Goal: Task Accomplishment & Management: Complete application form

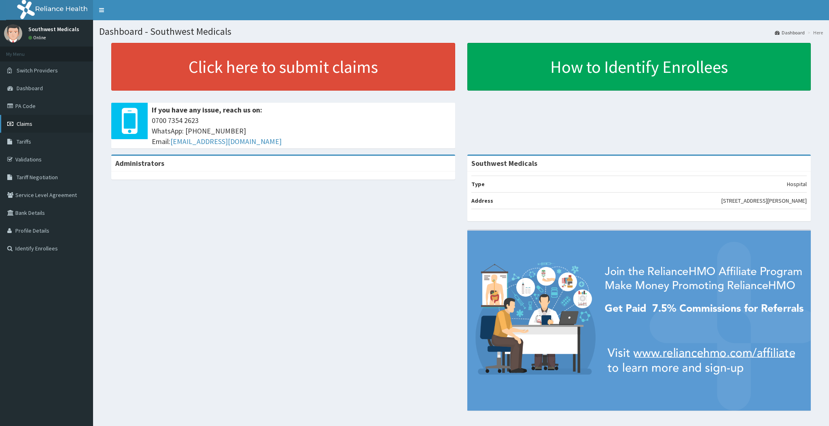
click at [33, 124] on link "Claims" at bounding box center [46, 124] width 93 height 18
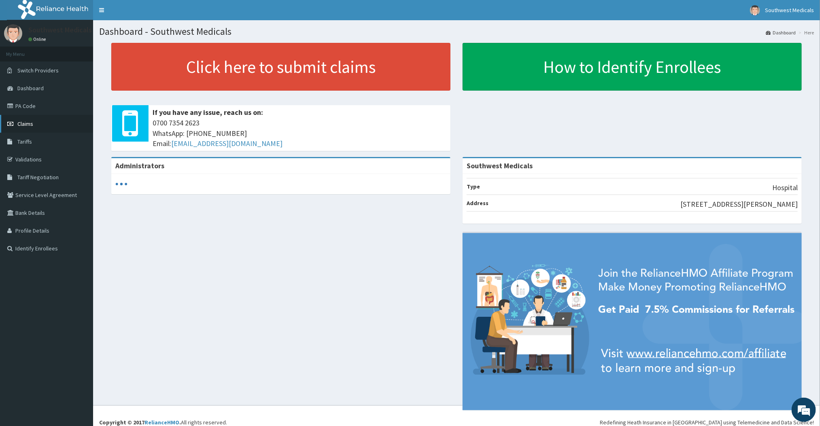
click at [25, 124] on span "Claims" at bounding box center [25, 123] width 16 height 7
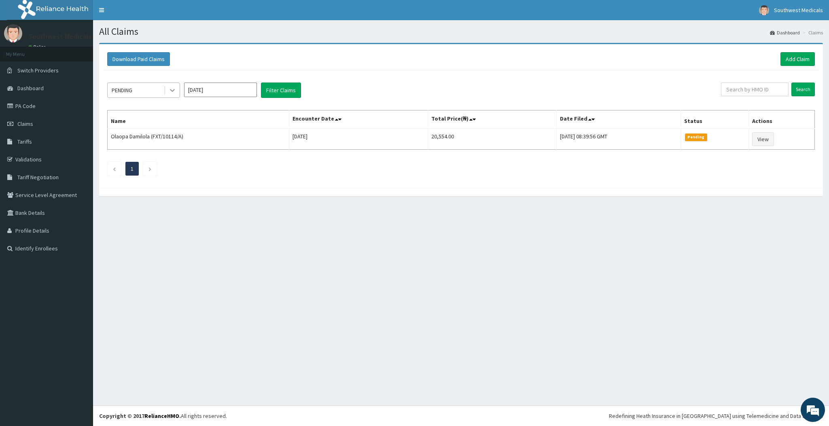
click at [168, 94] on icon at bounding box center [172, 90] width 8 height 8
click at [125, 129] on div "Approved" at bounding box center [143, 124] width 73 height 15
click at [279, 91] on button "Filter Claims" at bounding box center [281, 90] width 40 height 15
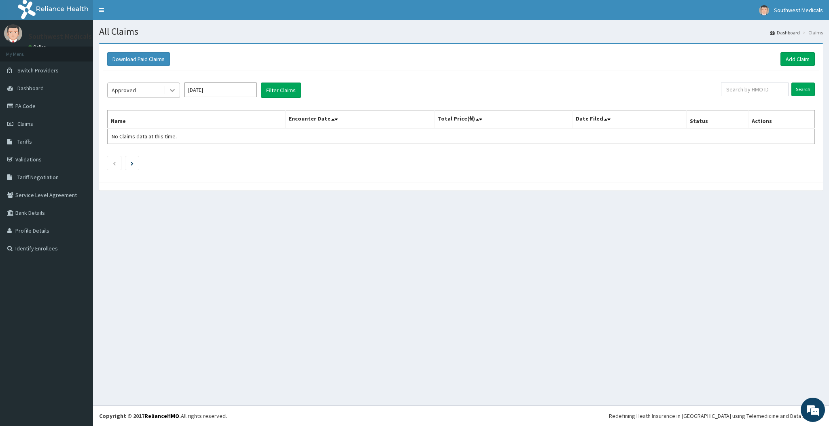
click at [170, 91] on icon at bounding box center [172, 90] width 8 height 8
click at [149, 142] on div "Top level Approved" at bounding box center [143, 139] width 73 height 15
click at [277, 93] on button "Filter Claims" at bounding box center [281, 90] width 40 height 15
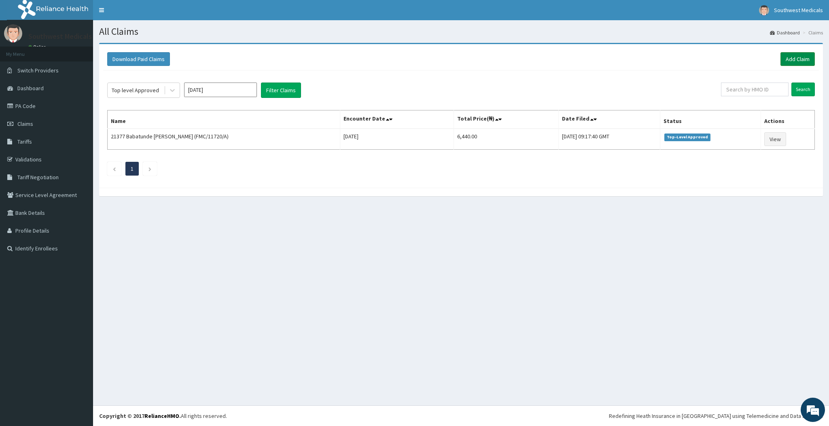
click at [787, 66] on link "Add Claim" at bounding box center [798, 59] width 34 height 14
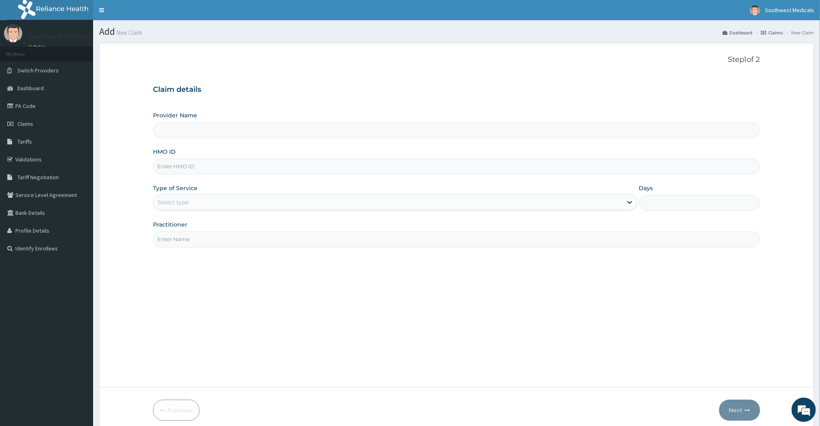
type input "Southwest Medicals"
click at [202, 164] on input "HMO ID" at bounding box center [456, 167] width 607 height 16
type input "OHT/11500/A"
click at [194, 202] on div "Select type" at bounding box center [387, 202] width 469 height 13
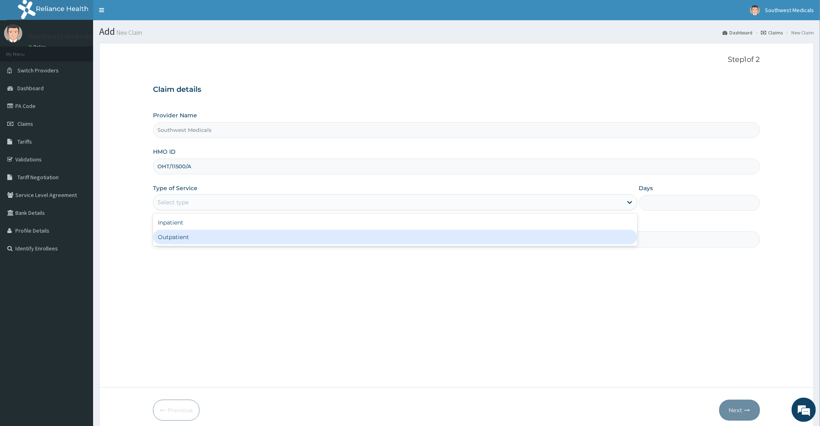
click at [178, 234] on div "Outpatient" at bounding box center [395, 237] width 484 height 15
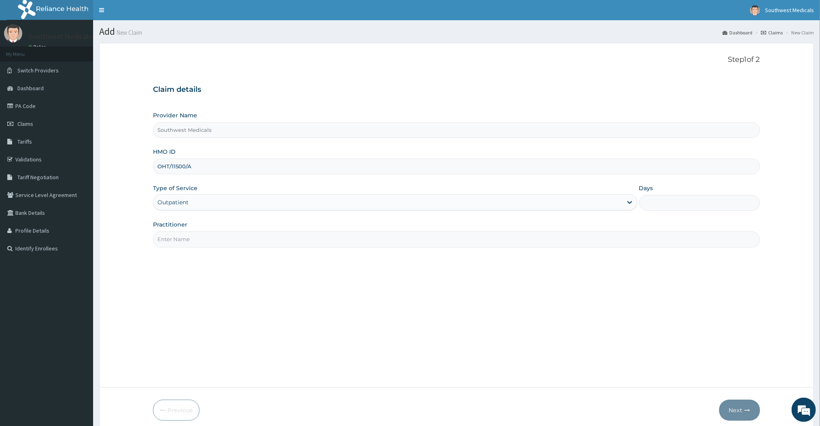
type input "1"
click at [185, 237] on input "Practitioner" at bounding box center [456, 240] width 607 height 16
type input "Doctor"
click at [185, 237] on input "Doctor" at bounding box center [456, 240] width 607 height 16
type input "Doctor Mercy"
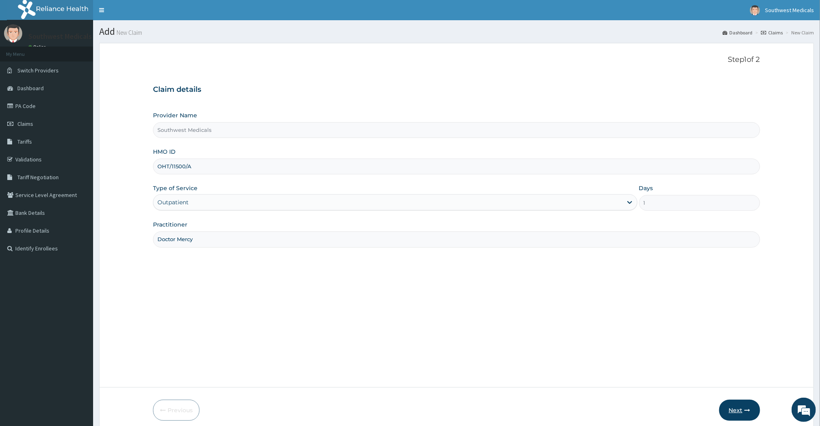
click at [739, 404] on button "Next" at bounding box center [739, 410] width 41 height 21
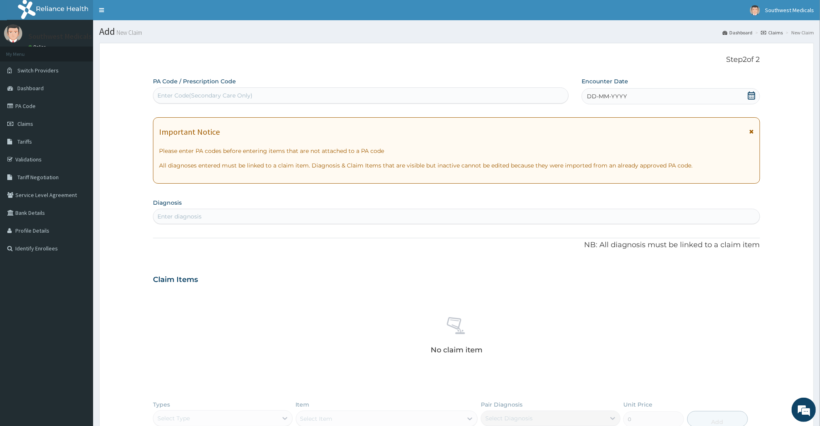
click at [752, 99] on icon at bounding box center [751, 95] width 7 height 8
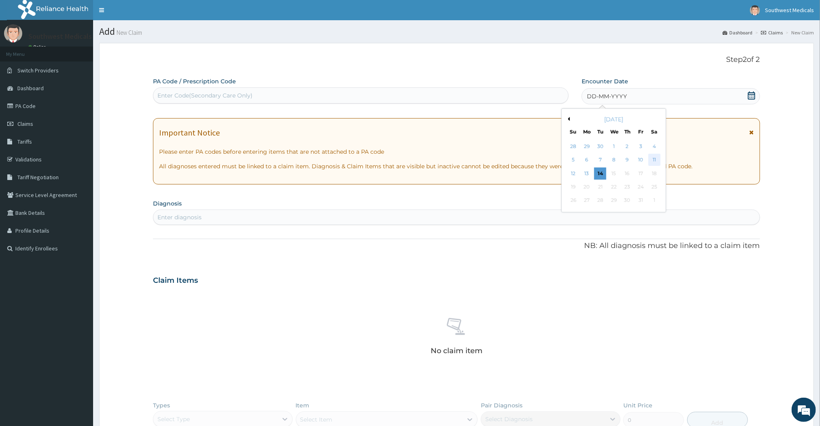
click at [657, 158] on div "11" at bounding box center [654, 160] width 12 height 12
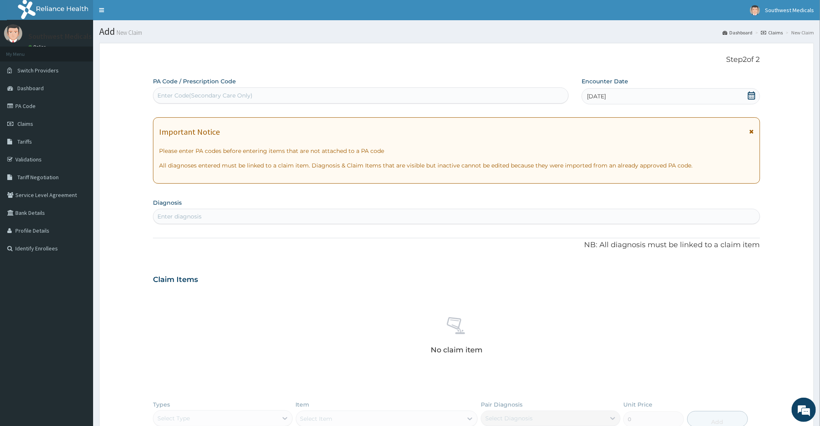
click at [198, 215] on div "Enter diagnosis" at bounding box center [179, 216] width 44 height 8
type input "MALARIA"
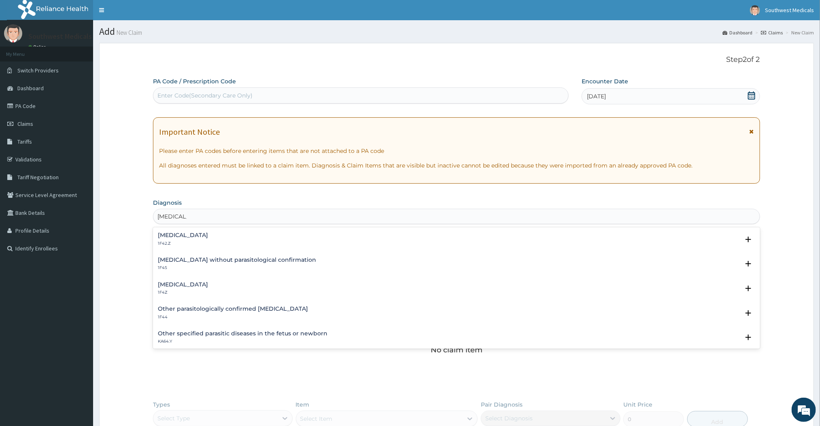
click at [193, 281] on div "Malaria, unspecified 1F4Z Select Status Query Query covers suspected (?), Keep …" at bounding box center [456, 290] width 607 height 25
click at [180, 285] on h4 "[MEDICAL_DATA]" at bounding box center [183, 285] width 50 height 6
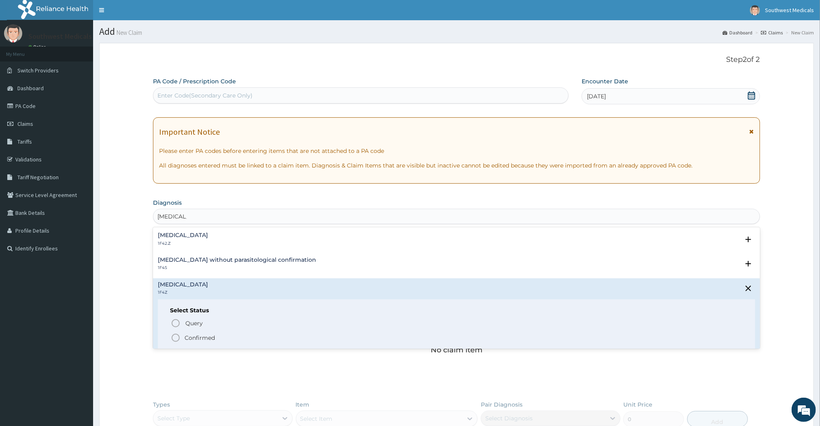
click at [177, 340] on icon "status option filled" at bounding box center [176, 338] width 10 height 10
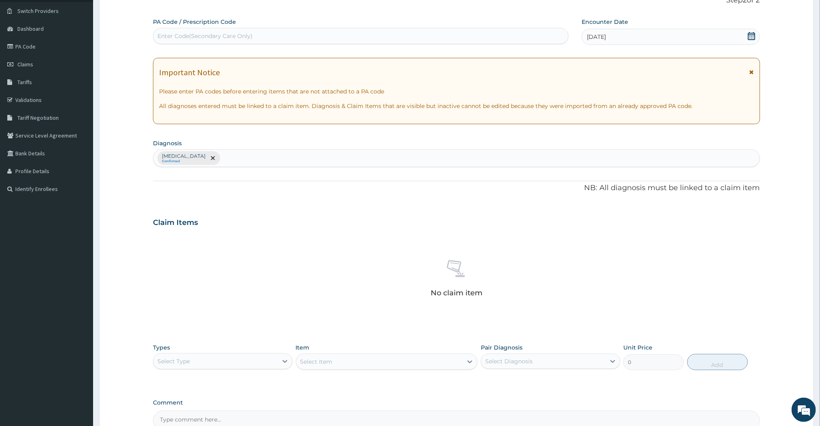
scroll to position [151, 0]
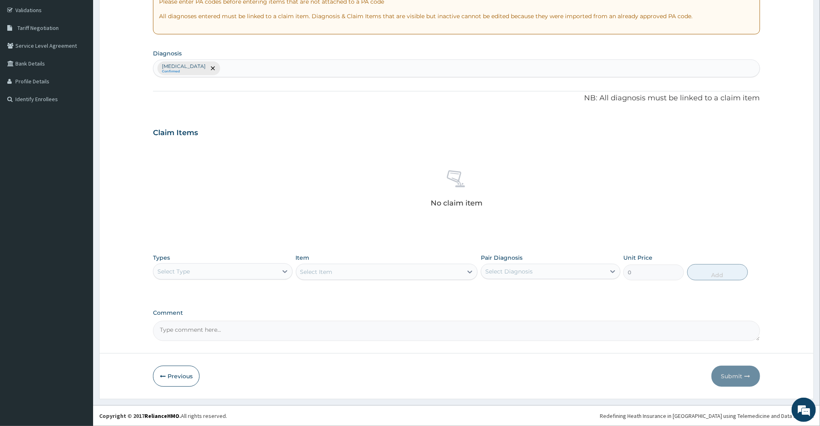
click at [227, 268] on div "Select Type" at bounding box center [215, 271] width 124 height 13
click at [163, 319] on div "Procedures" at bounding box center [223, 321] width 140 height 15
click at [428, 274] on div "Select Item" at bounding box center [387, 272] width 182 height 16
click at [428, 274] on div "Select Item" at bounding box center [379, 272] width 167 height 13
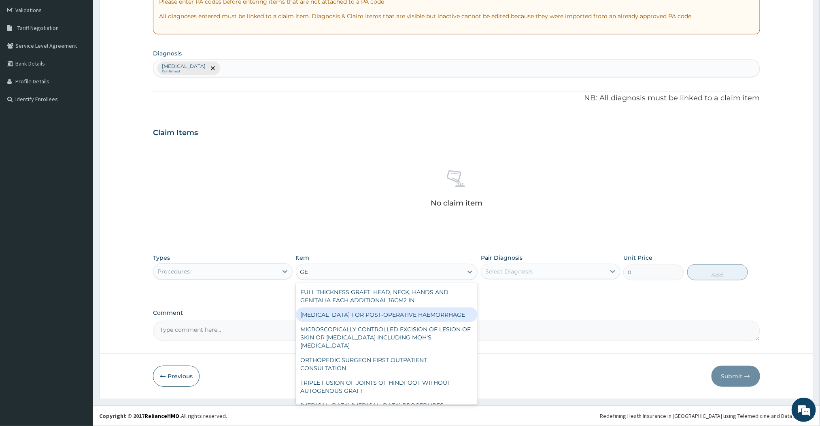
type input "GENERAL"
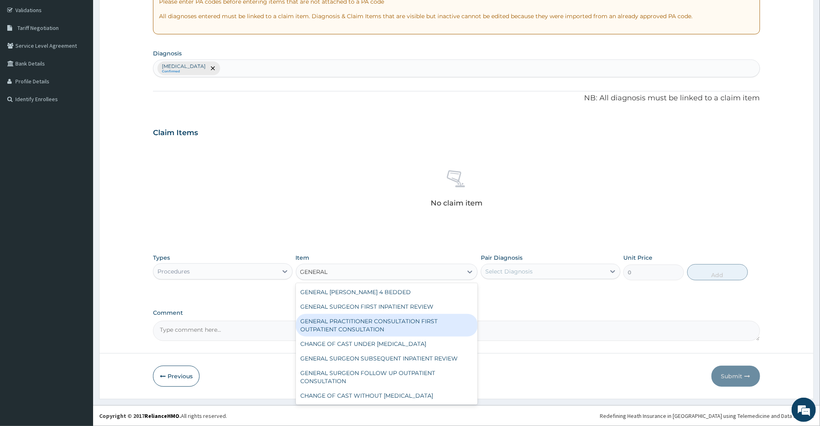
click at [400, 330] on div "GENERAL PRACTITIONER CONSULTATION FIRST OUTPATIENT CONSULTATION" at bounding box center [387, 325] width 182 height 23
type input "3000"
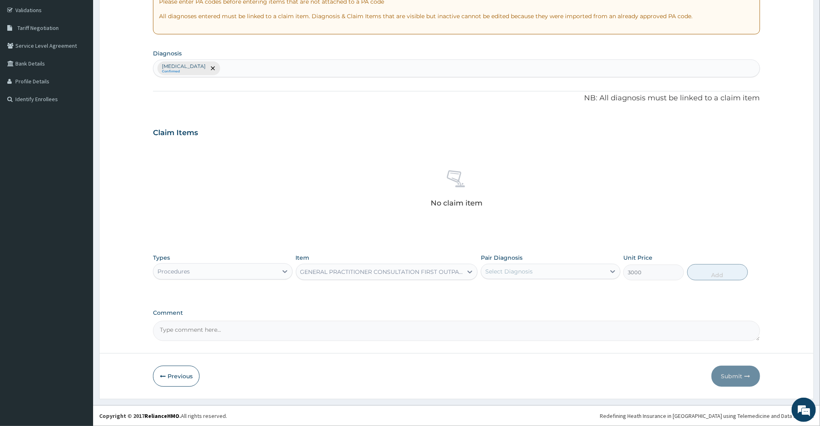
click at [532, 268] on div "Select Diagnosis" at bounding box center [543, 271] width 124 height 13
click at [500, 296] on div "[MEDICAL_DATA]" at bounding box center [551, 292] width 140 height 17
checkbox input "true"
click at [710, 274] on button "Add" at bounding box center [717, 272] width 61 height 16
type input "0"
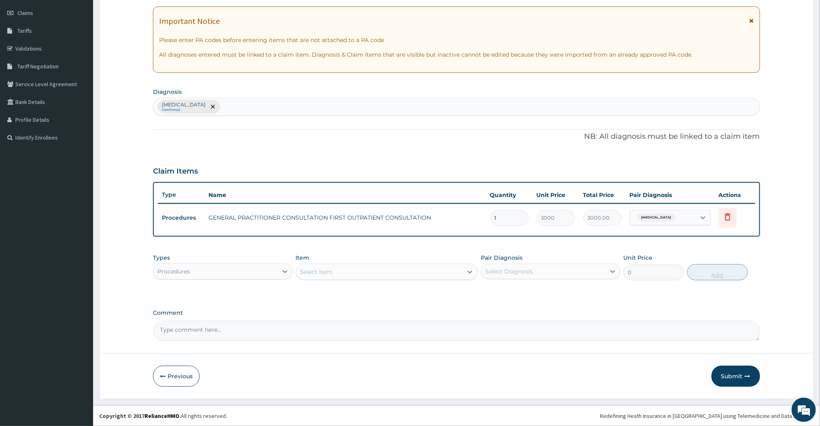
scroll to position [112, 0]
click at [265, 268] on div "Procedures" at bounding box center [215, 271] width 124 height 13
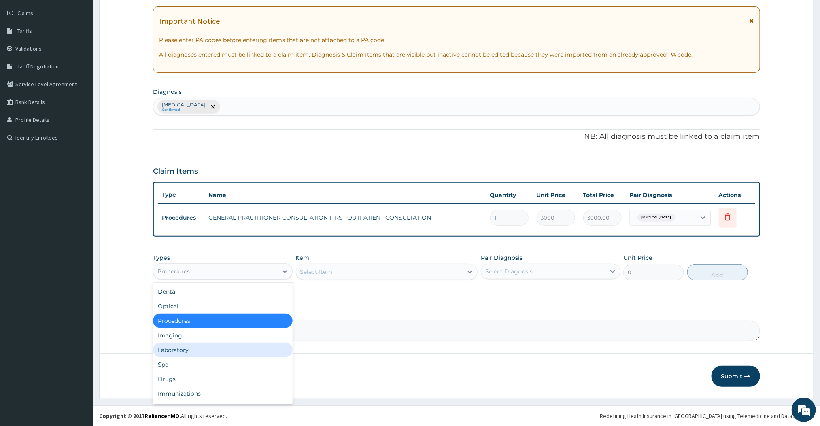
click at [170, 353] on div "Laboratory" at bounding box center [223, 350] width 140 height 15
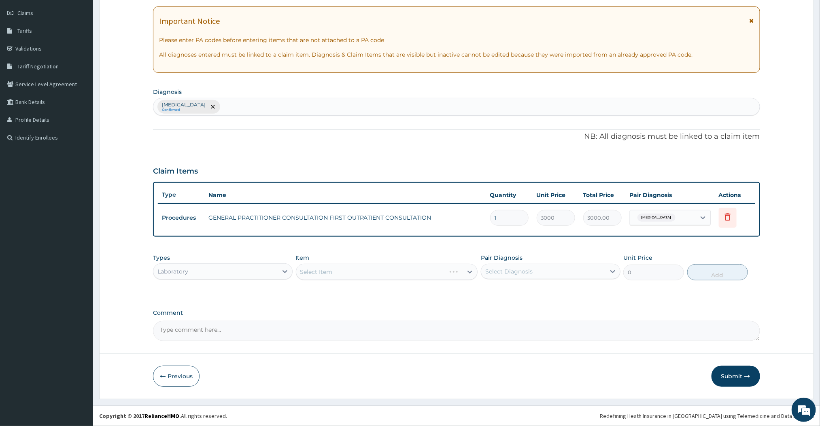
click at [385, 274] on div "Select Item" at bounding box center [387, 272] width 182 height 16
click at [395, 272] on div "Select Item" at bounding box center [379, 272] width 167 height 13
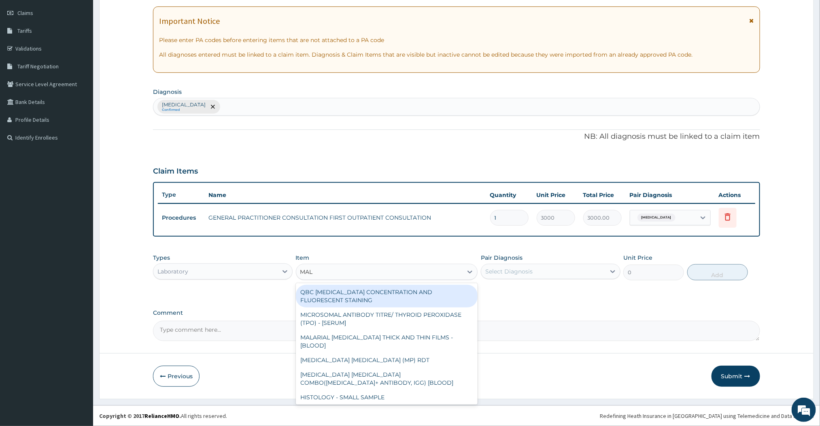
type input "MALA"
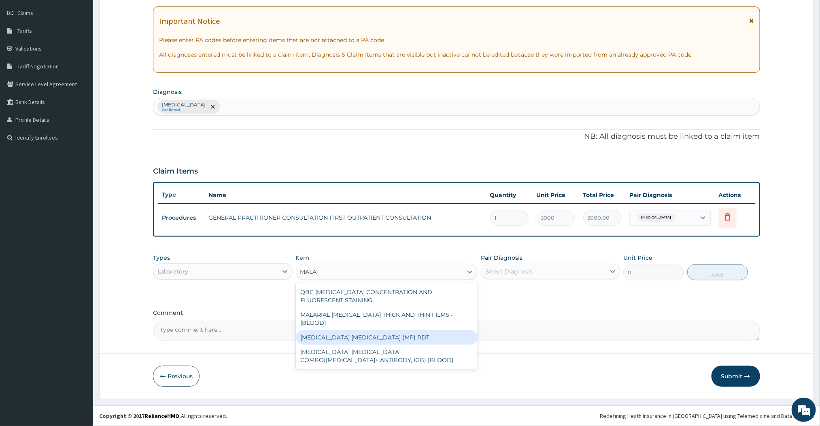
click at [354, 330] on div "[MEDICAL_DATA] [MEDICAL_DATA] (MP) RDT" at bounding box center [387, 337] width 182 height 15
type input "1500"
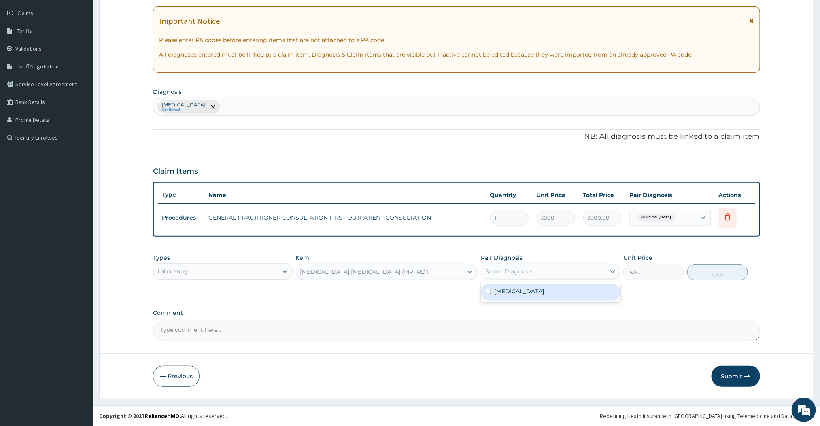
click at [543, 272] on div "Select Diagnosis" at bounding box center [543, 271] width 124 height 13
click at [527, 289] on label "[MEDICAL_DATA]" at bounding box center [519, 291] width 50 height 8
checkbox input "true"
click at [726, 270] on button "Add" at bounding box center [717, 272] width 61 height 16
type input "0"
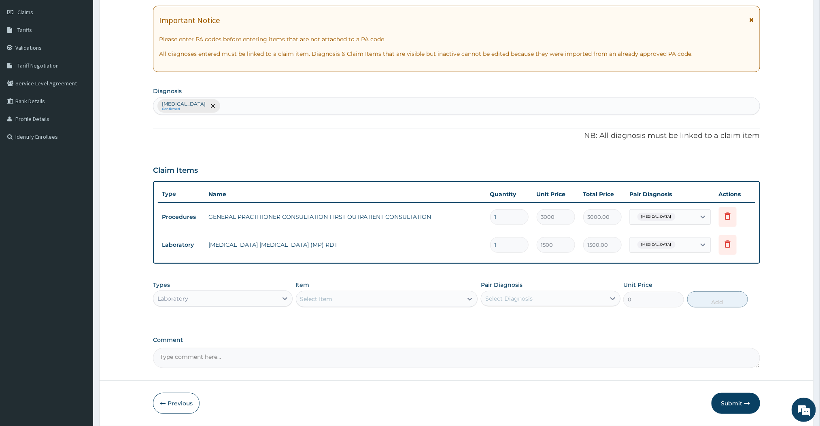
click at [364, 302] on div "Select Item" at bounding box center [379, 299] width 167 height 13
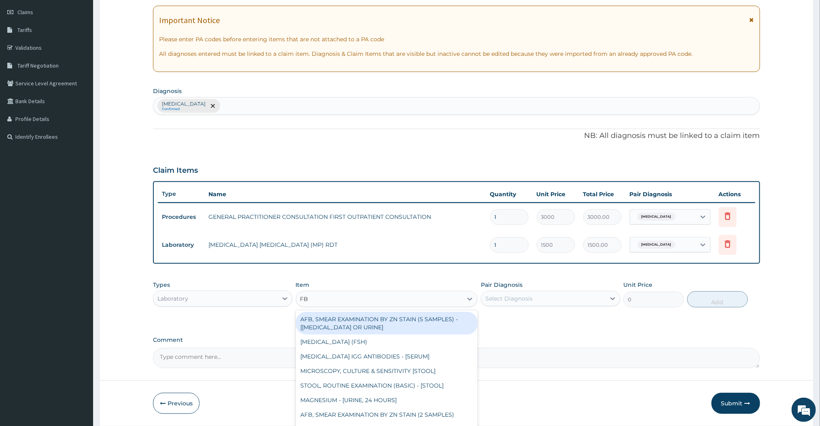
type input "FBC"
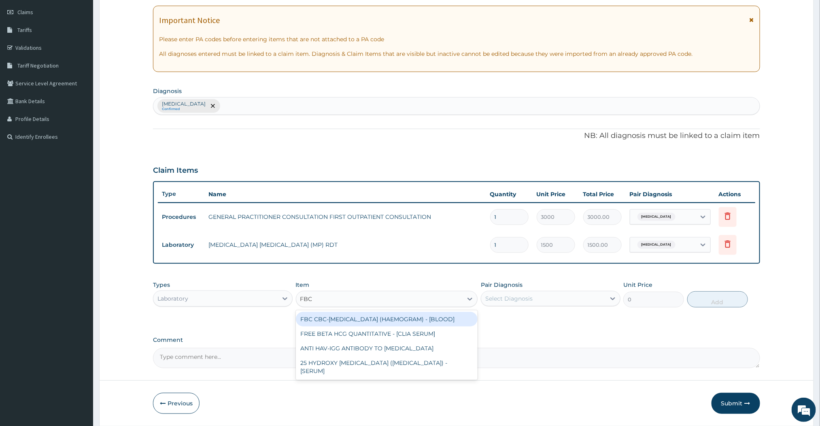
click at [339, 324] on div "FBC CBC-[MEDICAL_DATA] (HAEMOGRAM) - [BLOOD]" at bounding box center [387, 319] width 182 height 15
type input "3000"
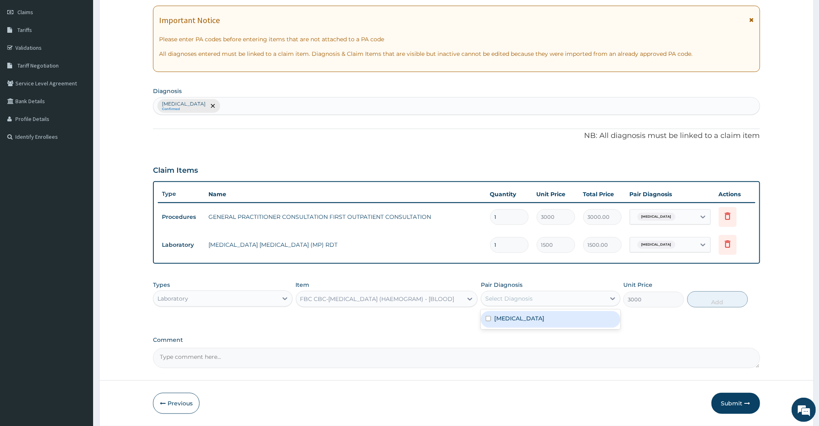
click at [527, 301] on div "Select Diagnosis" at bounding box center [508, 299] width 47 height 8
click at [497, 320] on label "[MEDICAL_DATA]" at bounding box center [519, 318] width 50 height 8
checkbox input "true"
click at [718, 293] on button "Add" at bounding box center [717, 299] width 61 height 16
type input "0"
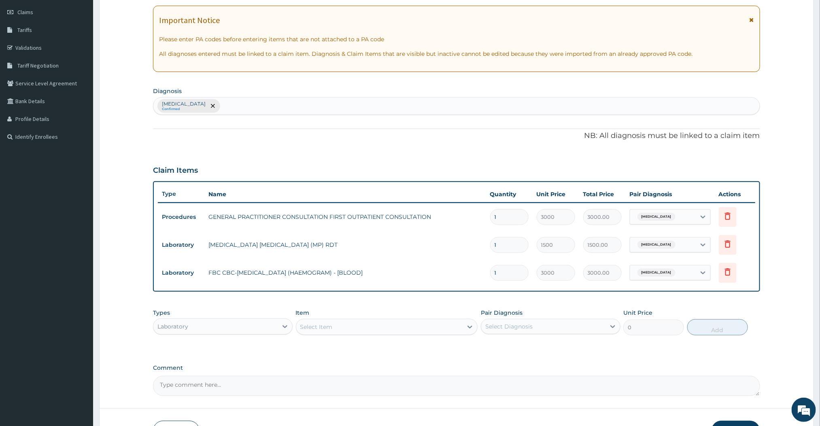
click at [412, 327] on div "Select Item" at bounding box center [379, 327] width 167 height 13
type input "EUC"
click at [385, 340] on div "LEUCOCYTE (WBC) : TOTAL AND DIFFERENTIAL COUNTS - [BLOOD]" at bounding box center [387, 351] width 182 height 23
type input "2000"
click at [491, 321] on div "Select Diagnosis" at bounding box center [543, 326] width 124 height 13
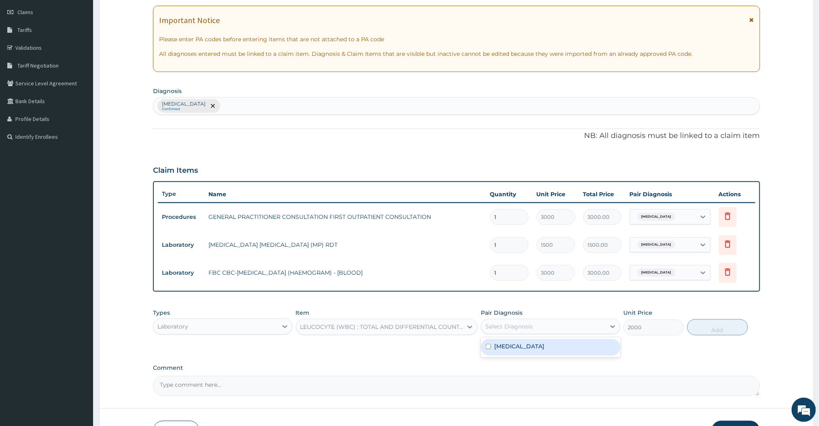
click at [488, 344] on div "[MEDICAL_DATA]" at bounding box center [551, 347] width 140 height 17
checkbox input "true"
click at [713, 332] on button "Add" at bounding box center [717, 327] width 61 height 16
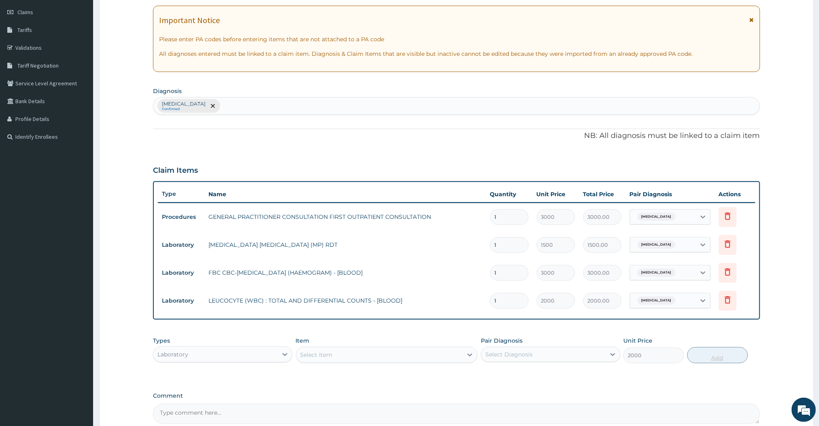
type input "0"
click at [408, 353] on div "Select Item" at bounding box center [379, 354] width 167 height 13
type input "L"
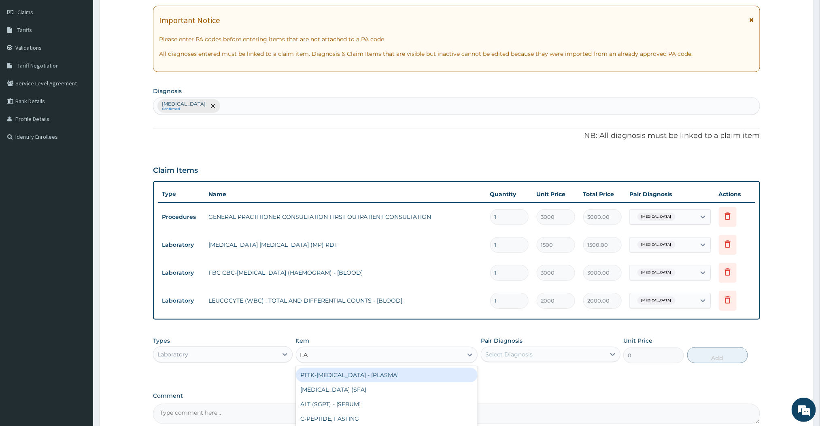
type input "FAS"
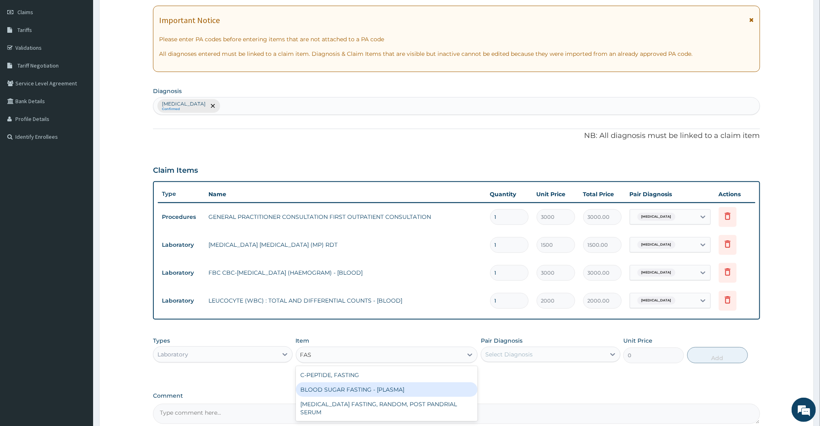
click at [362, 395] on div "BLOOD SUGAR FASTING - [PLASMA]" at bounding box center [387, 389] width 182 height 15
type input "1500"
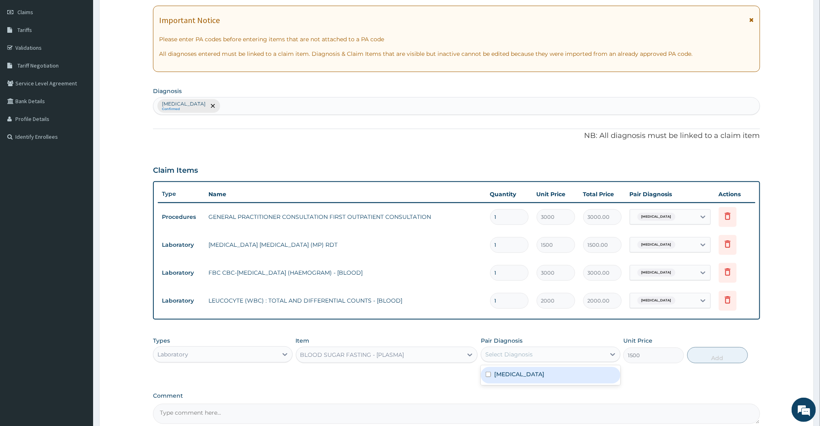
click at [533, 356] on div "Select Diagnosis" at bounding box center [543, 354] width 124 height 13
click at [499, 372] on label "[MEDICAL_DATA]" at bounding box center [519, 374] width 50 height 8
checkbox input "true"
click at [695, 359] on button "Add" at bounding box center [717, 355] width 61 height 16
type input "0"
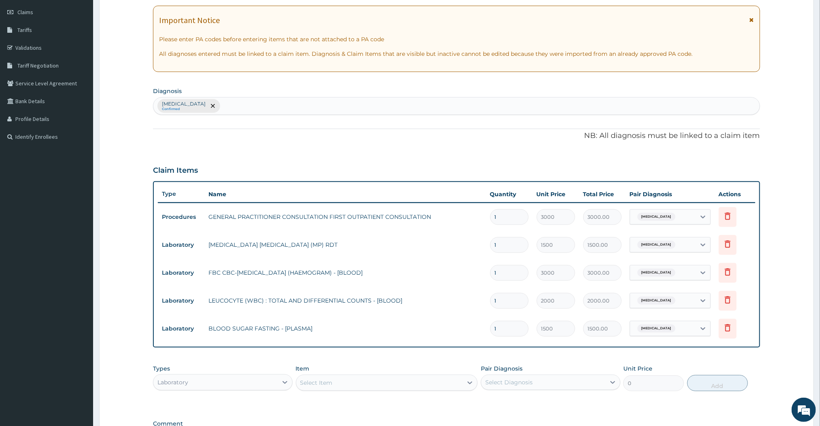
click at [419, 384] on div "Select Item" at bounding box center [379, 382] width 167 height 13
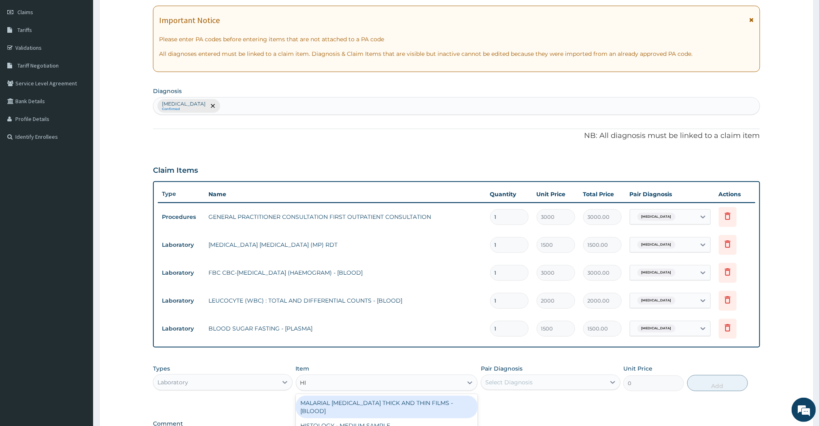
type input "HIV"
click at [363, 401] on div "[MEDICAL_DATA] 1 & 2 SCREENING - [SERUM]" at bounding box center [387, 403] width 182 height 15
type input "2000"
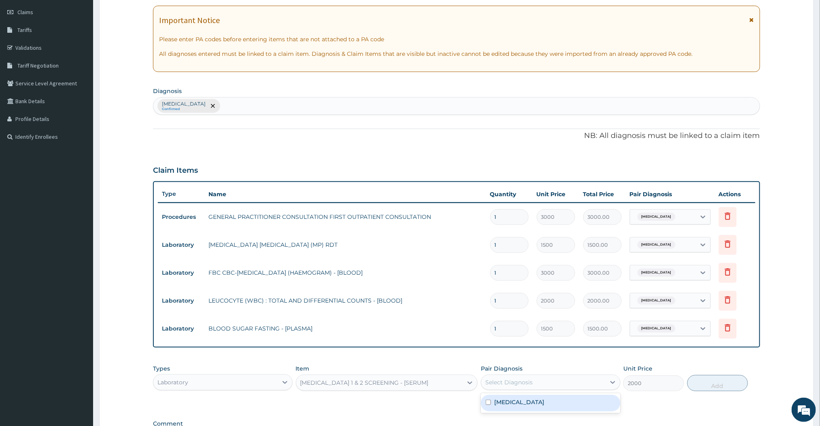
click at [535, 380] on div "Select Diagnosis" at bounding box center [543, 382] width 124 height 13
click at [509, 402] on label "[MEDICAL_DATA]" at bounding box center [519, 402] width 50 height 8
checkbox input "true"
click at [702, 387] on button "Add" at bounding box center [717, 383] width 61 height 16
type input "0"
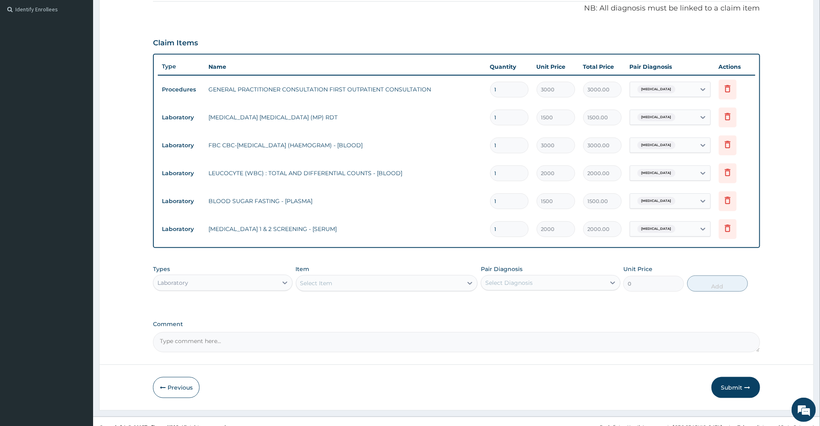
scroll to position [251, 0]
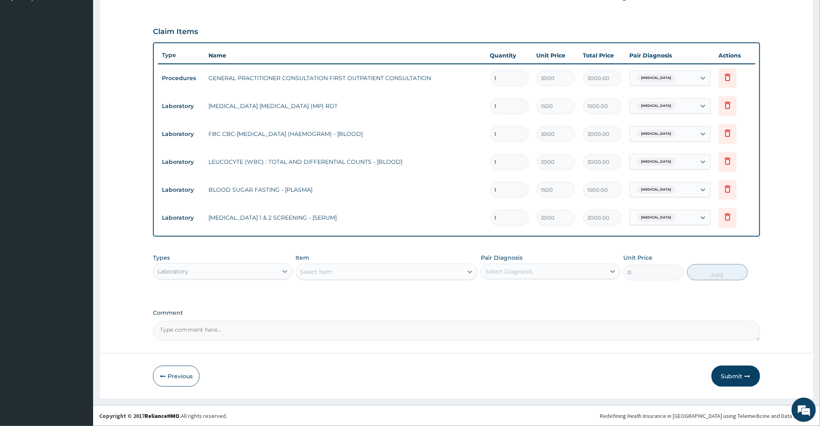
click at [353, 275] on div "Select Item" at bounding box center [379, 272] width 167 height 13
type input "FASTIN"
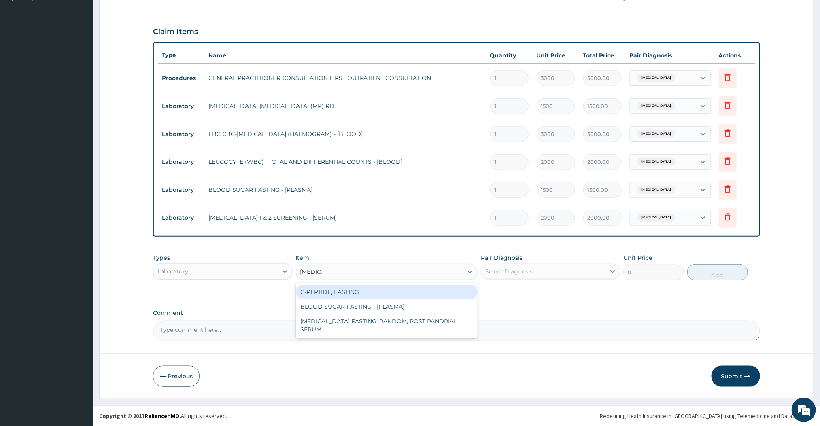
click at [331, 291] on div "C-PEPTIDE, FASTING" at bounding box center [387, 292] width 182 height 15
type input "10000"
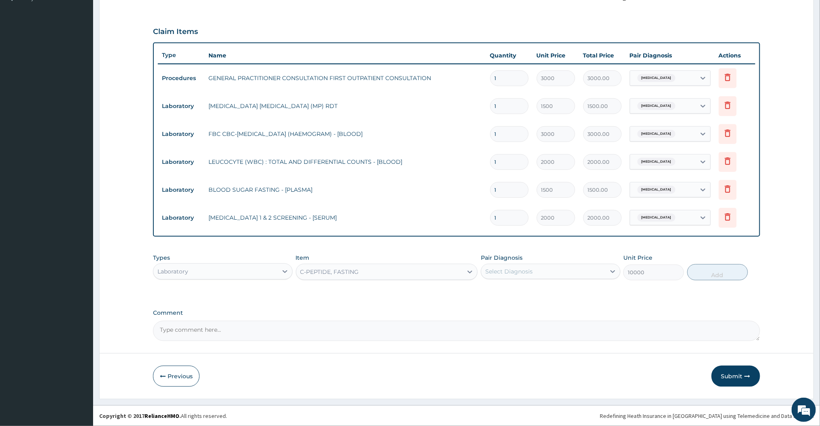
click at [404, 274] on div "C-PEPTIDE, FASTING" at bounding box center [379, 272] width 167 height 13
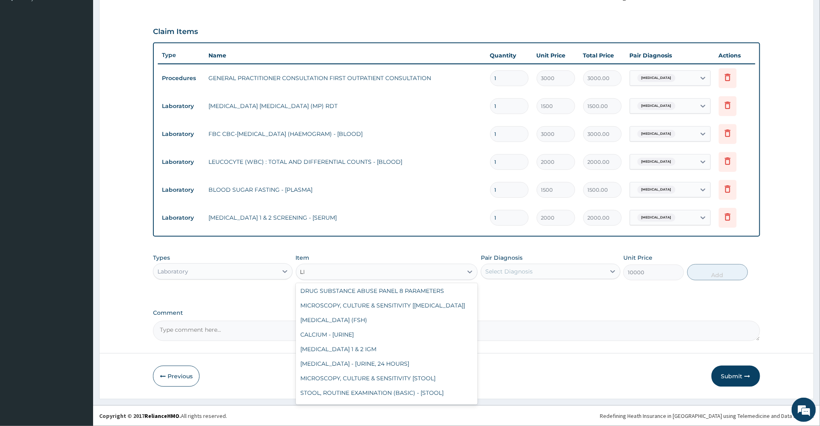
scroll to position [0, 0]
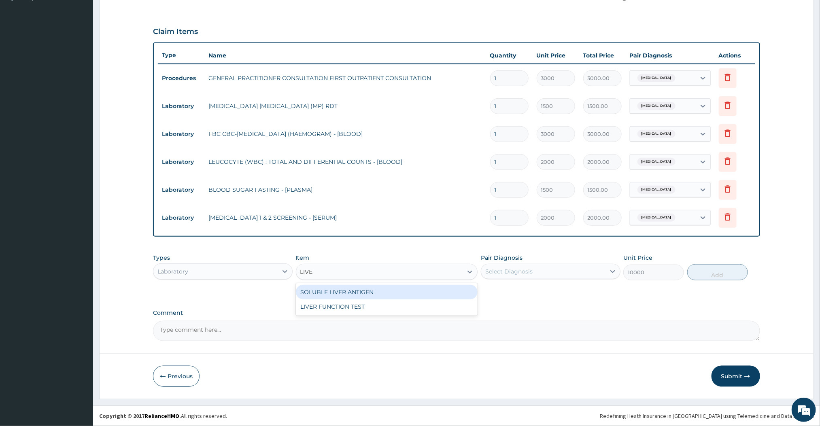
type input "LIVER"
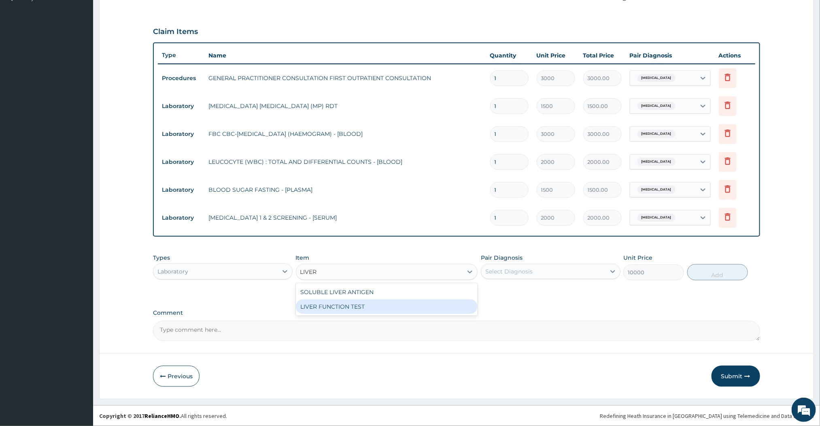
click at [350, 308] on div "LIVER FUNCTION TEST" at bounding box center [387, 307] width 182 height 15
type input "5500"
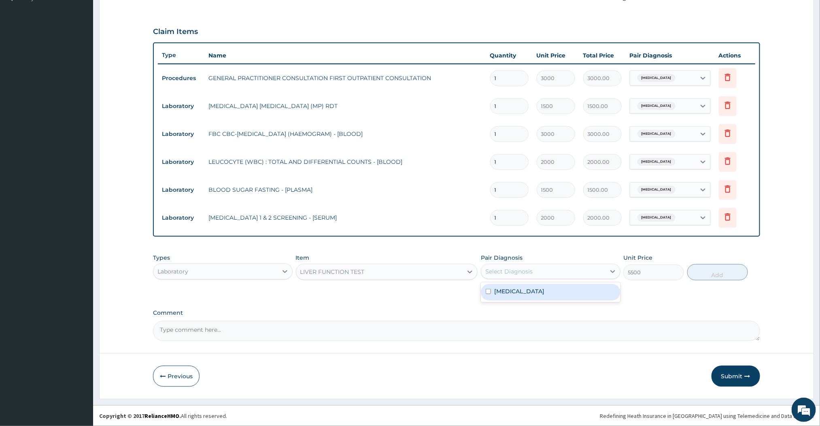
click at [582, 274] on div "Select Diagnosis" at bounding box center [543, 271] width 124 height 13
click at [540, 291] on label "[MEDICAL_DATA]" at bounding box center [519, 291] width 50 height 8
checkbox input "true"
click at [721, 278] on button "Add" at bounding box center [717, 272] width 61 height 16
type input "0"
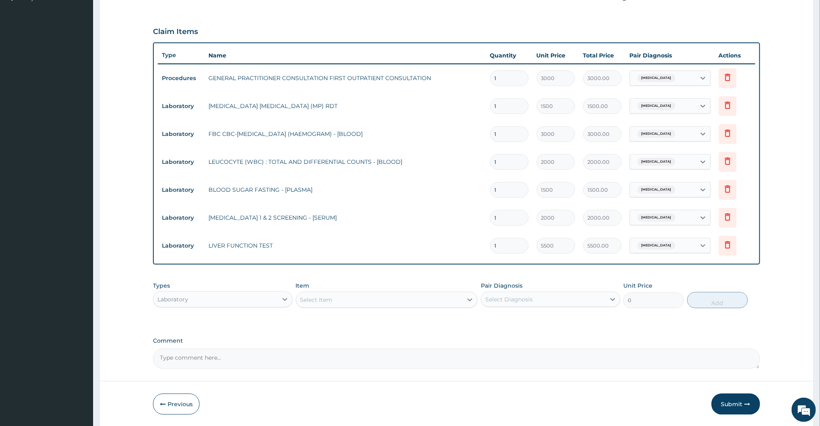
click at [443, 304] on div "Select Item" at bounding box center [379, 299] width 167 height 13
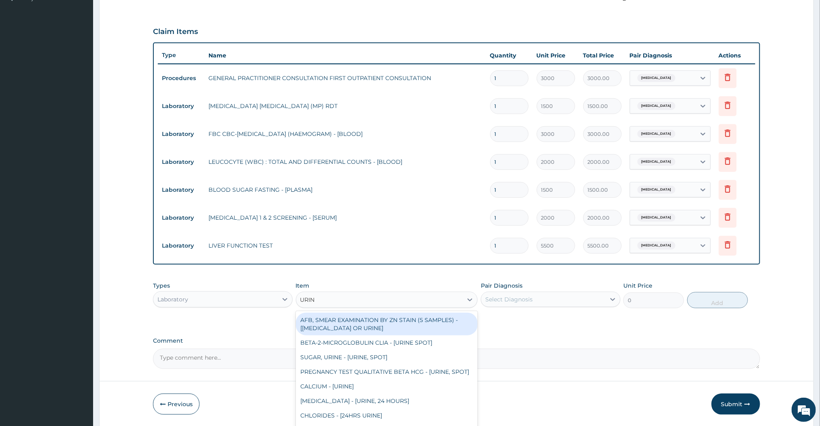
type input "URINA"
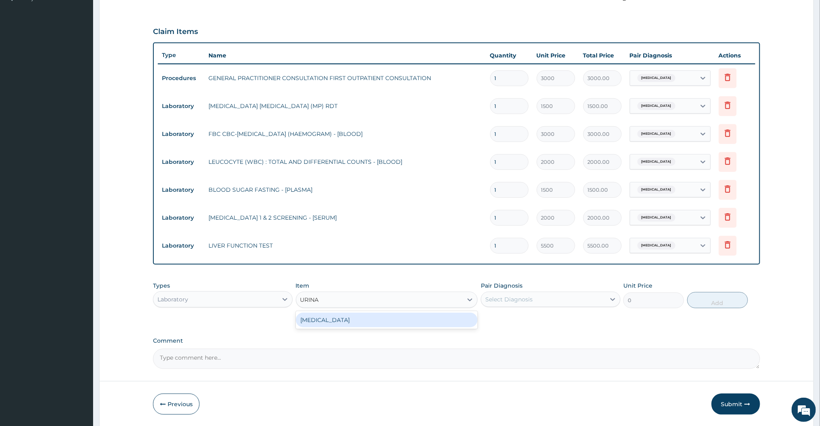
click at [412, 321] on div "[MEDICAL_DATA]" at bounding box center [387, 320] width 182 height 15
type input "2000"
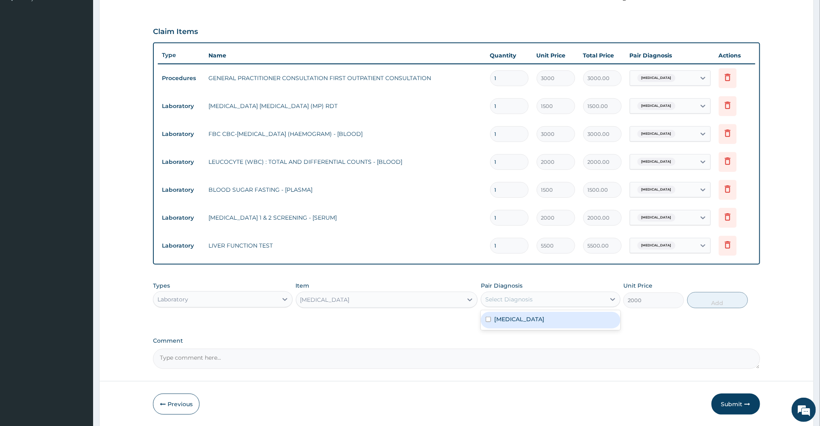
click at [536, 299] on div "Select Diagnosis" at bounding box center [543, 299] width 124 height 13
click at [503, 319] on label "[MEDICAL_DATA]" at bounding box center [519, 319] width 50 height 8
checkbox input "true"
click at [707, 308] on button "Add" at bounding box center [717, 300] width 61 height 16
type input "0"
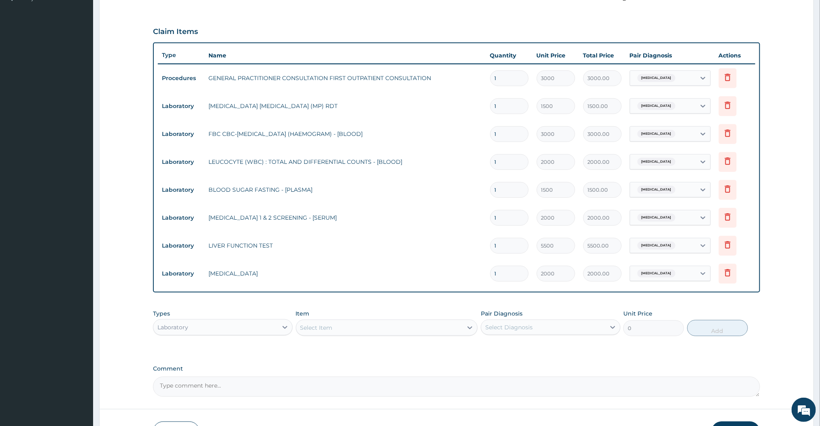
click at [267, 331] on div "Laboratory" at bounding box center [215, 327] width 124 height 13
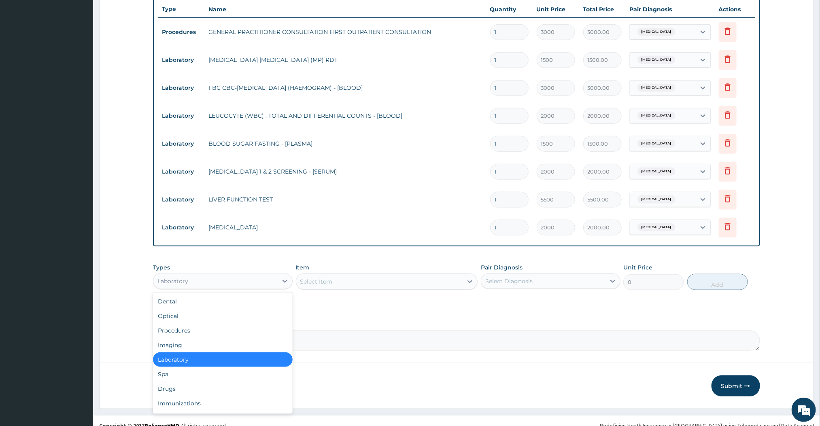
scroll to position [307, 0]
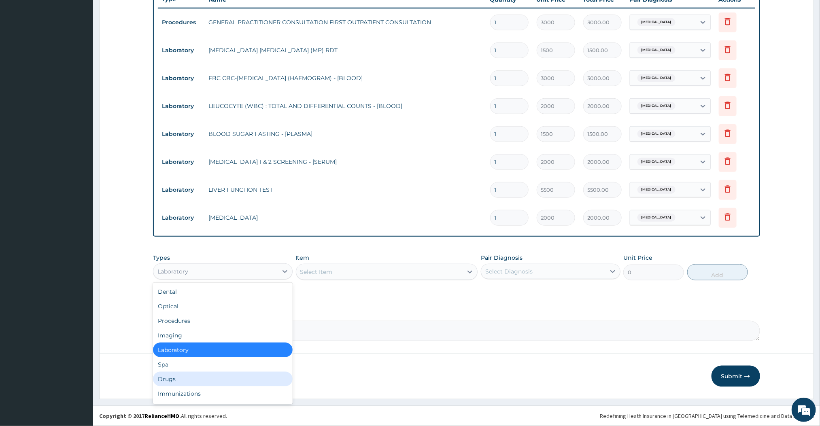
click at [162, 382] on div "Drugs" at bounding box center [223, 379] width 140 height 15
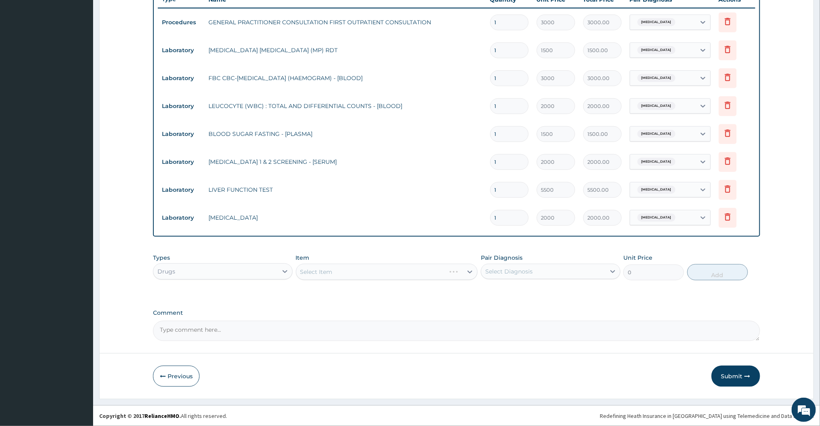
click at [394, 270] on div "Select Item" at bounding box center [387, 272] width 182 height 16
click at [421, 270] on div "Select Item" at bounding box center [387, 272] width 182 height 16
click at [421, 270] on div "Select Item" at bounding box center [379, 272] width 167 height 13
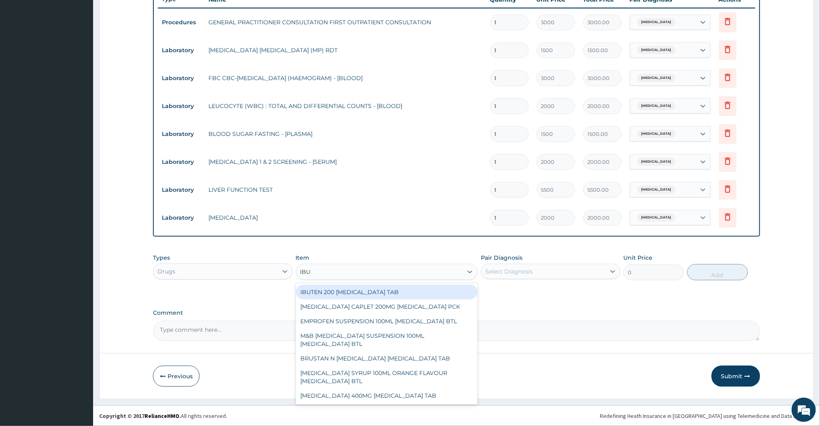
type input "IBUPROFEN"
click at [339, 291] on div "IBUTEN 200 [MEDICAL_DATA] TAB" at bounding box center [387, 292] width 182 height 15
type input "60"
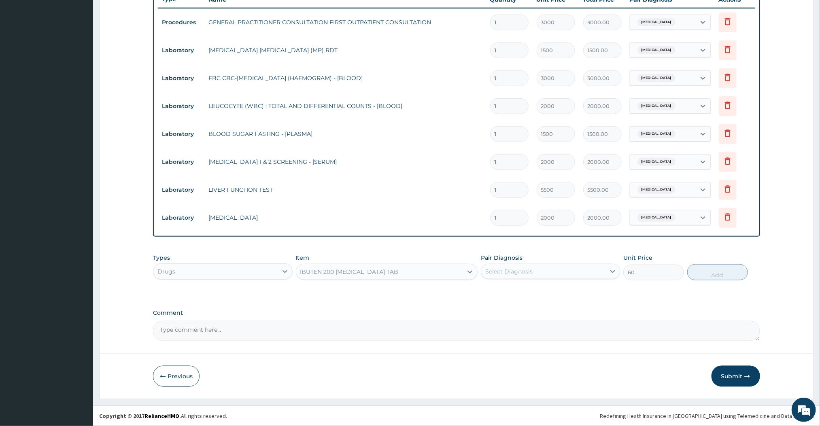
click at [410, 268] on div "IBUTEN 200 [MEDICAL_DATA] TAB" at bounding box center [379, 272] width 167 height 13
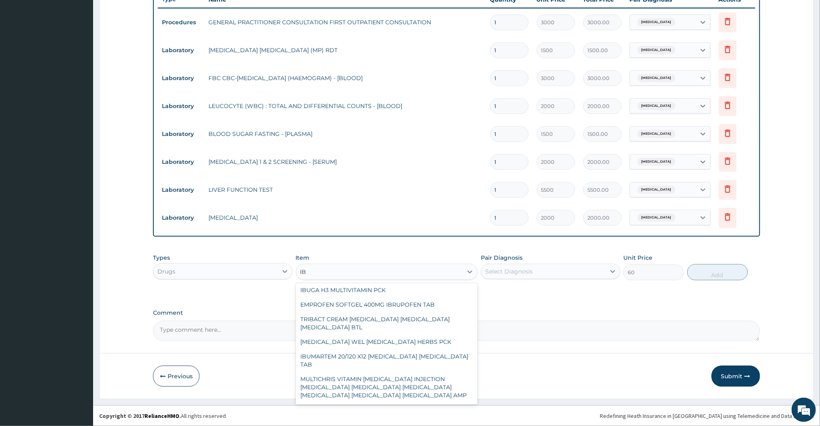
scroll to position [0, 0]
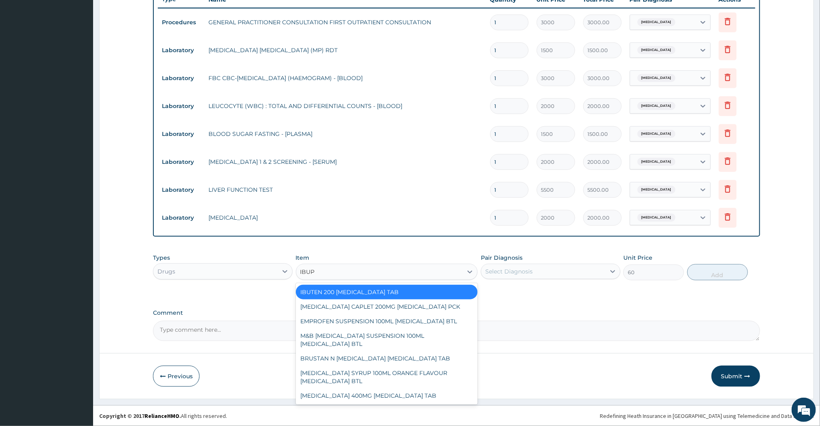
type input "IBUPR"
click at [391, 304] on div "[MEDICAL_DATA] CAPLET 200MG [MEDICAL_DATA] PCK" at bounding box center [387, 307] width 182 height 15
type input "1260"
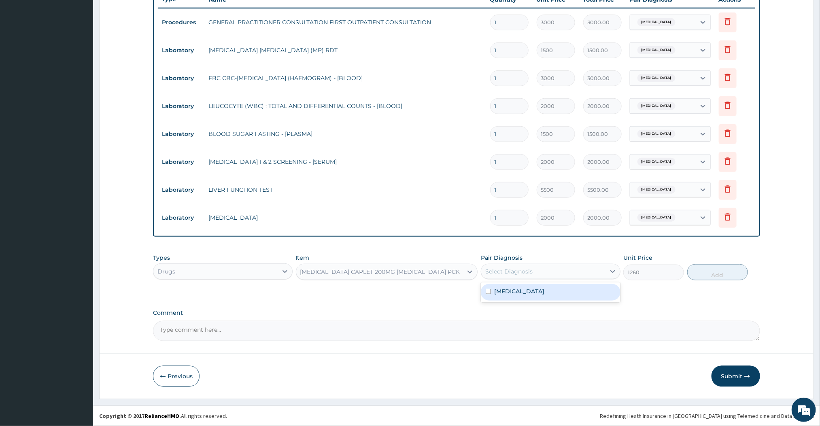
click at [548, 278] on div "Select Diagnosis" at bounding box center [551, 271] width 140 height 15
click at [513, 289] on label "[MEDICAL_DATA]" at bounding box center [519, 291] width 50 height 8
checkbox input "true"
click at [737, 270] on button "Add" at bounding box center [717, 272] width 61 height 16
type input "0"
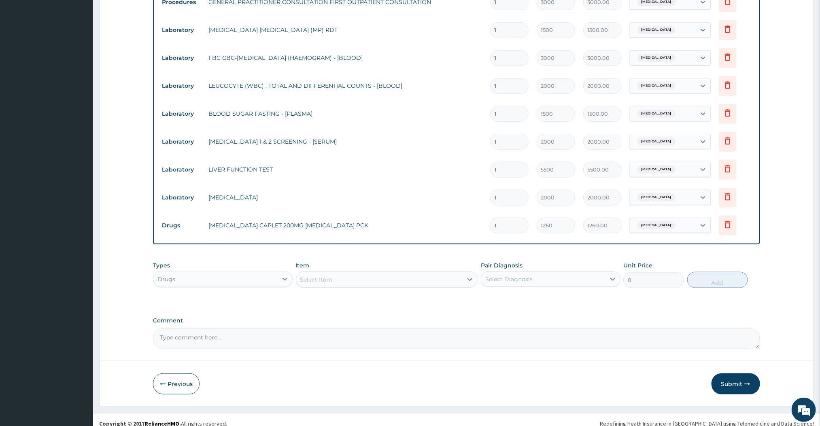
scroll to position [335, 0]
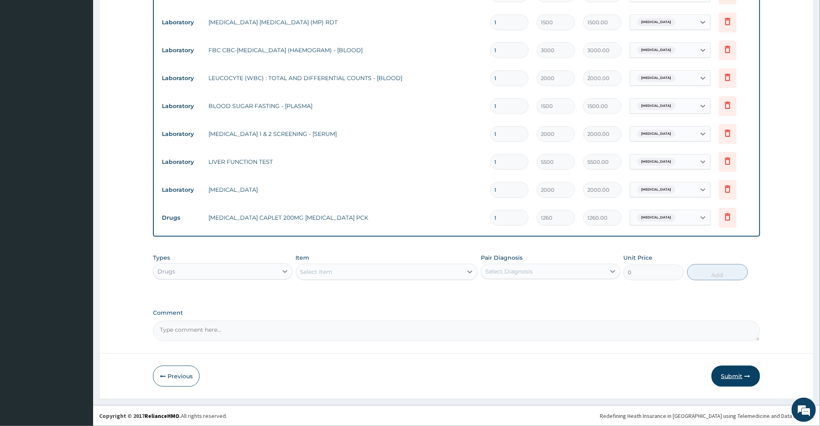
click at [731, 374] on button "Submit" at bounding box center [736, 376] width 49 height 21
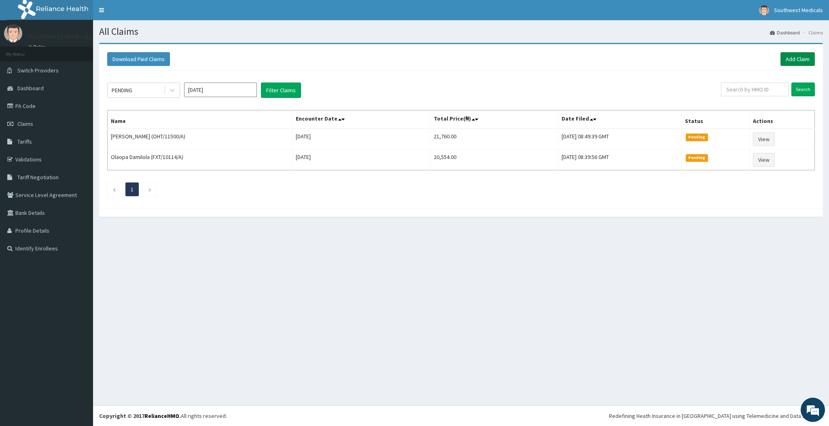
click at [803, 57] on link "Add Claim" at bounding box center [798, 59] width 34 height 14
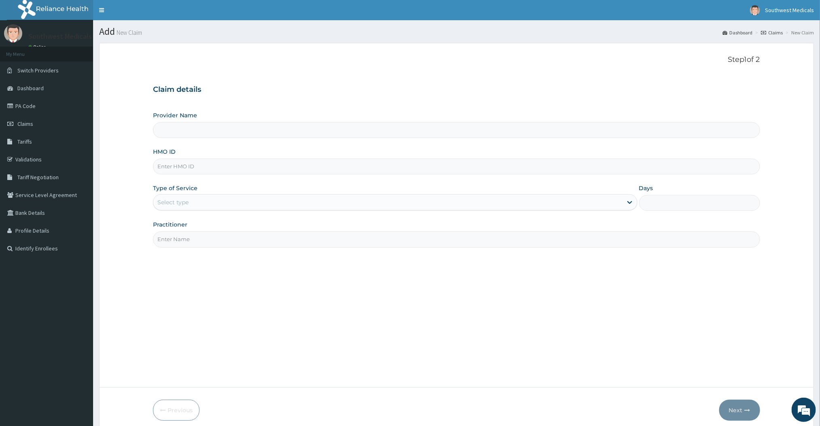
type input "Southwest Medicals"
click at [187, 159] on input "HMO ID" at bounding box center [456, 167] width 607 height 16
type input "MDU/10166/A"
click at [204, 200] on div "Select type" at bounding box center [387, 202] width 469 height 13
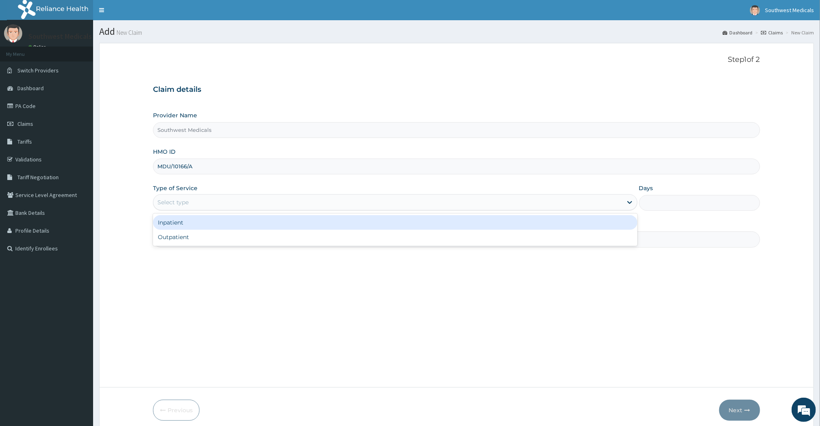
click at [214, 221] on div "Inpatient" at bounding box center [395, 222] width 484 height 15
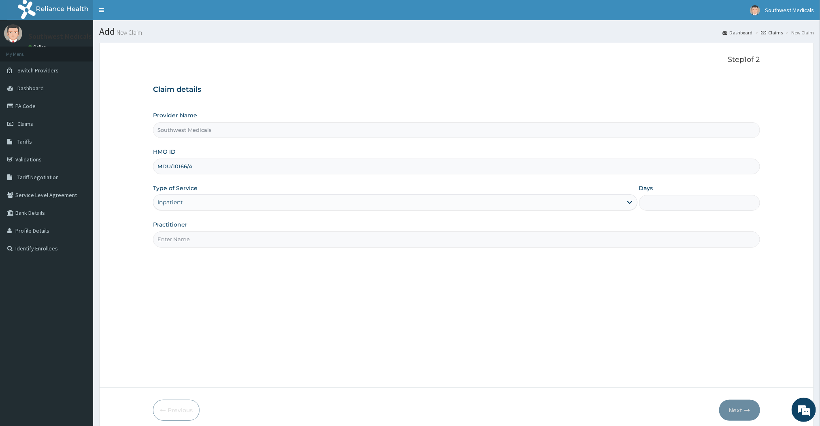
click at [682, 203] on input "Days" at bounding box center [699, 203] width 121 height 16
type input "1"
click at [324, 237] on input "Practitioner" at bounding box center [456, 240] width 607 height 16
type input "Doctor Mercy"
click at [738, 412] on button "Next" at bounding box center [739, 410] width 41 height 21
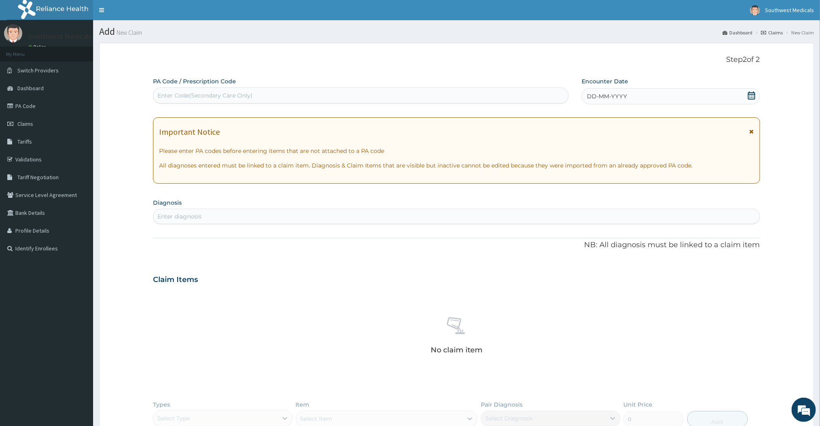
click at [752, 101] on span at bounding box center [752, 96] width 8 height 10
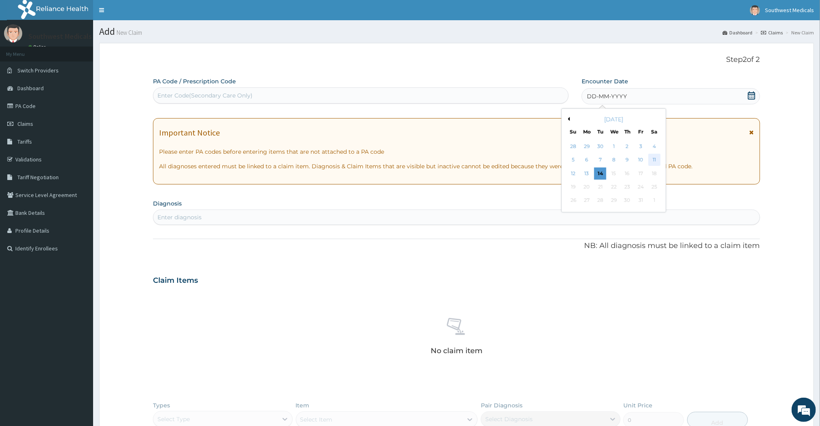
click at [657, 159] on div "11" at bounding box center [654, 160] width 12 height 12
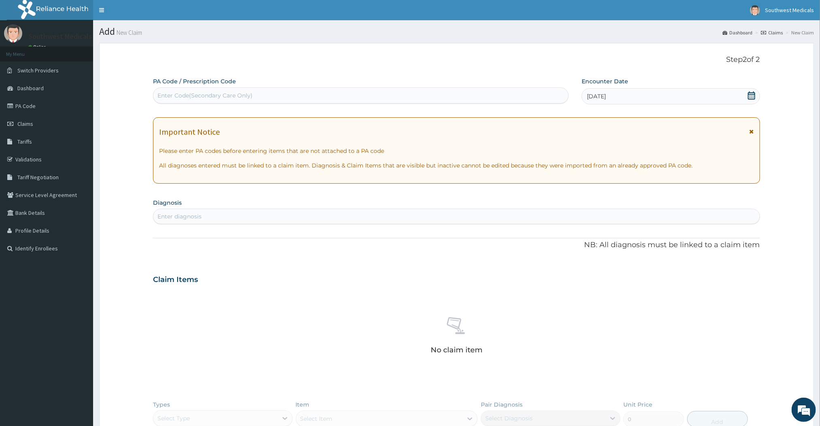
click at [200, 219] on div "Enter diagnosis" at bounding box center [179, 216] width 44 height 8
type input "[MEDICAL_DATA]"
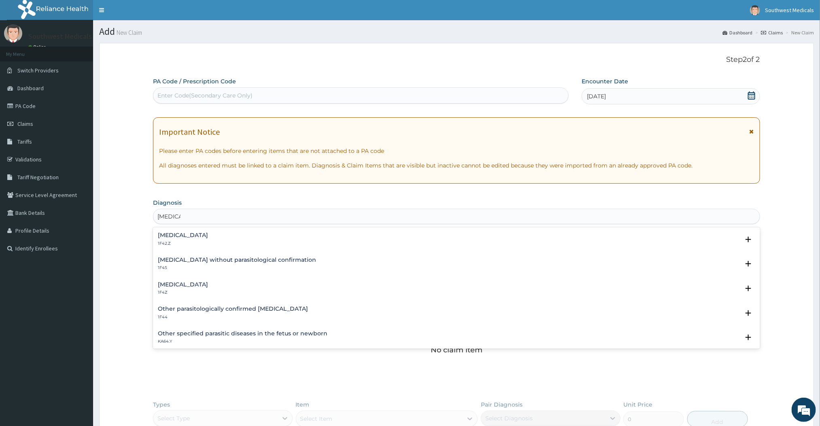
click at [190, 292] on p "1F4Z" at bounding box center [183, 293] width 50 height 6
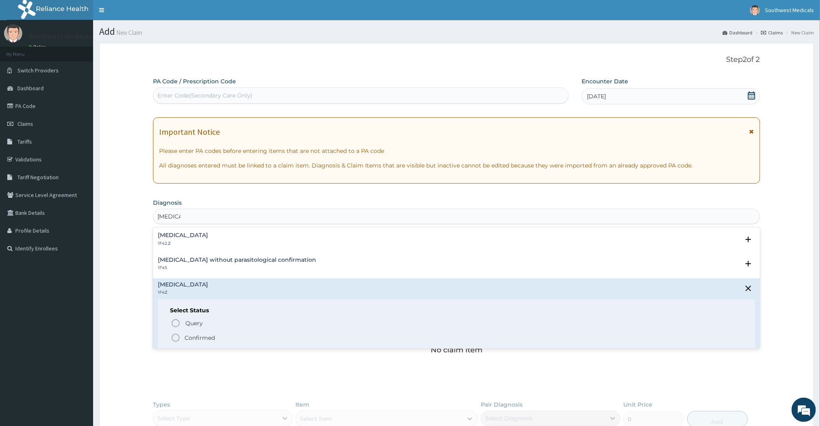
click at [176, 336] on icon "status option filled" at bounding box center [176, 338] width 10 height 10
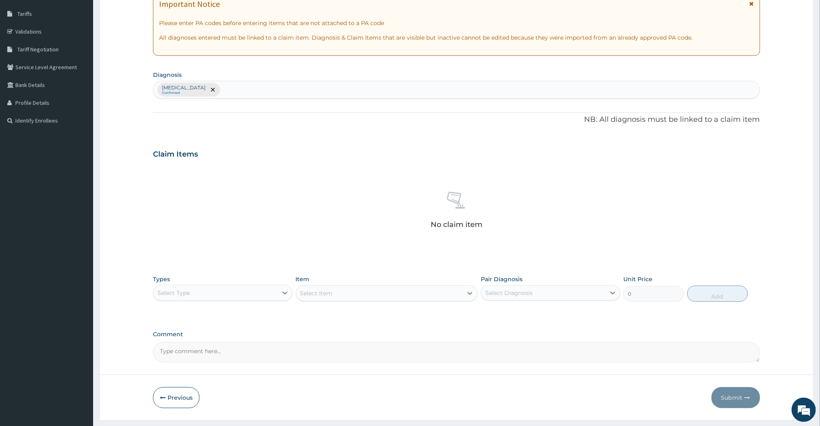
scroll to position [151, 0]
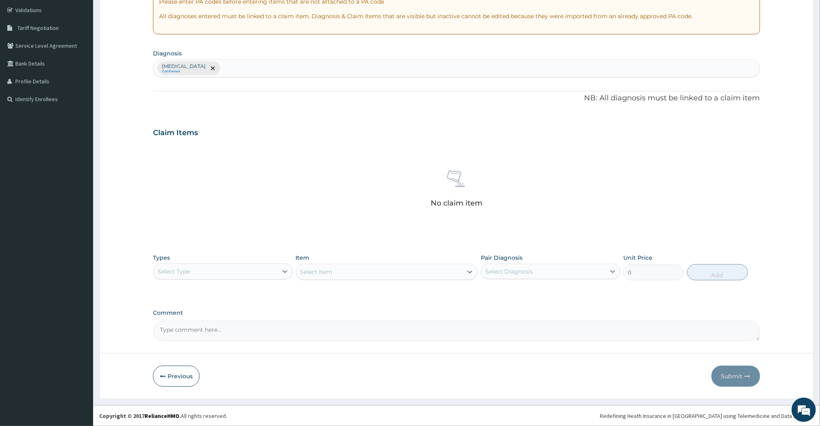
click at [235, 271] on div "Select Type" at bounding box center [215, 271] width 124 height 13
click at [187, 314] on div "Procedures" at bounding box center [223, 321] width 140 height 15
click at [423, 273] on div "Select Item" at bounding box center [379, 272] width 167 height 13
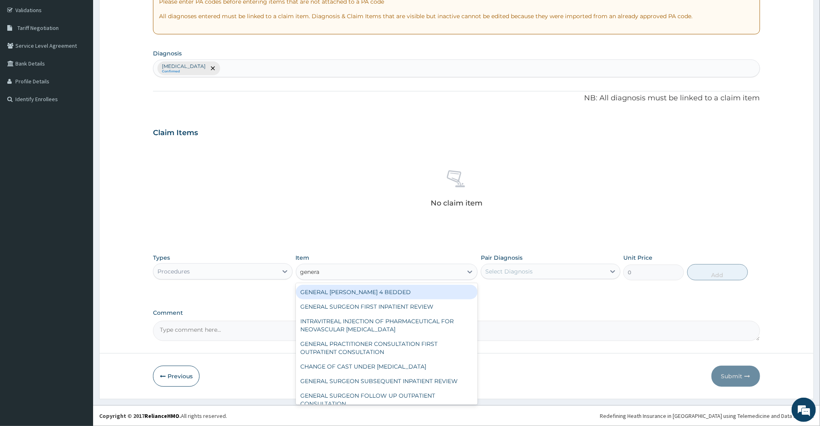
type input "general"
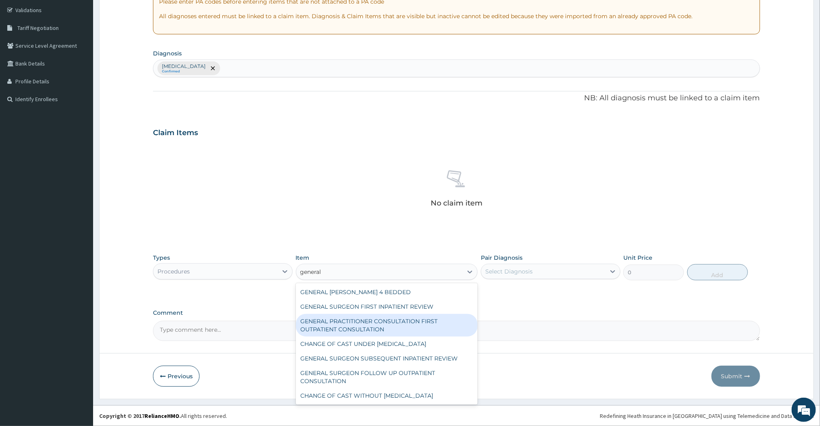
click at [366, 317] on div "GENERAL PRACTITIONER CONSULTATION FIRST OUTPATIENT CONSULTATION" at bounding box center [387, 325] width 182 height 23
type input "3000"
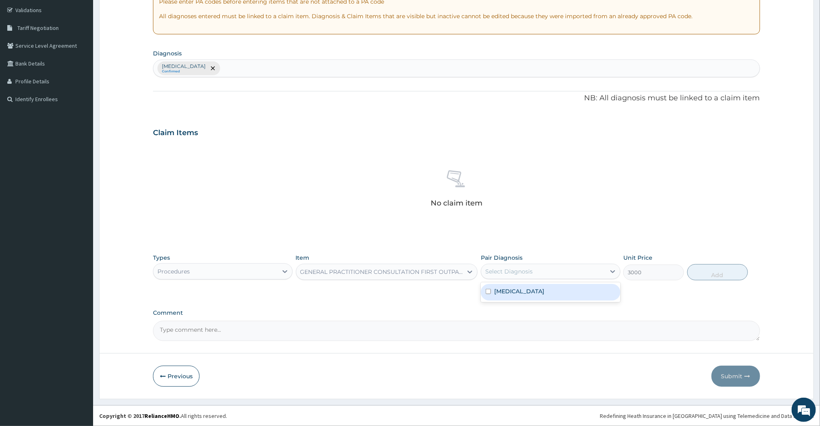
click at [501, 272] on div "Select Diagnosis" at bounding box center [508, 272] width 47 height 8
click at [492, 298] on div "[MEDICAL_DATA]" at bounding box center [551, 292] width 140 height 17
checkbox input "true"
click at [708, 270] on button "Add" at bounding box center [717, 272] width 61 height 16
type input "0"
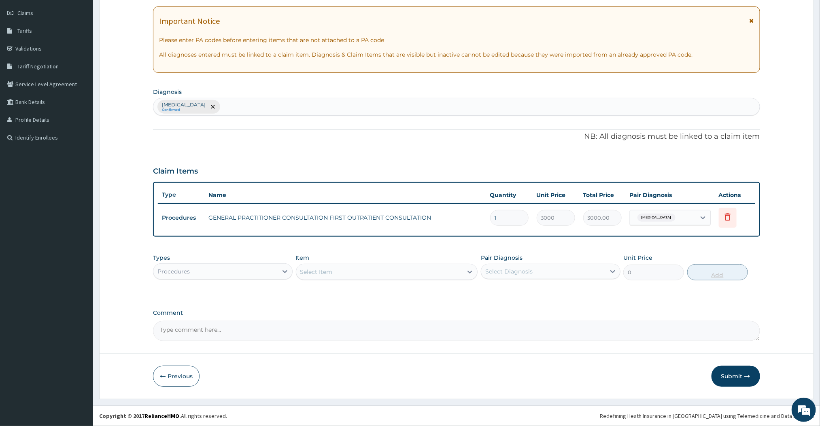
scroll to position [112, 0]
click at [273, 270] on div "Procedures" at bounding box center [215, 271] width 124 height 13
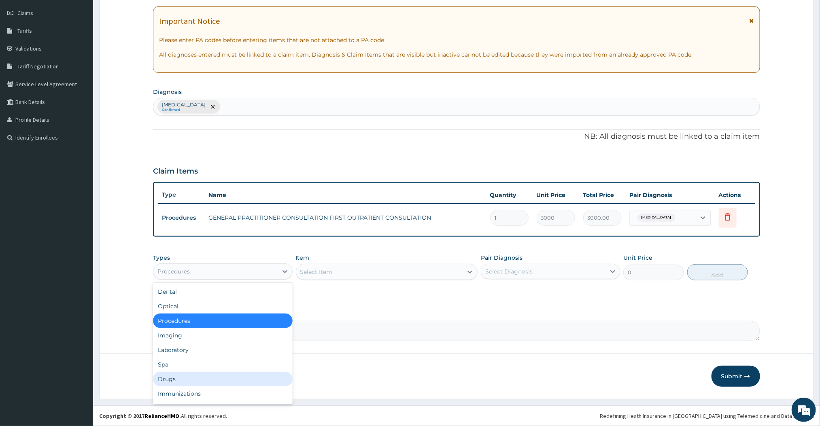
click at [175, 373] on div "Drugs" at bounding box center [223, 379] width 140 height 15
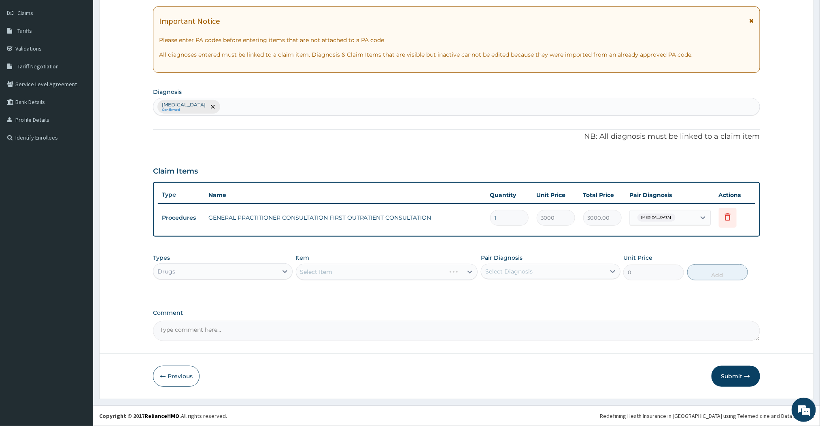
click at [373, 269] on div "Select Item" at bounding box center [387, 272] width 182 height 16
click at [332, 271] on div "Select Item" at bounding box center [316, 272] width 32 height 8
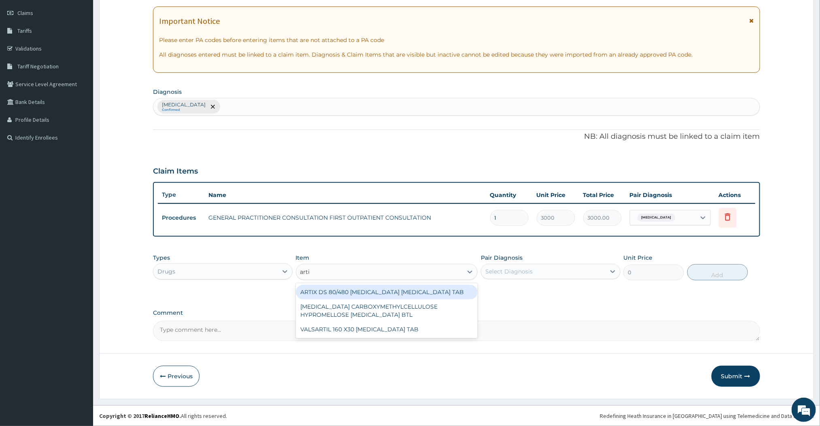
type input "artix"
click at [322, 290] on div "ARTIX DS 80/480 [MEDICAL_DATA] [MEDICAL_DATA] TAB" at bounding box center [387, 292] width 182 height 15
type input "420"
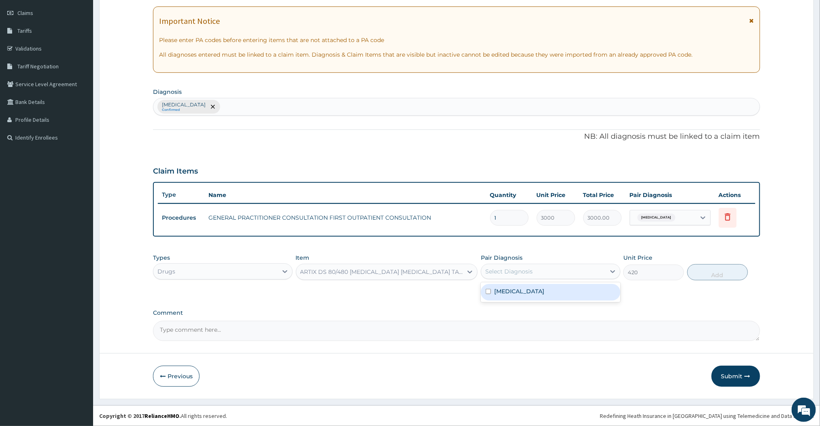
click at [512, 265] on div "Select Diagnosis" at bounding box center [543, 271] width 124 height 13
click at [498, 287] on label "[MEDICAL_DATA]" at bounding box center [519, 291] width 50 height 8
checkbox input "true"
click at [740, 278] on button "Add" at bounding box center [717, 272] width 61 height 16
type input "0"
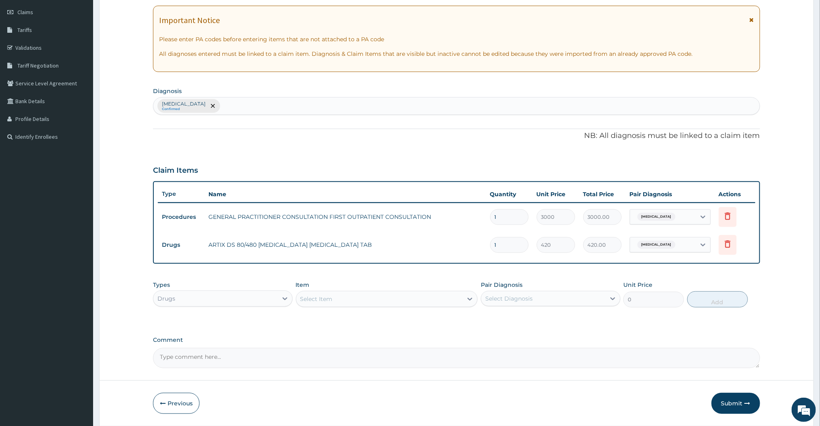
type input "0.00"
type input "6"
type input "2520.00"
type input "6"
click at [497, 266] on div "PA Code / Prescription Code Enter Code(Secondary Care Only) Encounter Date 11-1…" at bounding box center [456, 167] width 607 height 403
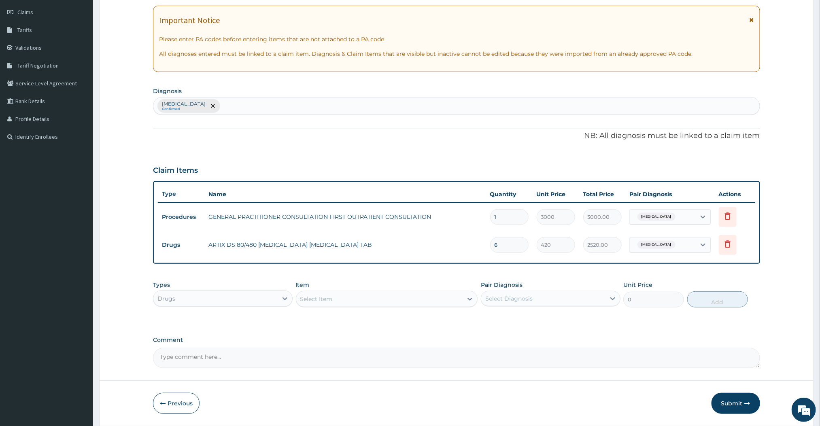
click at [402, 298] on div "Select Item" at bounding box center [379, 299] width 167 height 13
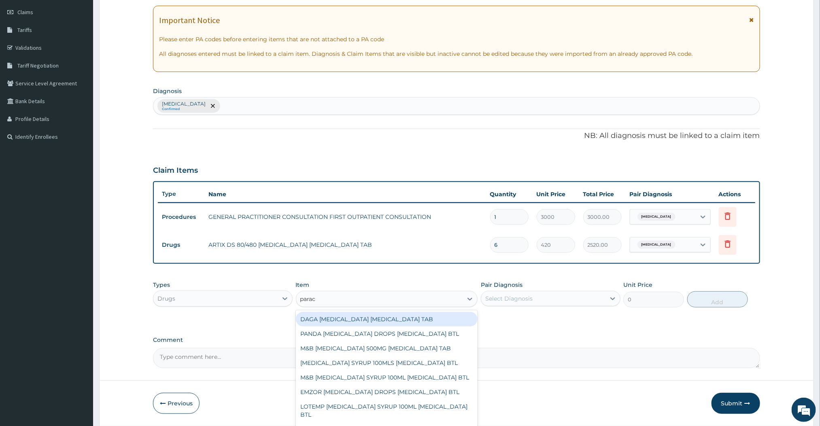
type input "parace"
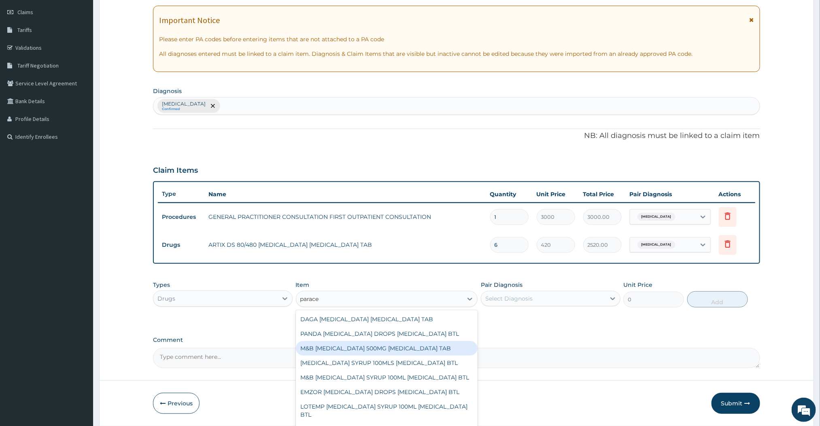
click at [358, 351] on div "M&B [MEDICAL_DATA] 500MG [MEDICAL_DATA] TAB" at bounding box center [387, 348] width 182 height 15
type input "12"
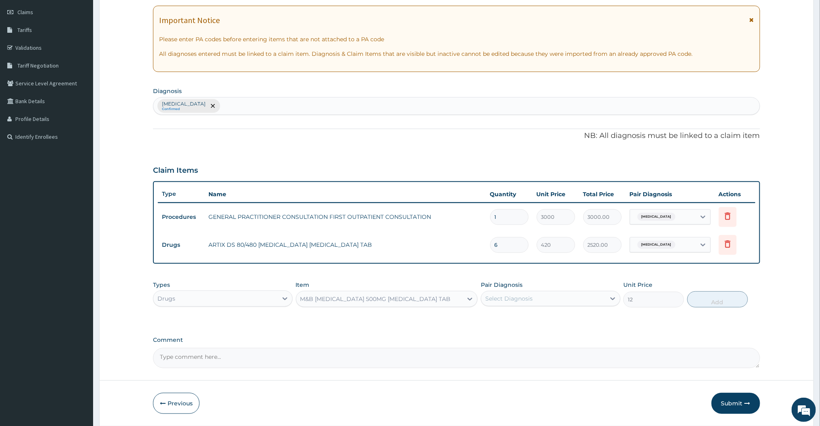
click at [557, 306] on div "Select Diagnosis" at bounding box center [551, 298] width 140 height 15
click at [520, 323] on div "[MEDICAL_DATA]" at bounding box center [551, 319] width 140 height 17
checkbox input "true"
click at [737, 297] on button "Add" at bounding box center [717, 299] width 61 height 16
type input "0"
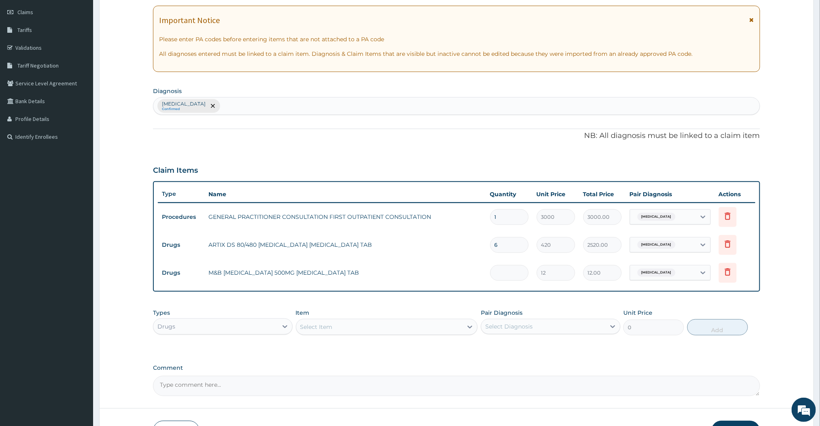
type input "0.00"
type input "1"
type input "12.00"
type input "15"
type input "180.00"
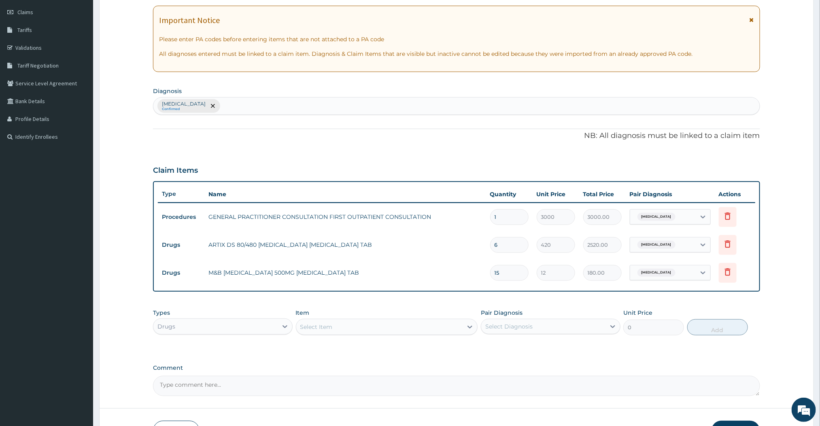
type input "15"
click at [499, 289] on div "Type Name Quantity Unit Price Total Price Pair Diagnosis Actions Procedures GEN…" at bounding box center [456, 236] width 607 height 110
click at [413, 327] on div "Select Item" at bounding box center [379, 327] width 167 height 13
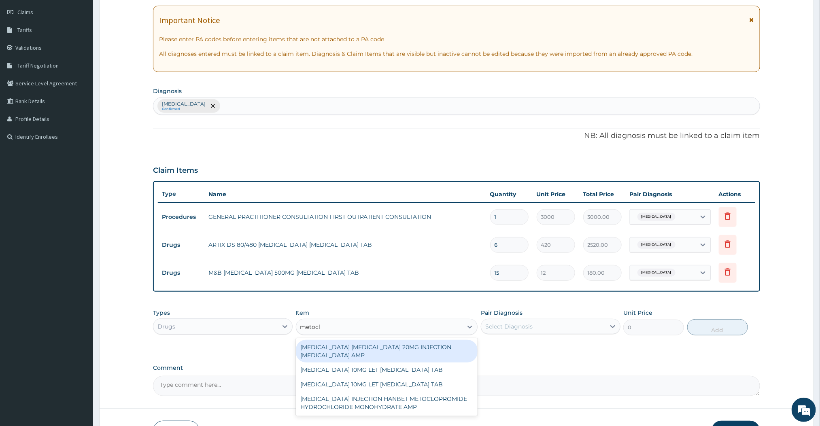
type input "metoclo"
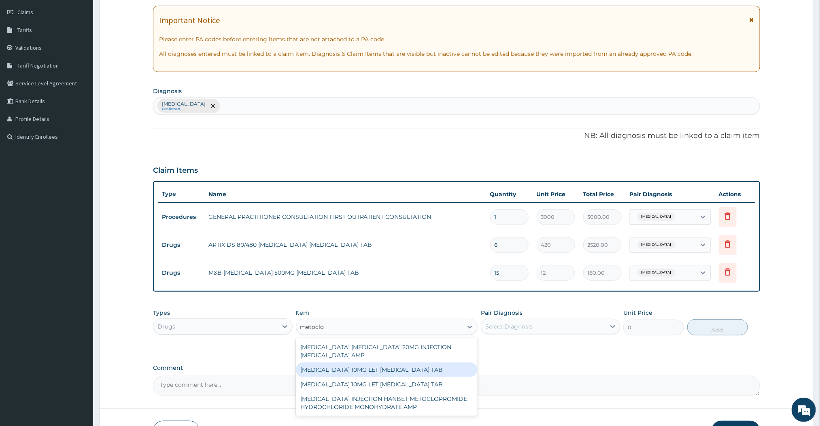
click at [335, 376] on div "[MEDICAL_DATA] 10MG LET [MEDICAL_DATA] TAB" at bounding box center [387, 370] width 182 height 15
type input "2280"
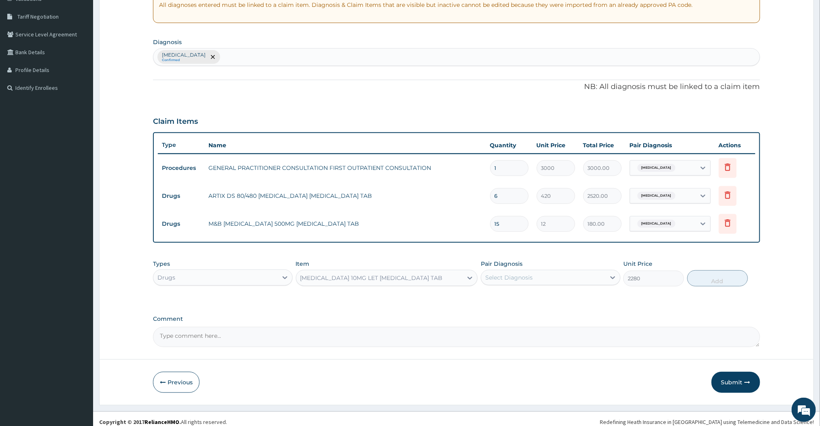
scroll to position [168, 0]
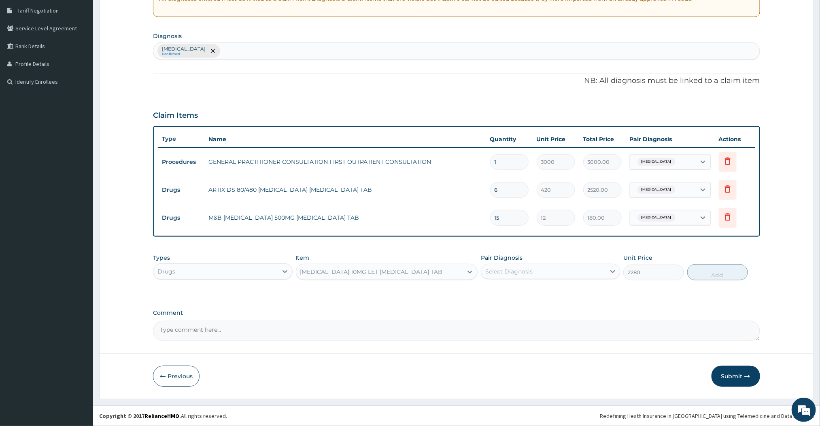
click at [523, 275] on div "Select Diagnosis" at bounding box center [543, 271] width 124 height 13
click at [504, 288] on label "[MEDICAL_DATA]" at bounding box center [519, 291] width 50 height 8
checkbox input "true"
click at [699, 266] on button "Add" at bounding box center [717, 272] width 61 height 16
type input "0"
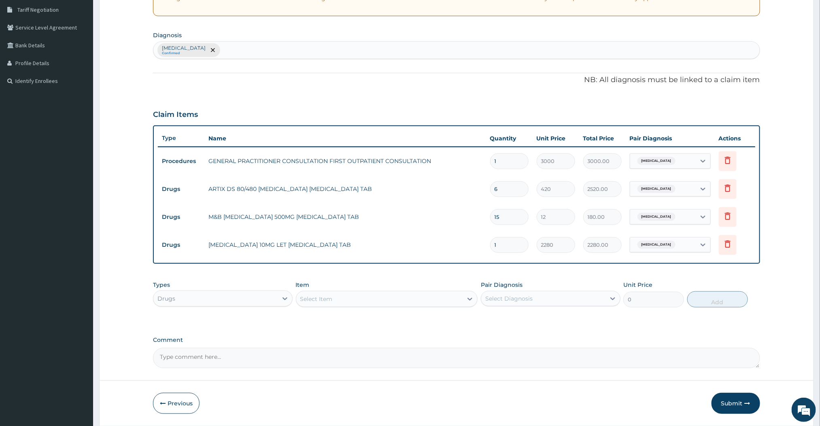
click at [408, 296] on div "Select Item" at bounding box center [379, 299] width 167 height 13
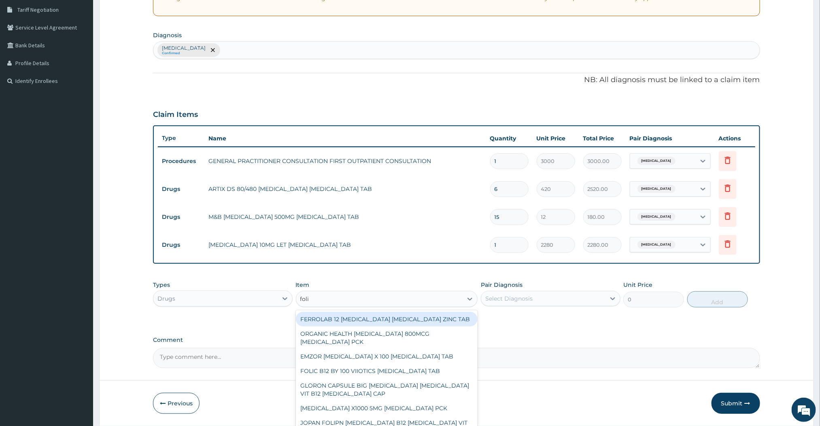
type input "folic"
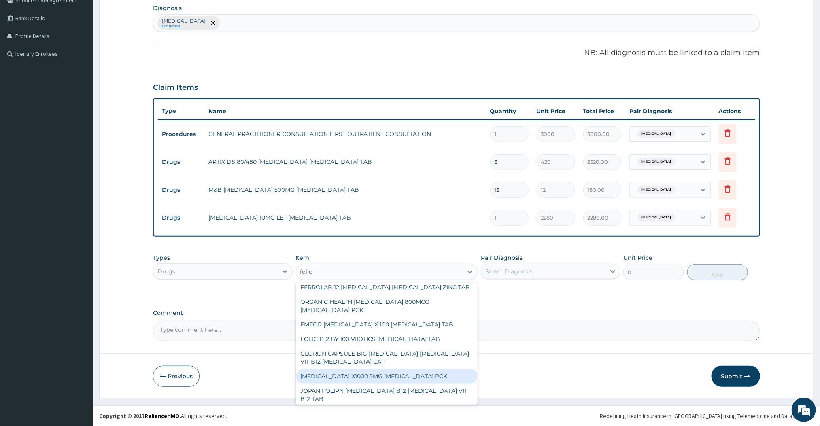
scroll to position [4, 0]
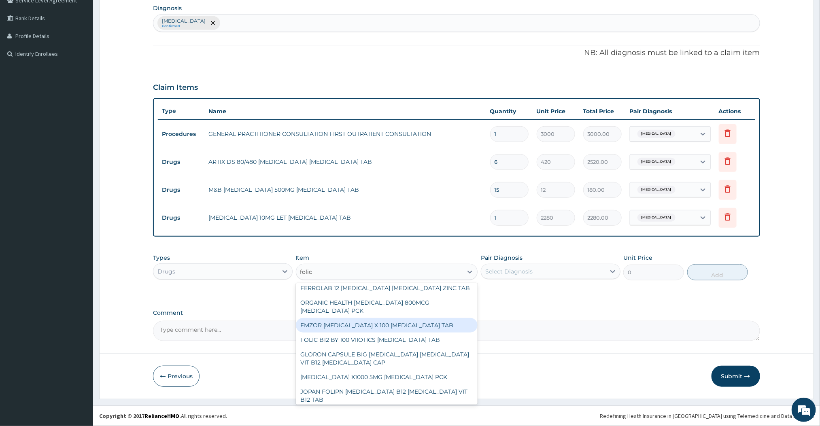
click at [371, 325] on div "EMZOR [MEDICAL_DATA] X 100 [MEDICAL_DATA] TAB" at bounding box center [387, 325] width 182 height 15
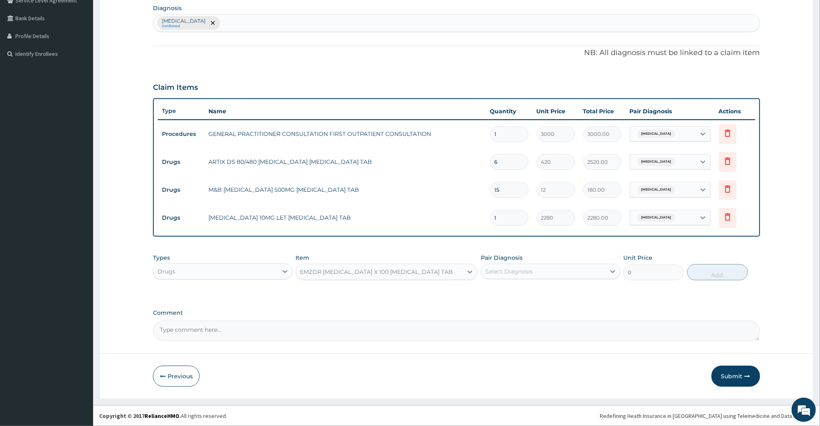
type input "168"
click at [501, 274] on div "Select Diagnosis" at bounding box center [508, 272] width 47 height 8
click at [487, 297] on div "[MEDICAL_DATA]" at bounding box center [551, 292] width 140 height 17
checkbox input "true"
click at [715, 273] on button "Add" at bounding box center [717, 272] width 61 height 16
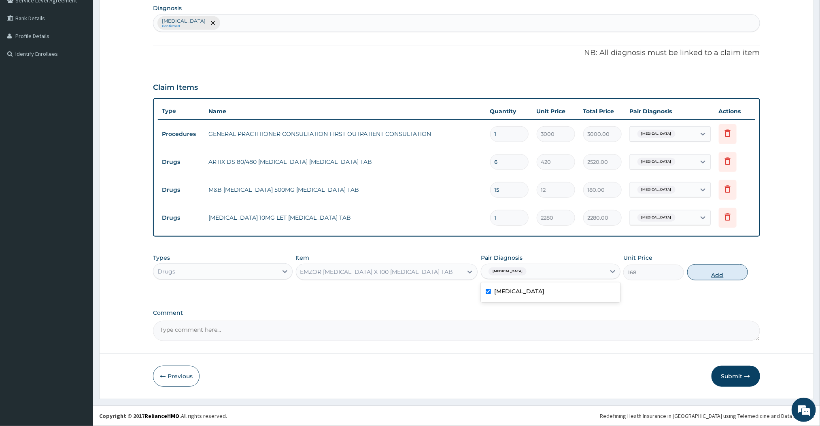
type input "0"
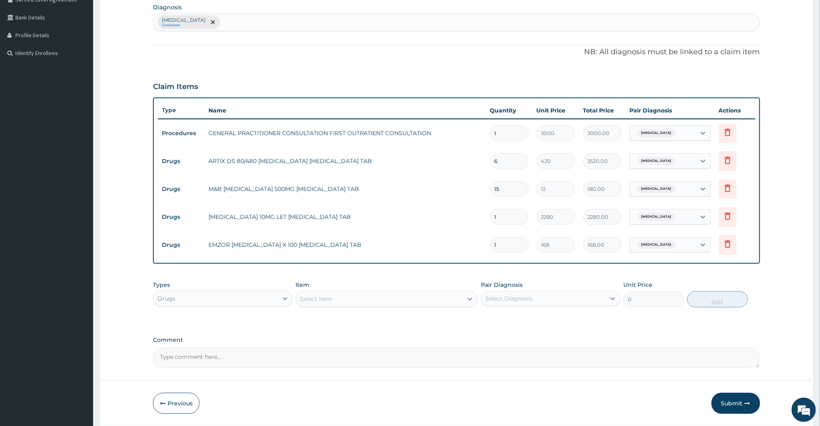
type input "0.00"
type input "6"
type input "1008.00"
type input "6"
click at [407, 296] on div "Select Item" at bounding box center [379, 299] width 167 height 13
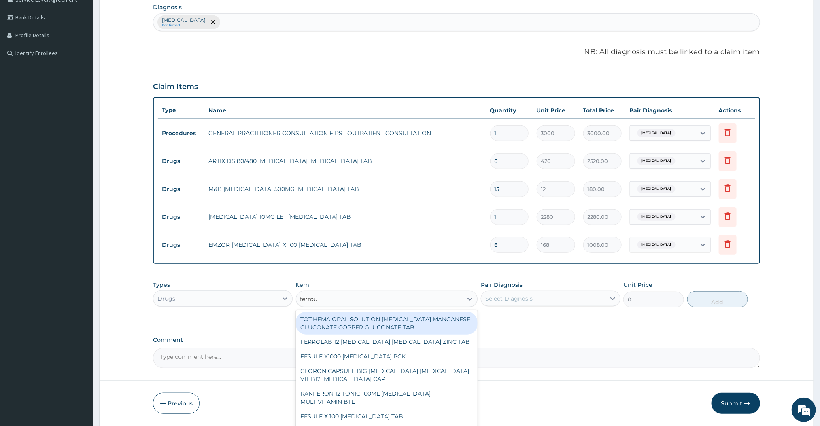
type input "ferrous"
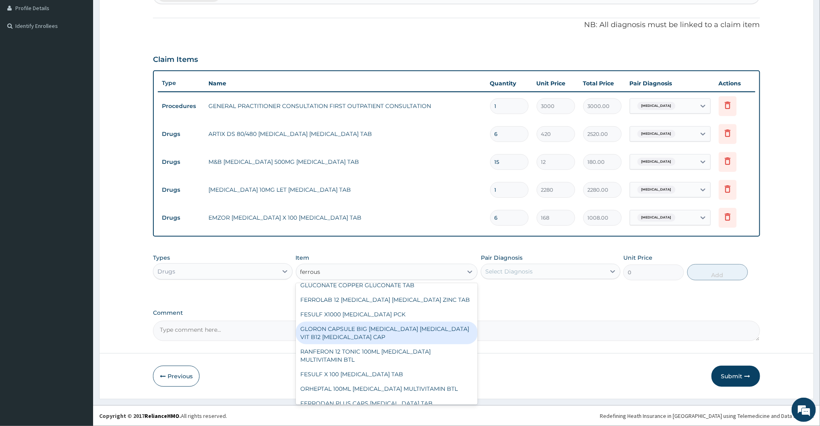
scroll to position [22, 0]
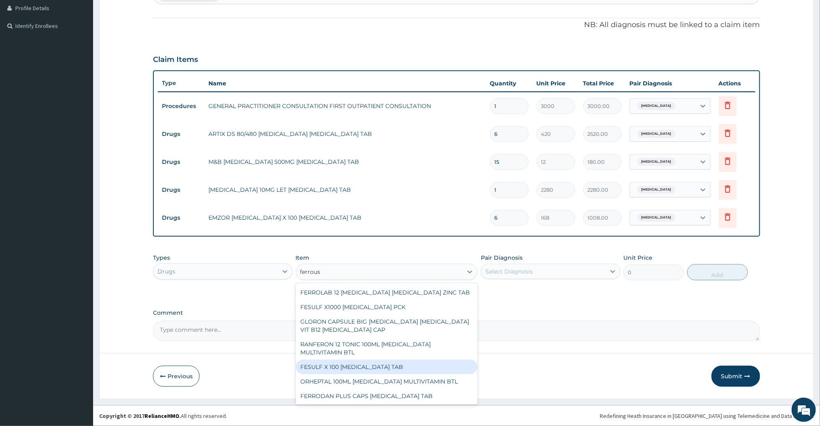
click at [365, 369] on div "FESULF X 100 [MEDICAL_DATA] TAB" at bounding box center [387, 367] width 182 height 15
type input "220"
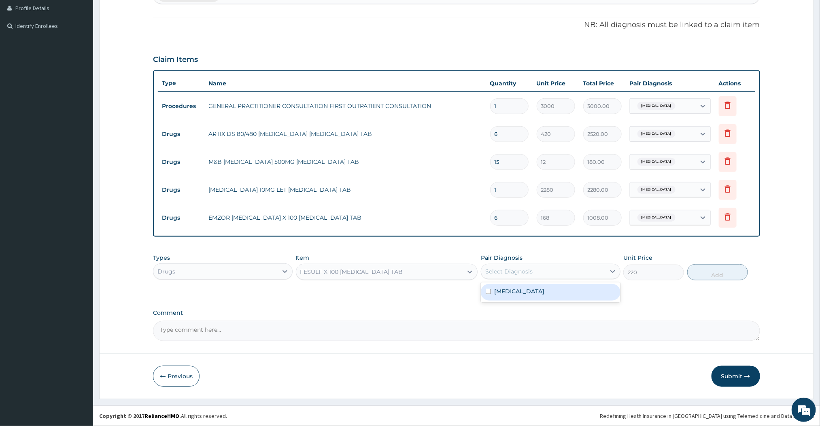
click at [540, 272] on div "Select Diagnosis" at bounding box center [543, 271] width 124 height 13
click at [525, 293] on label "[MEDICAL_DATA]" at bounding box center [519, 291] width 50 height 8
checkbox input "true"
click at [730, 276] on button "Add" at bounding box center [717, 272] width 61 height 16
type input "0"
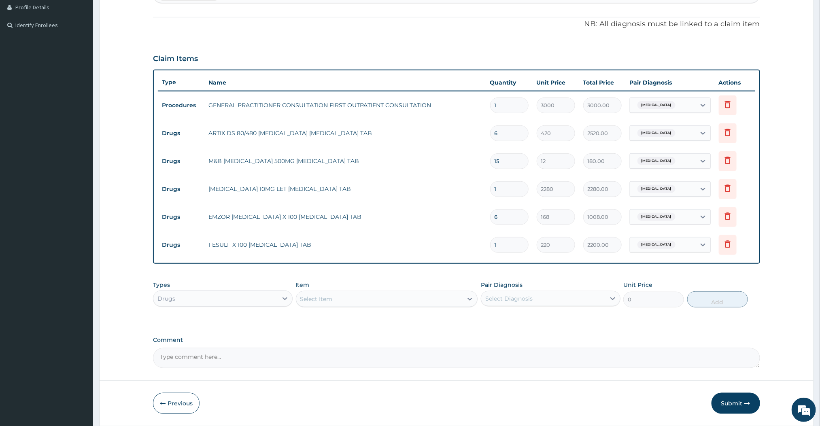
type input "10"
type input "2200.00"
type input "10"
click at [363, 295] on div "Select Item" at bounding box center [379, 299] width 167 height 13
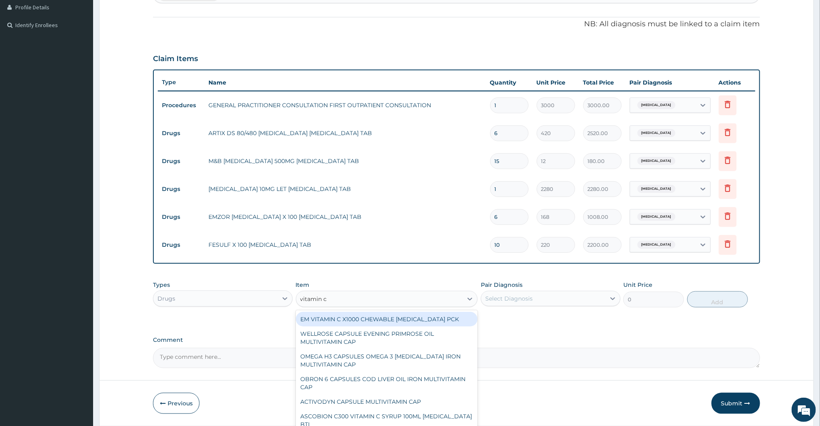
type input "vitamin c"
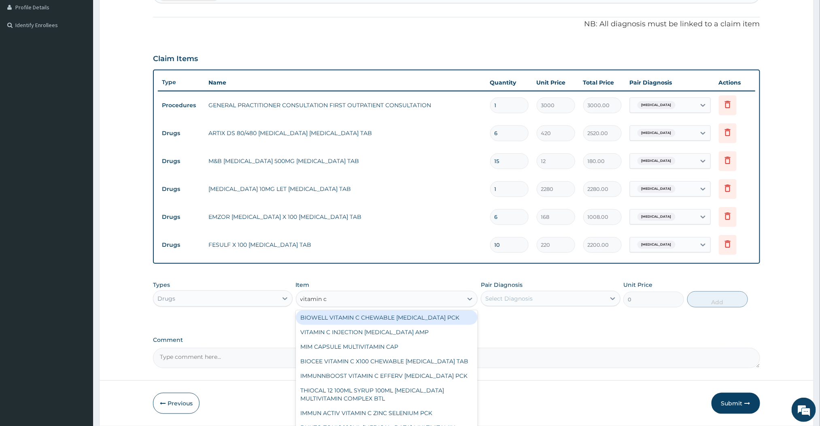
scroll to position [483, 0]
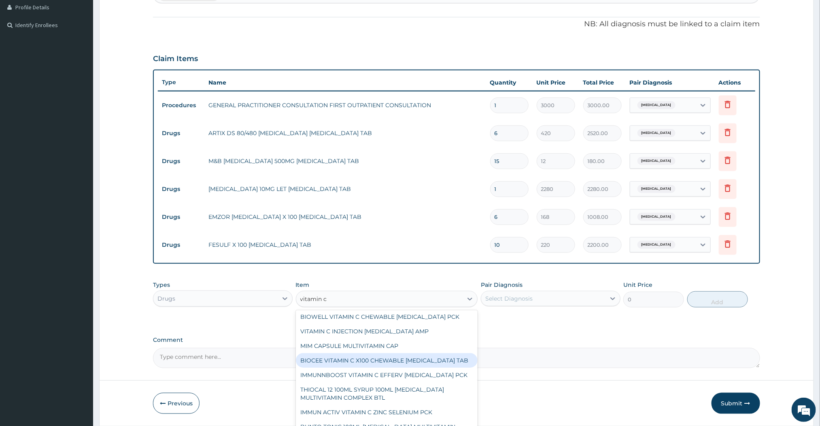
click at [348, 367] on div "BIOCEE VITAMIN C X100 CHEWABLE [MEDICAL_DATA] TAB" at bounding box center [387, 360] width 182 height 15
type input "335"
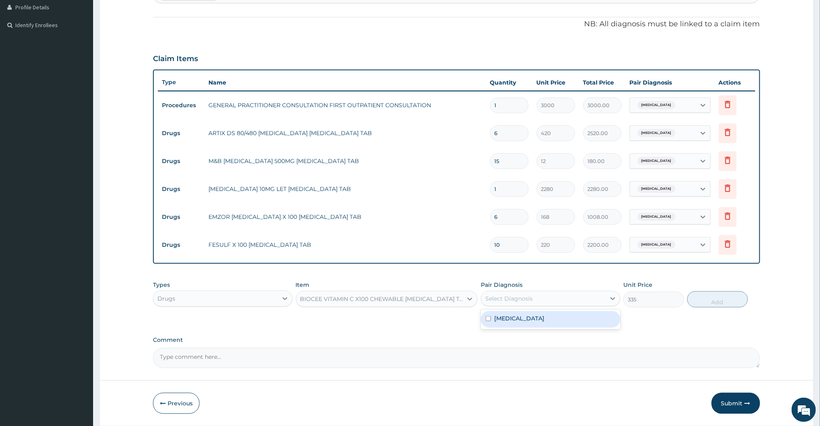
click at [508, 300] on div "Select Diagnosis" at bounding box center [508, 299] width 47 height 8
click at [485, 322] on div "[MEDICAL_DATA]" at bounding box center [551, 319] width 140 height 17
checkbox input "true"
click at [709, 298] on button "Add" at bounding box center [717, 299] width 61 height 16
type input "0"
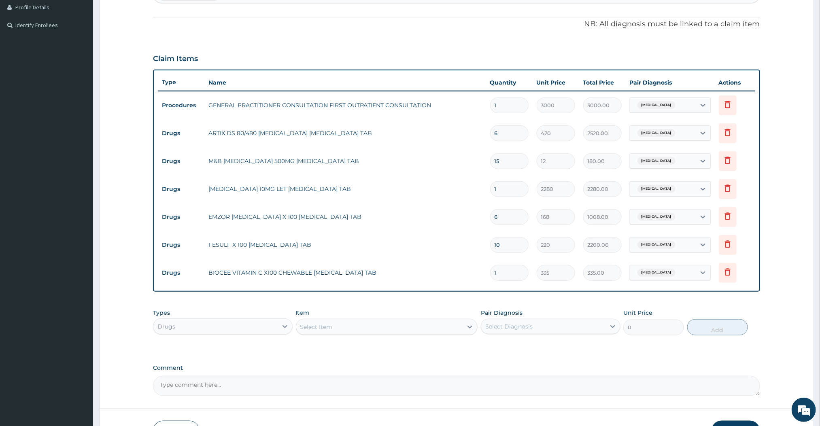
click at [506, 278] on input "1" at bounding box center [509, 273] width 38 height 16
type input "10"
type input "3350.00"
type input "1"
type input "335.00"
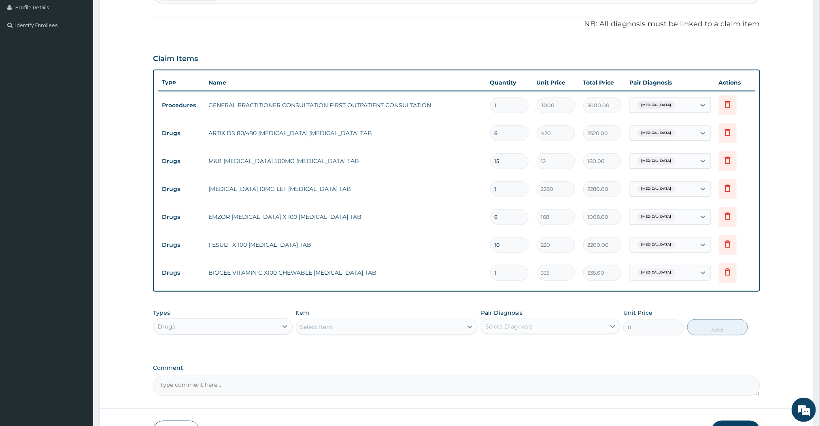
type input "0.00"
type input "7"
type input "2345.00"
type input "0.00"
type input "5"
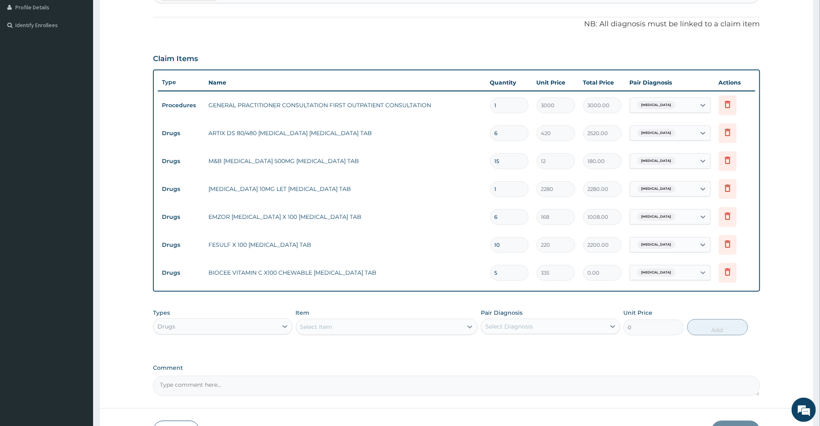
type input "1675.00"
type input "5"
click at [525, 309] on div "Pair Diagnosis Select Diagnosis" at bounding box center [551, 322] width 140 height 27
click at [281, 329] on icon at bounding box center [285, 327] width 8 height 8
click at [200, 370] on div "Procedures" at bounding box center [223, 376] width 140 height 15
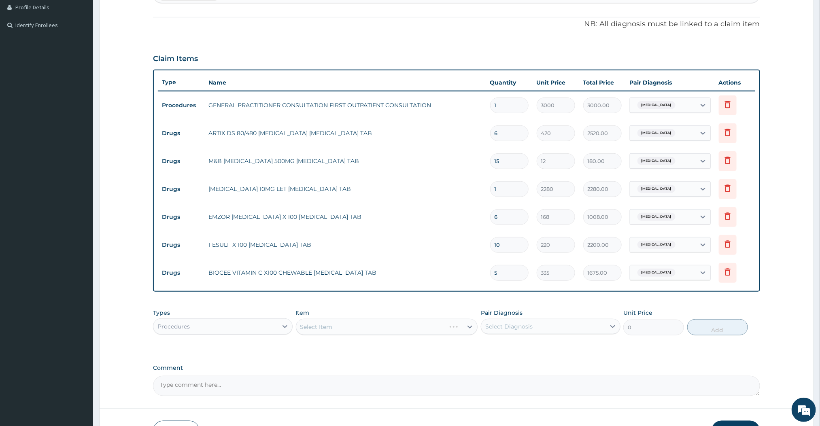
click at [376, 327] on div "Select Item" at bounding box center [387, 327] width 182 height 16
click at [376, 327] on div "Select Item" at bounding box center [379, 327] width 167 height 13
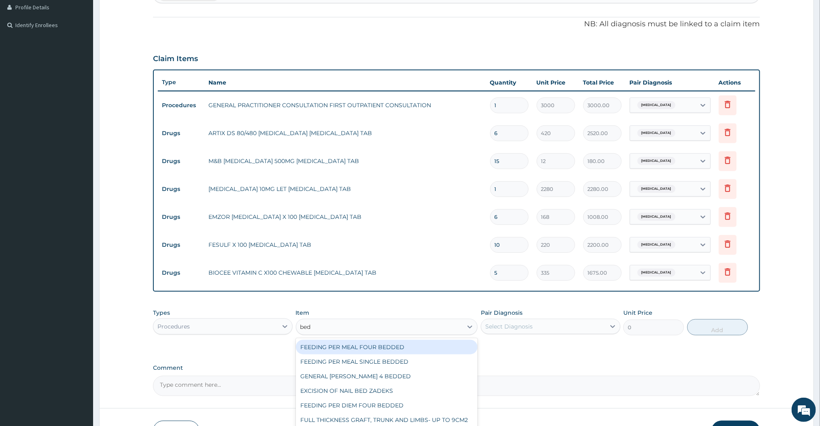
type input "bedd"
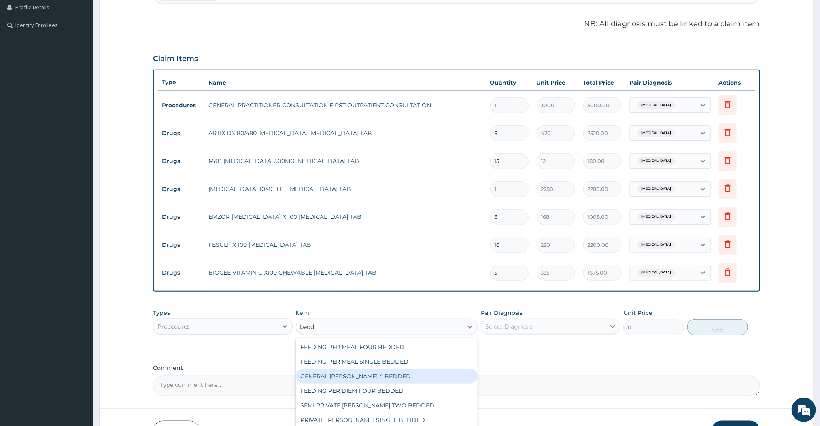
click at [338, 372] on div "GENERAL [PERSON_NAME] 4 BEDDED" at bounding box center [387, 376] width 182 height 15
type input "3500"
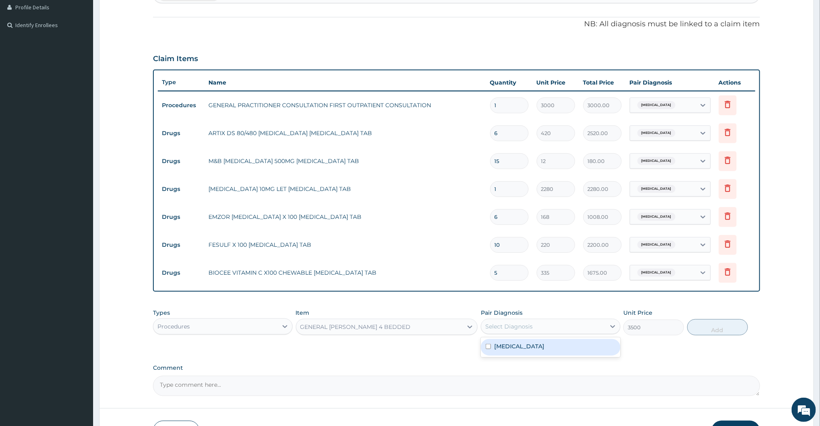
click at [531, 330] on div "Select Diagnosis" at bounding box center [508, 327] width 47 height 8
click at [515, 343] on label "[MEDICAL_DATA]" at bounding box center [519, 346] width 50 height 8
checkbox input "true"
click at [701, 323] on button "Add" at bounding box center [717, 327] width 61 height 16
type input "0"
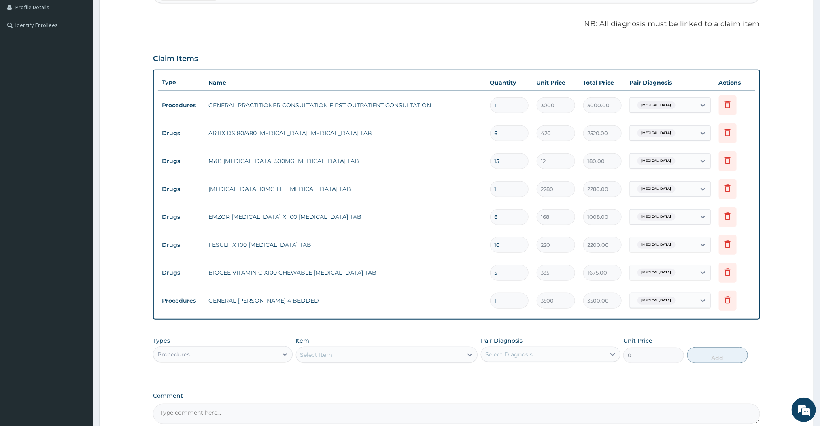
scroll to position [307, 0]
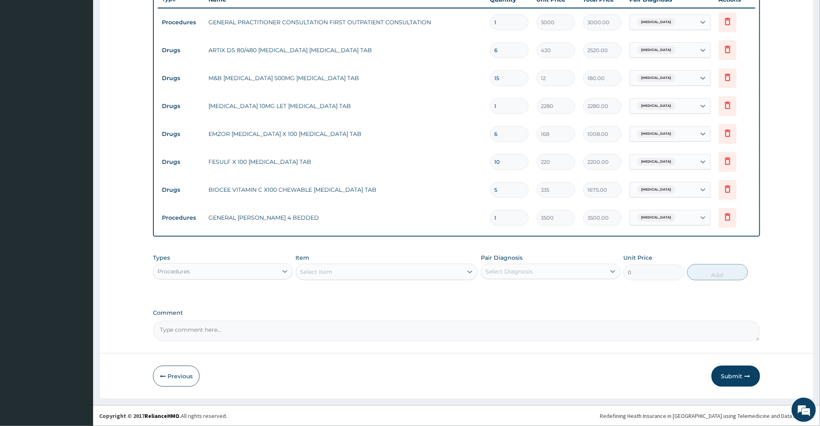
click at [258, 267] on div "Procedures" at bounding box center [215, 271] width 124 height 13
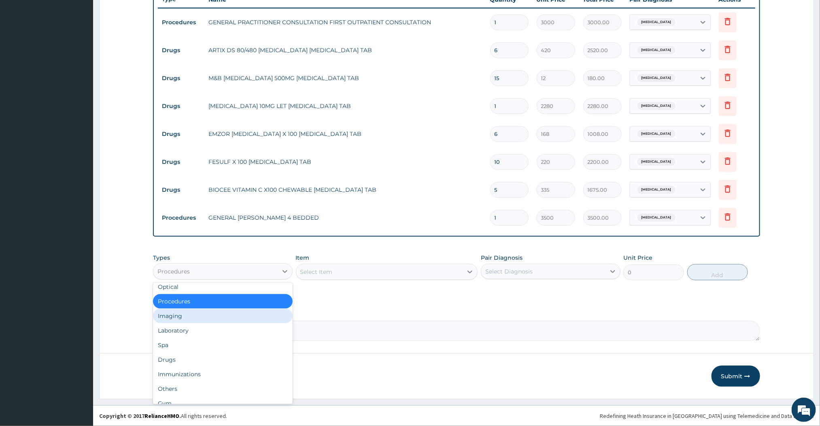
scroll to position [20, 0]
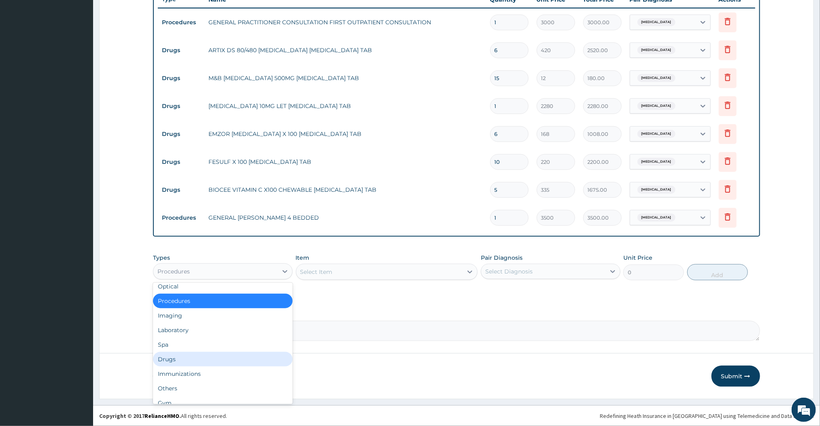
click at [180, 356] on div "Drugs" at bounding box center [223, 359] width 140 height 15
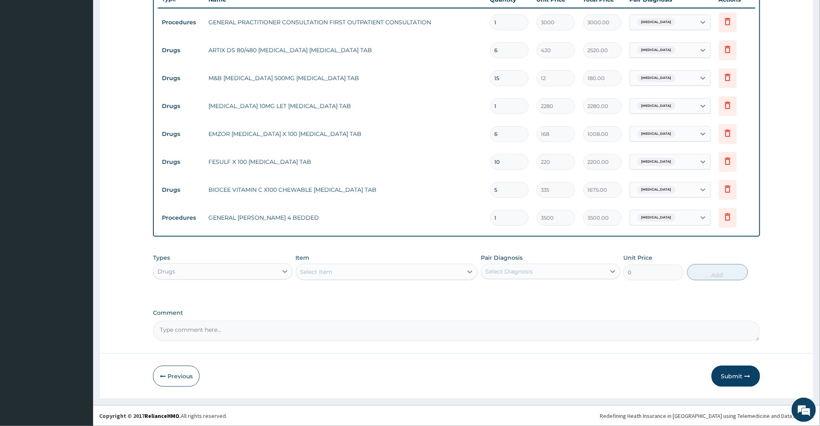
click at [390, 272] on div "Select Item" at bounding box center [379, 272] width 167 height 13
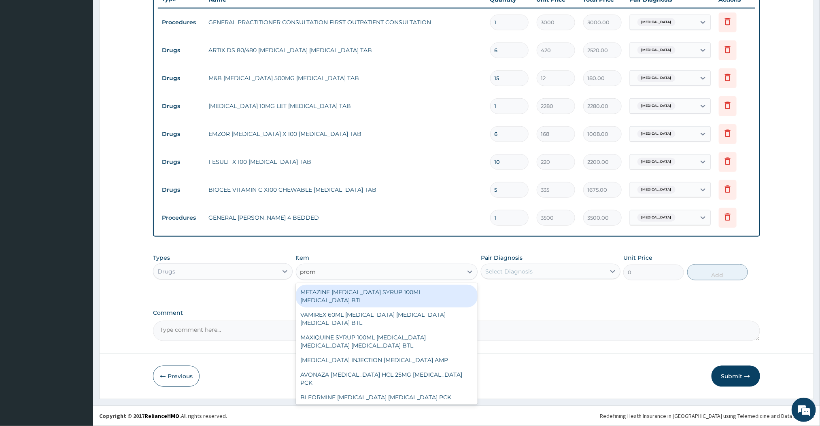
type input "promethazine"
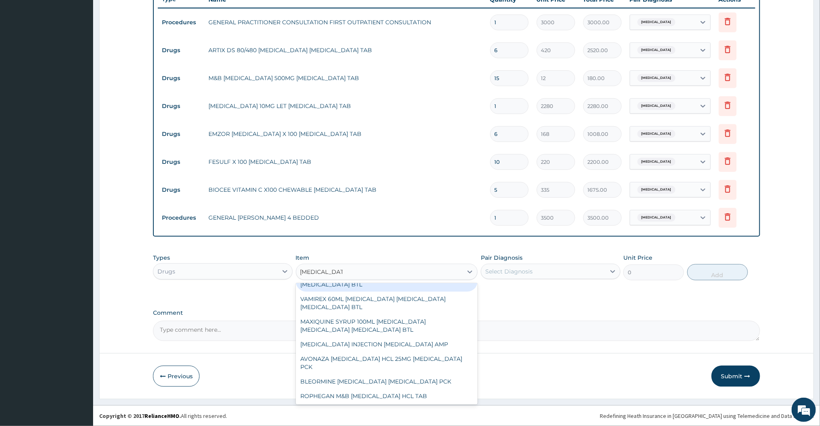
scroll to position [0, 0]
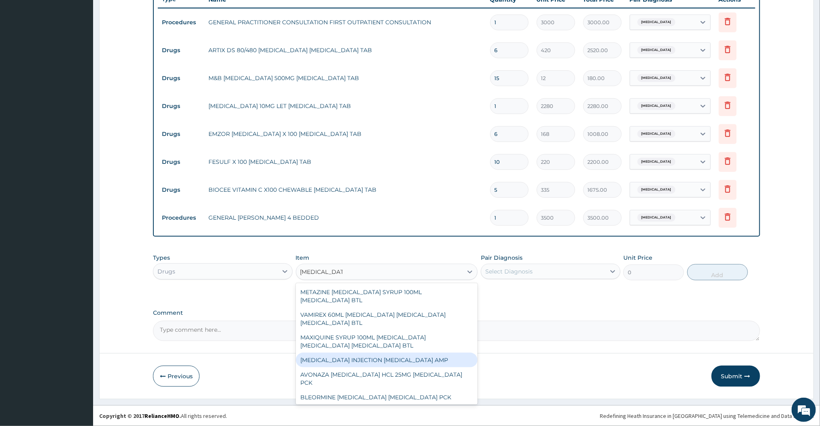
click at [363, 357] on div "[MEDICAL_DATA] INJECTION [MEDICAL_DATA] AMP" at bounding box center [387, 360] width 182 height 15
type input "324"
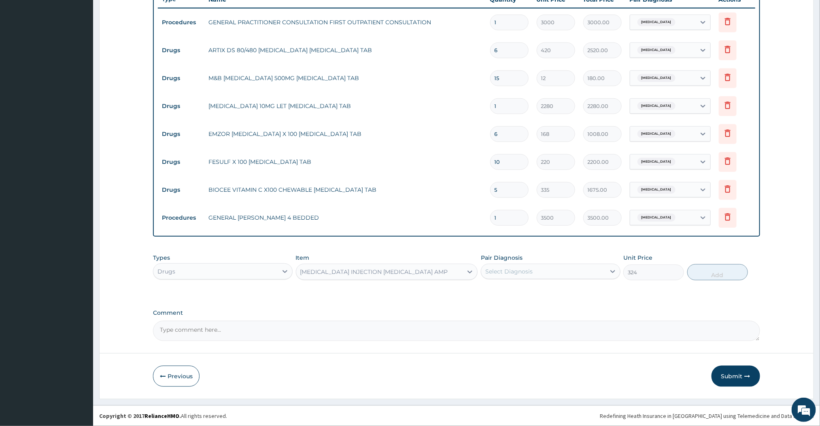
click at [552, 273] on div "Select Diagnosis" at bounding box center [543, 271] width 124 height 13
click at [525, 293] on label "[MEDICAL_DATA]" at bounding box center [519, 291] width 50 height 8
checkbox input "true"
click at [638, 298] on div "PA Code / Prescription Code Enter Code(Secondary Care Only) Encounter Date 11-1…" at bounding box center [456, 56] width 607 height 570
click at [715, 273] on button "Add" at bounding box center [717, 272] width 61 height 16
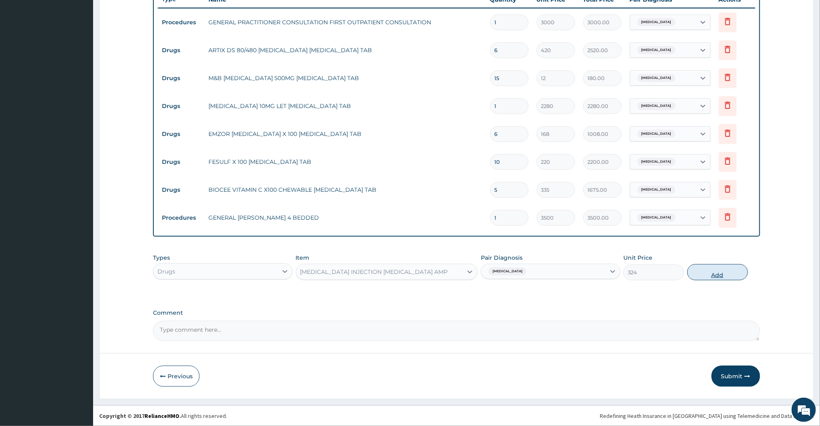
type input "0"
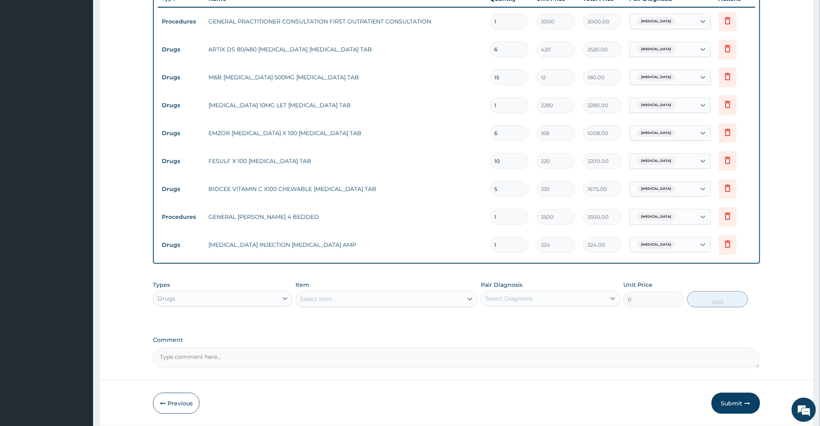
click at [588, 277] on div "Types Drugs Item Select Item Pair Diagnosis Select Diagnosis Unit Price 0 Add" at bounding box center [456, 294] width 607 height 35
click at [497, 249] on input "1" at bounding box center [509, 245] width 38 height 16
type input "0.00"
type input "2"
type input "648.00"
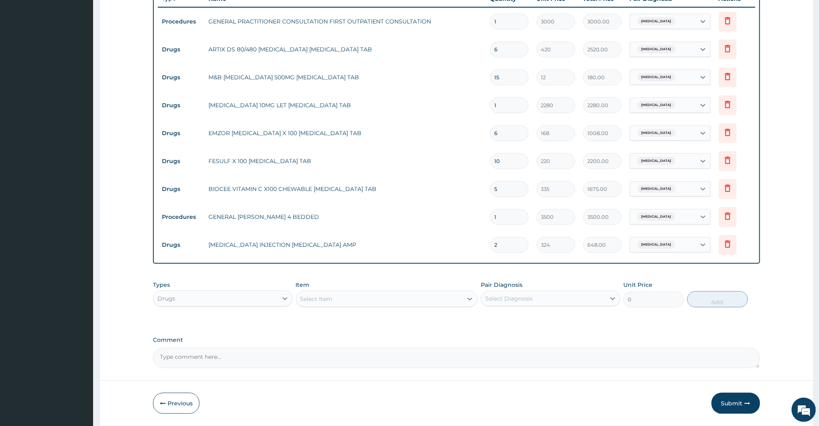
type input "2"
click at [390, 304] on div "Select Item" at bounding box center [379, 299] width 167 height 13
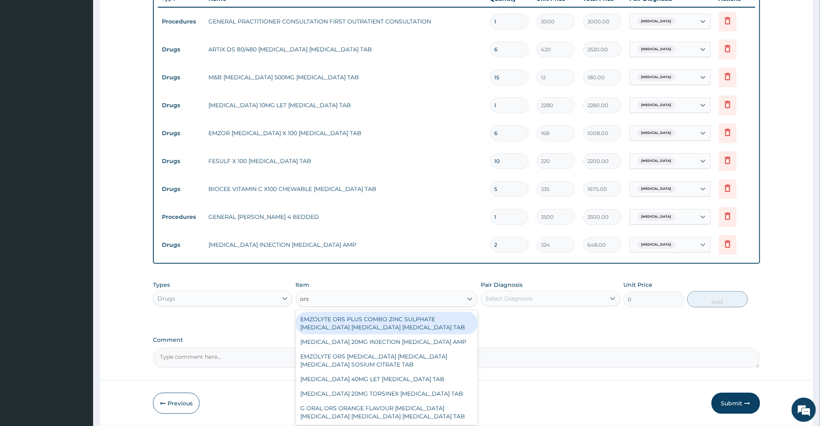
type input "ORS"
click at [414, 323] on div "EMZOLYTE ORS PLUS COMBO ZINC SULPHATE [MEDICAL_DATA] [MEDICAL_DATA] [MEDICAL_DA…" at bounding box center [387, 323] width 182 height 23
type input "276"
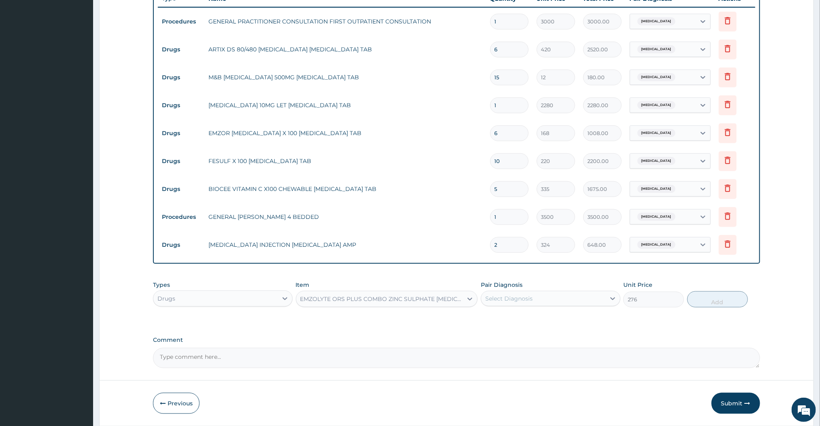
click at [514, 299] on div "Select Diagnosis" at bounding box center [508, 299] width 47 height 8
click at [502, 327] on div "[MEDICAL_DATA]" at bounding box center [551, 319] width 140 height 17
checkbox input "true"
click at [699, 295] on button "Add" at bounding box center [717, 299] width 61 height 16
type input "0"
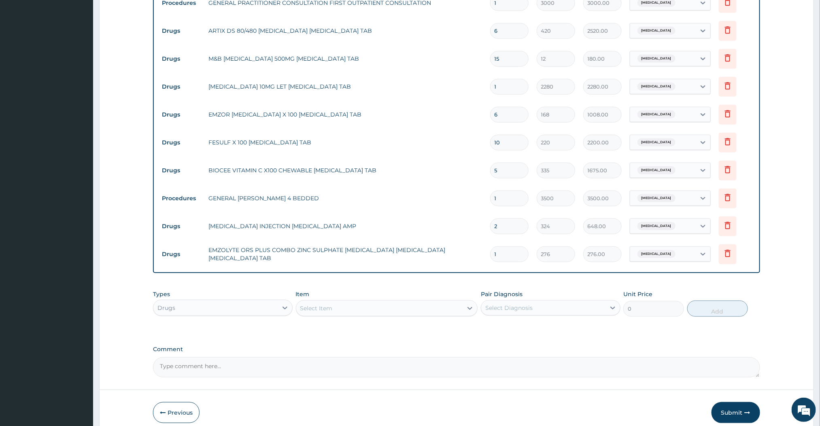
scroll to position [363, 0]
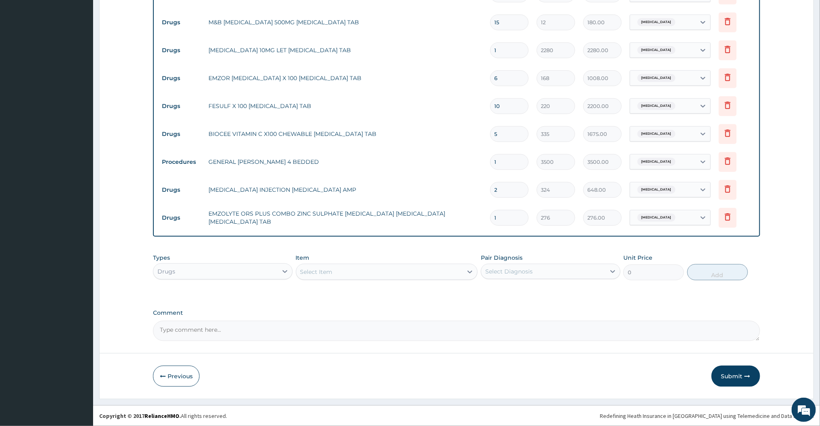
click at [376, 276] on div "Select Item" at bounding box center [379, 272] width 167 height 13
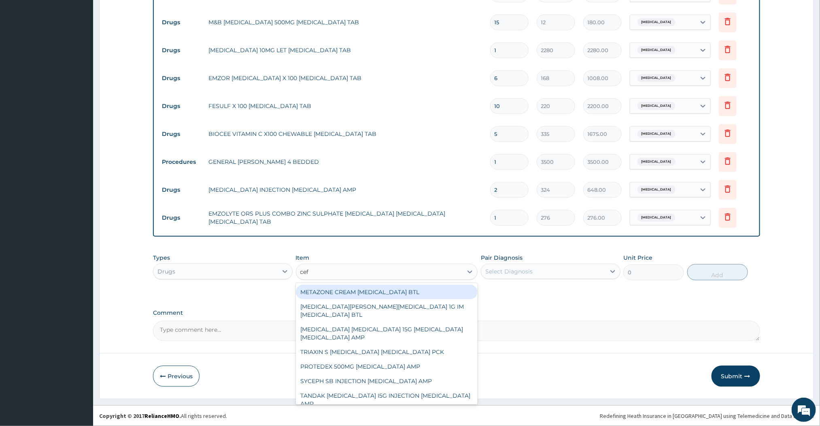
type input "ceftriaxone"
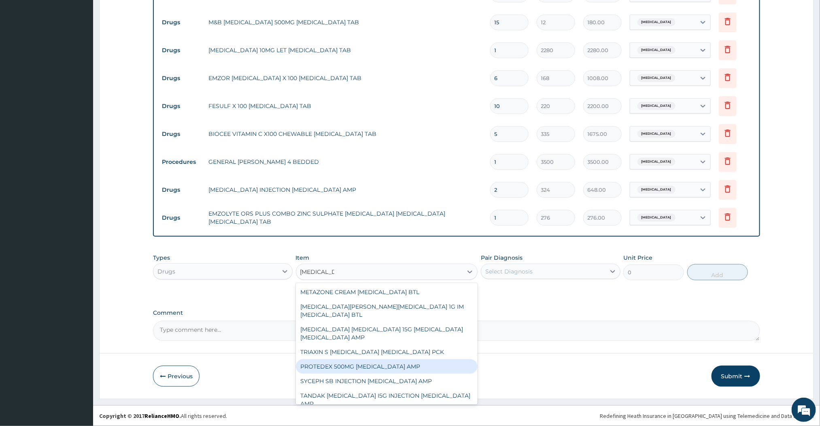
click at [355, 359] on div "PROTEDEX 500MG [MEDICAL_DATA] AMP" at bounding box center [387, 366] width 182 height 15
type input "900"
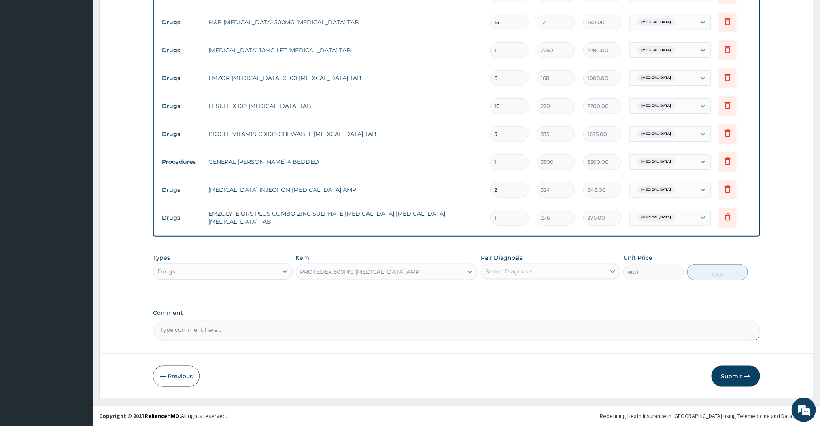
click at [580, 276] on div "Select Diagnosis" at bounding box center [543, 271] width 124 height 13
click at [541, 296] on div "[MEDICAL_DATA]" at bounding box center [551, 292] width 140 height 17
checkbox input "true"
click at [699, 268] on button "Add" at bounding box center [717, 272] width 61 height 16
type input "0"
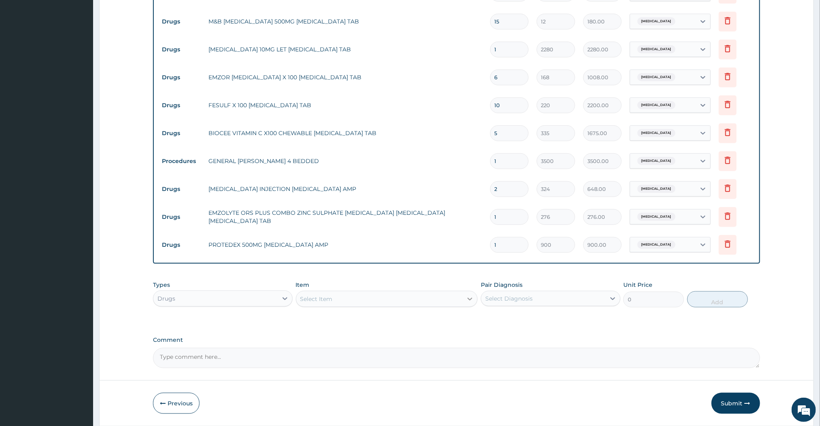
click at [468, 296] on icon at bounding box center [470, 299] width 8 height 8
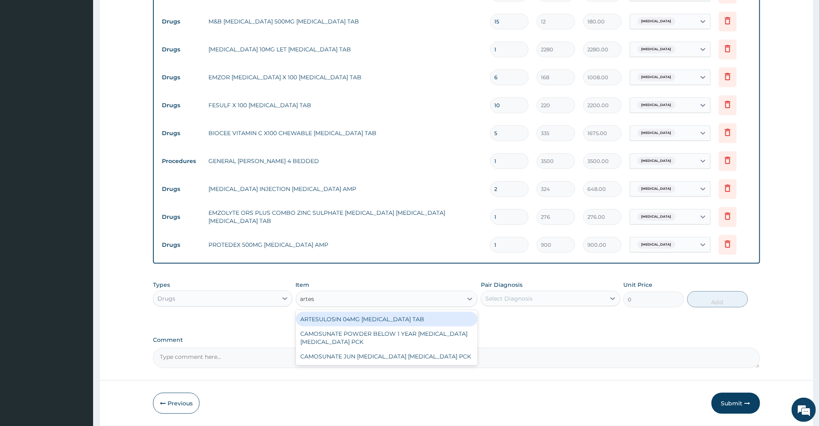
type input "artesu"
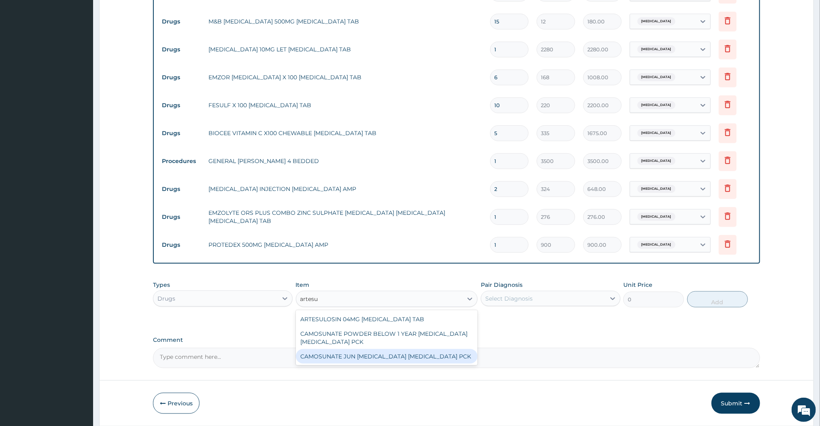
click at [367, 353] on div "CAMOSUNATE JUN [MEDICAL_DATA] [MEDICAL_DATA] PCK" at bounding box center [387, 356] width 182 height 15
type input "864"
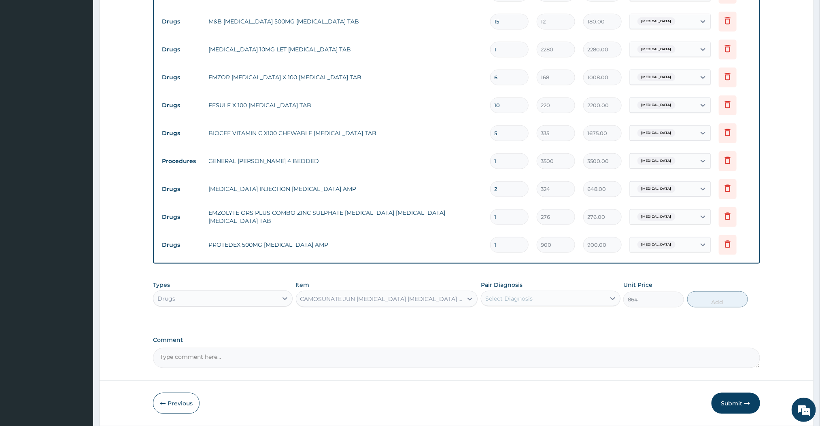
click at [563, 302] on div "Select Diagnosis" at bounding box center [543, 298] width 124 height 13
click at [542, 313] on div "[MEDICAL_DATA]" at bounding box center [551, 319] width 140 height 17
checkbox input "true"
click at [722, 305] on button "Add" at bounding box center [717, 299] width 61 height 16
type input "0"
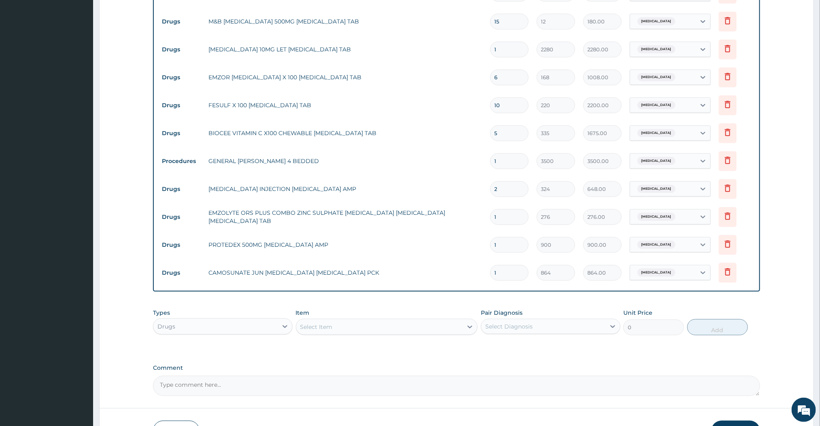
click at [425, 322] on div "Select Item" at bounding box center [379, 327] width 167 height 13
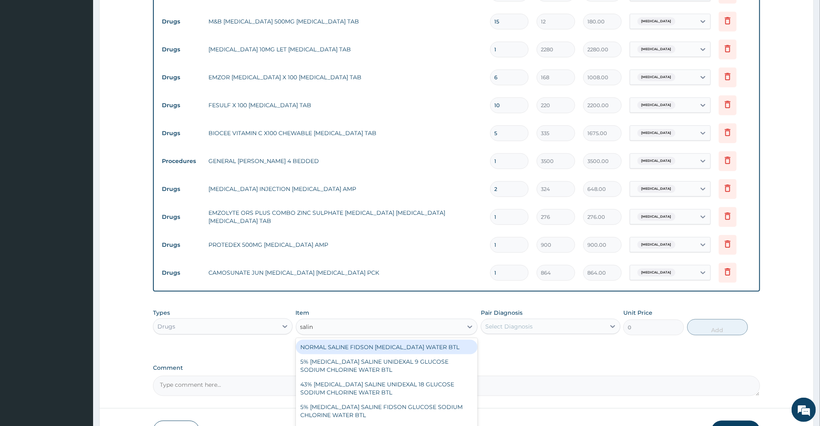
type input "saline"
click at [394, 348] on div "NORMAL SALINE FIDSON [MEDICAL_DATA] WATER BTL" at bounding box center [387, 347] width 182 height 15
type input "1000"
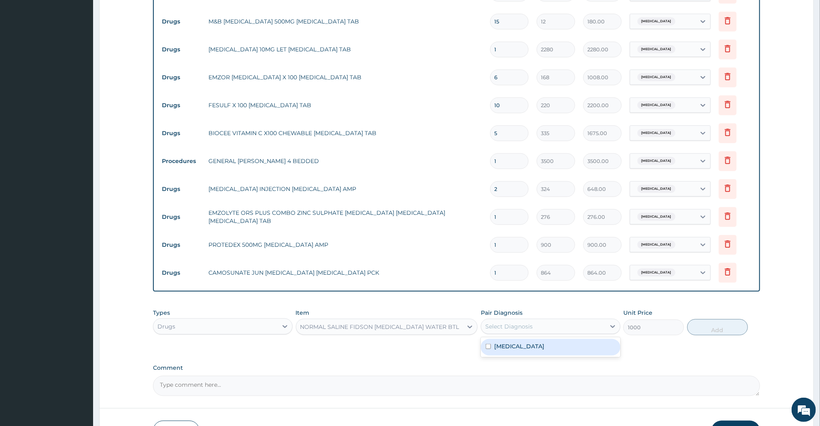
click at [502, 331] on div "Select Diagnosis" at bounding box center [543, 326] width 124 height 13
click at [494, 344] on label "[MEDICAL_DATA]" at bounding box center [519, 346] width 50 height 8
checkbox input "true"
click at [697, 331] on button "Add" at bounding box center [717, 327] width 61 height 16
type input "0"
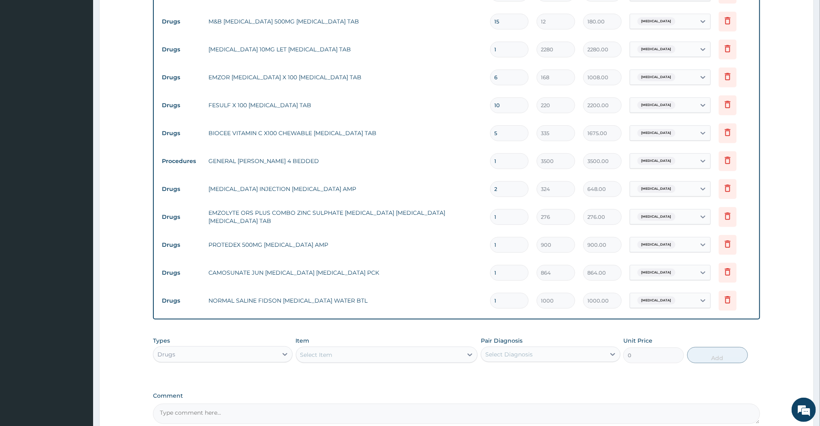
click at [510, 308] on input "1" at bounding box center [509, 301] width 38 height 16
type input "0.00"
type input "2"
type input "2000.00"
type input "2"
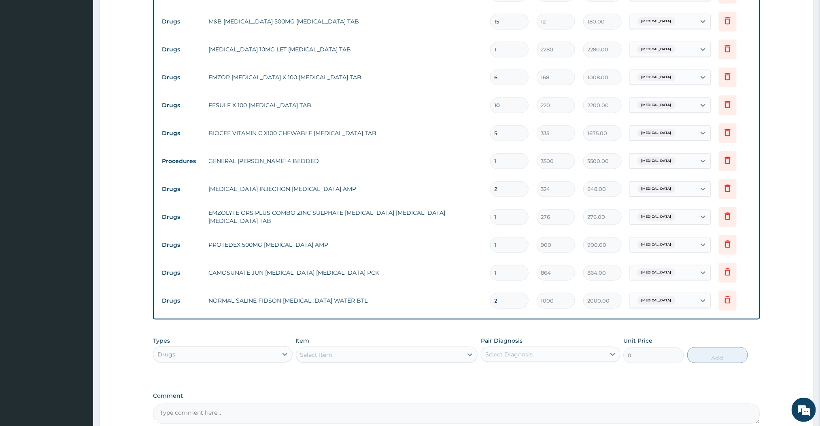
click at [487, 318] on div "Type Name Quantity Unit Price Total Price Pair Diagnosis Actions Procedures GEN…" at bounding box center [456, 125] width 607 height 390
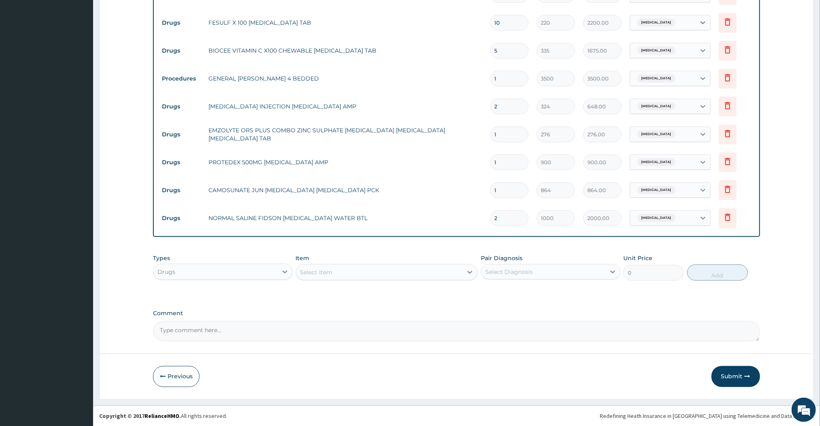
scroll to position [446, 0]
drag, startPoint x: 701, startPoint y: 278, endPoint x: 410, endPoint y: 247, distance: 292.7
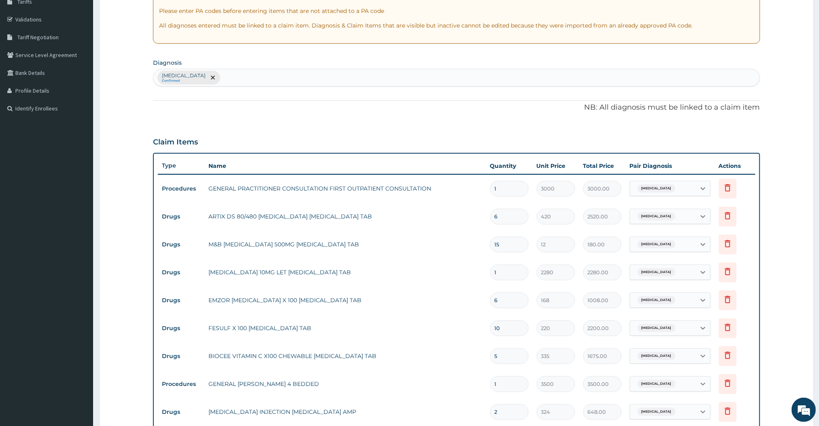
scroll to position [140, 0]
drag, startPoint x: 408, startPoint y: 254, endPoint x: 319, endPoint y: 98, distance: 179.9
click at [319, 98] on div "PA Code / Prescription Code Enter Code(Secondary Care Only) Encounter Date 11-1…" at bounding box center [456, 293] width 607 height 710
click at [504, 222] on input "6" at bounding box center [509, 217] width 38 height 16
type input "0.00"
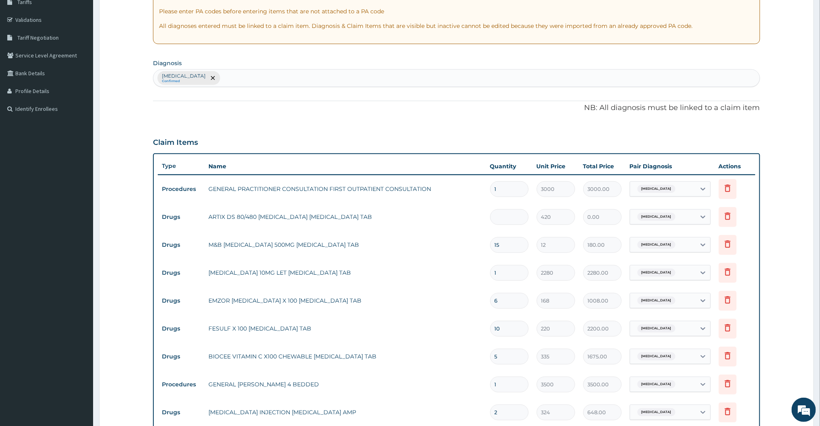
type input "1"
type input "420.00"
type input "12"
type input "5040.00"
type input "12"
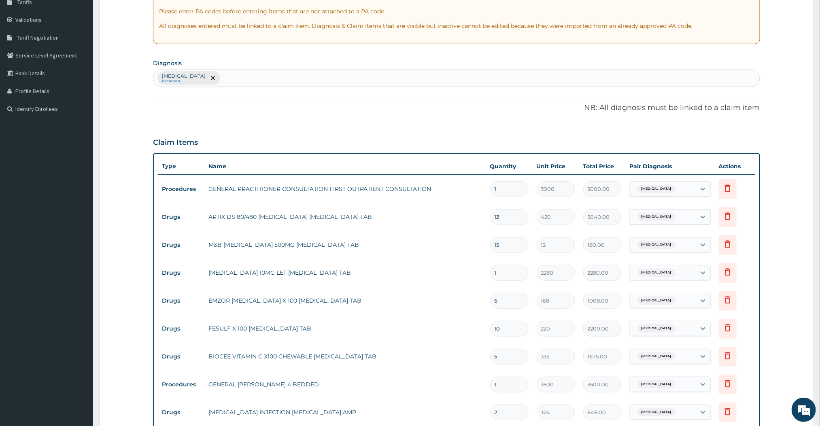
click at [504, 243] on input "15" at bounding box center [509, 245] width 38 height 16
type input "1"
type input "12.00"
type input "0.00"
type input "3"
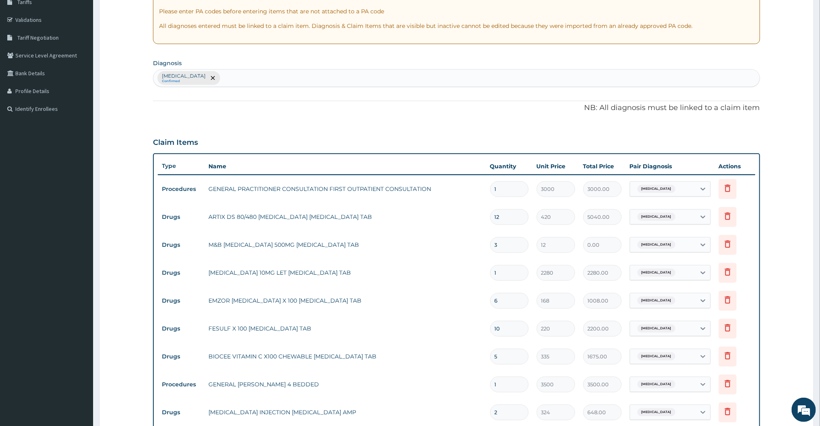
type input "36.00"
type input "30"
type input "360.00"
type input "30"
click at [504, 272] on input "1" at bounding box center [509, 273] width 38 height 16
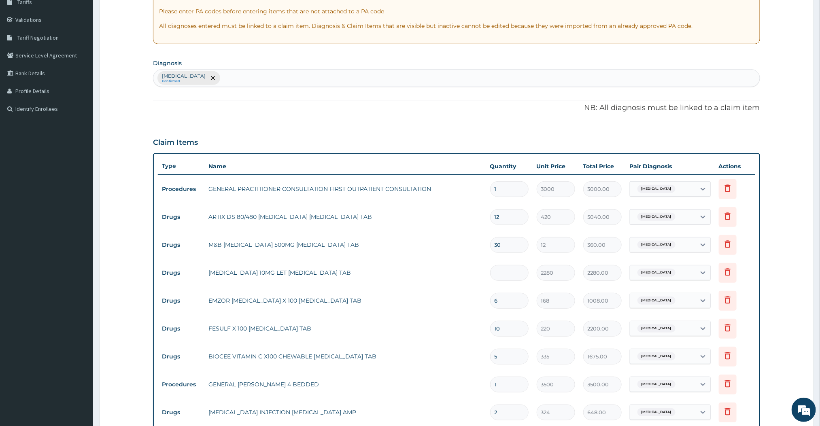
type input "0.00"
type input "2"
type input "4560.00"
type input "2"
click at [504, 300] on input "6" at bounding box center [509, 301] width 38 height 16
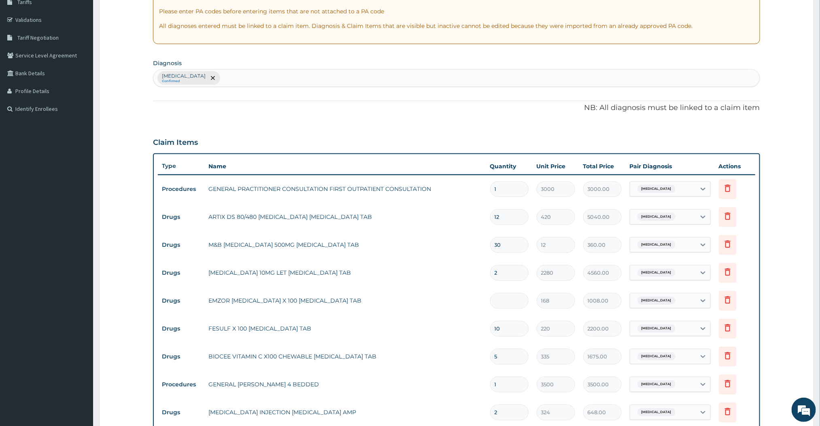
type input "0.00"
type input "1"
type input "168.00"
type input "12"
type input "2016.00"
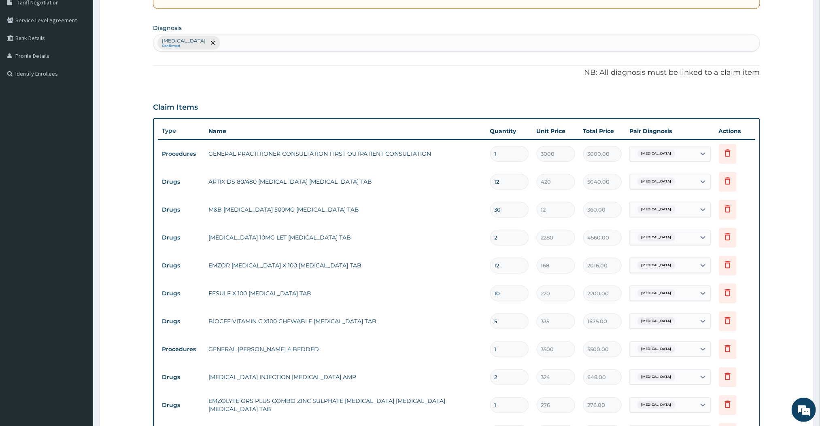
scroll to position [185, 0]
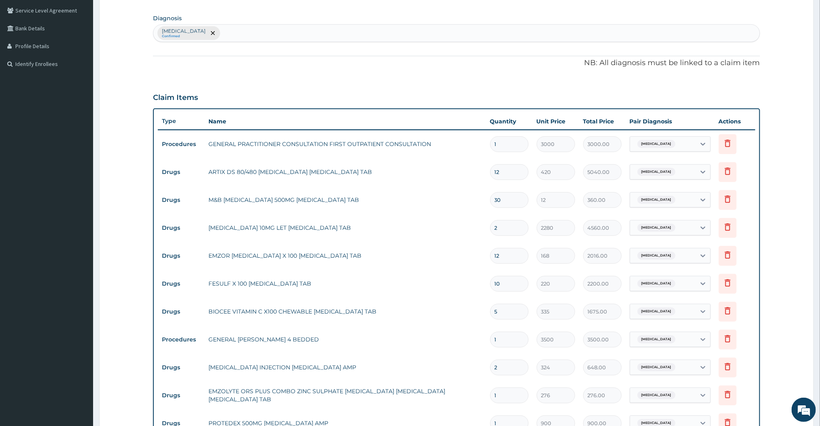
type input "12"
click at [502, 280] on input "10" at bounding box center [509, 284] width 38 height 16
type input "2"
type input "440.00"
type input "20"
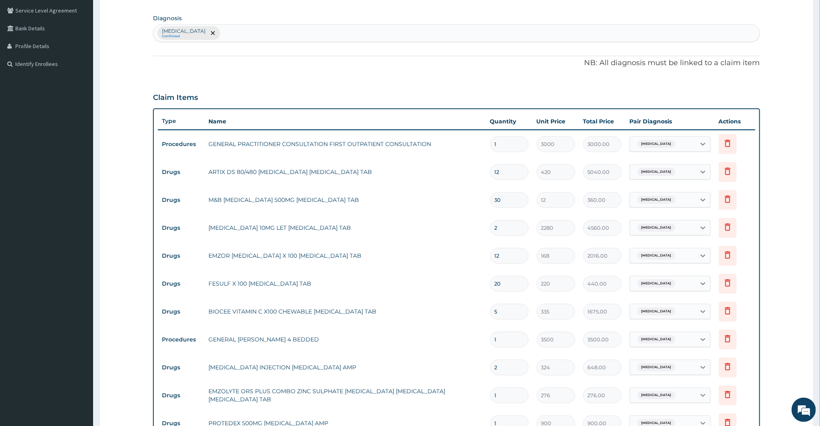
type input "4400.00"
type input "20"
click at [504, 310] on input "5" at bounding box center [509, 312] width 38 height 16
type input "0.00"
type input "1"
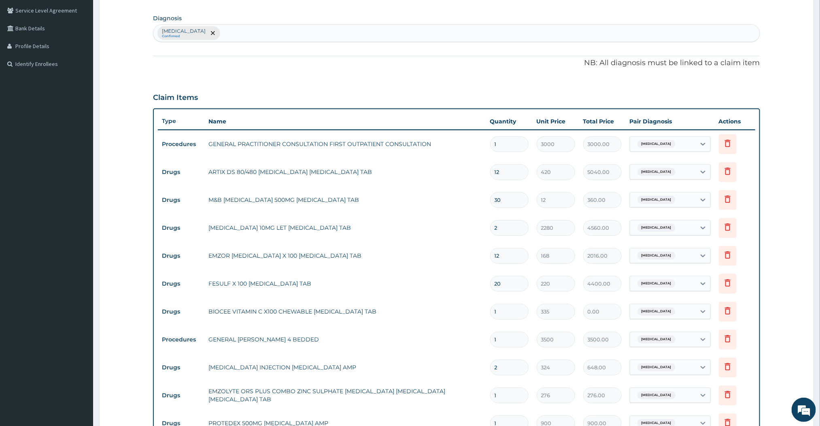
type input "335.00"
type input "10"
type input "3350.00"
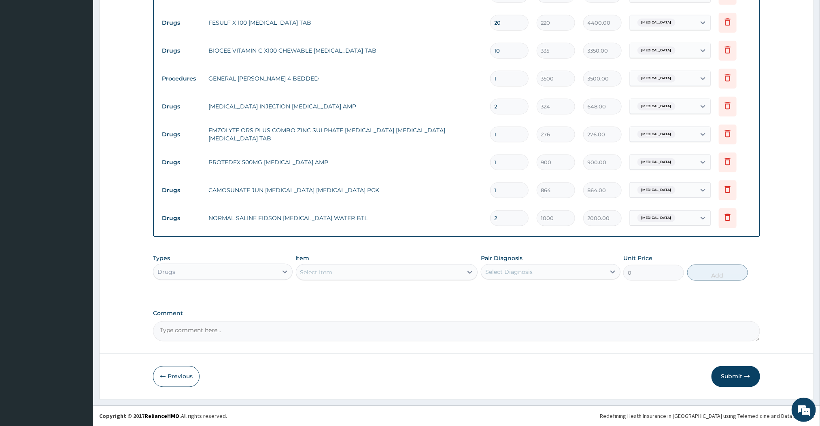
scroll to position [446, 0]
type input "10"
click at [733, 378] on button "Submit" at bounding box center [736, 376] width 49 height 21
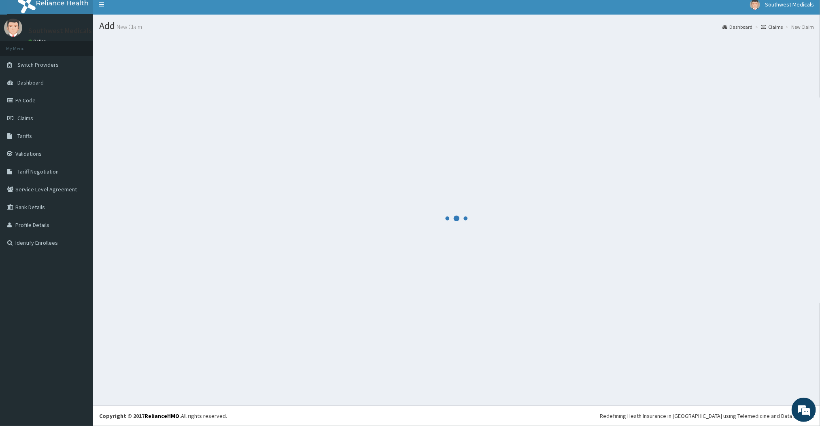
scroll to position [6, 0]
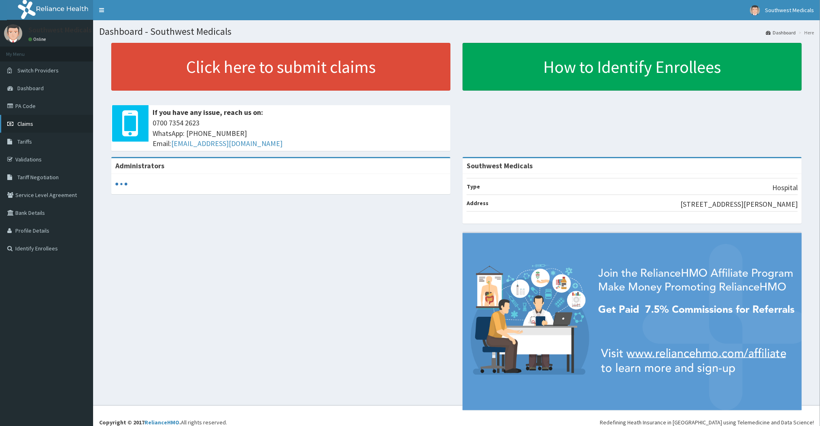
click at [28, 116] on link "Claims" at bounding box center [46, 124] width 93 height 18
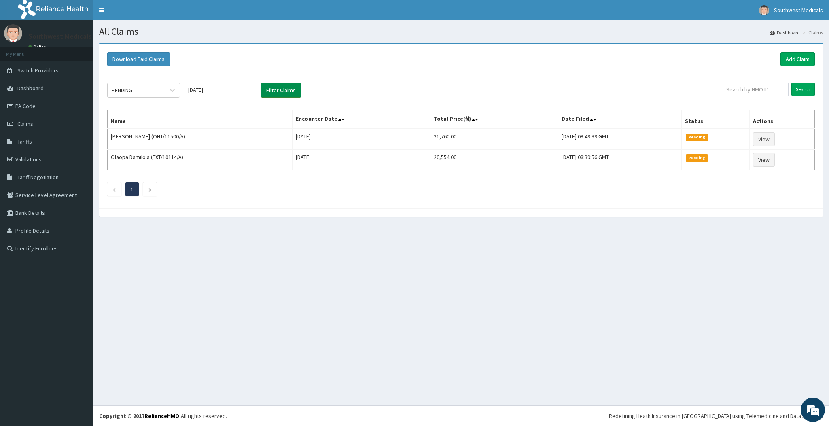
click at [282, 96] on button "Filter Claims" at bounding box center [281, 90] width 40 height 15
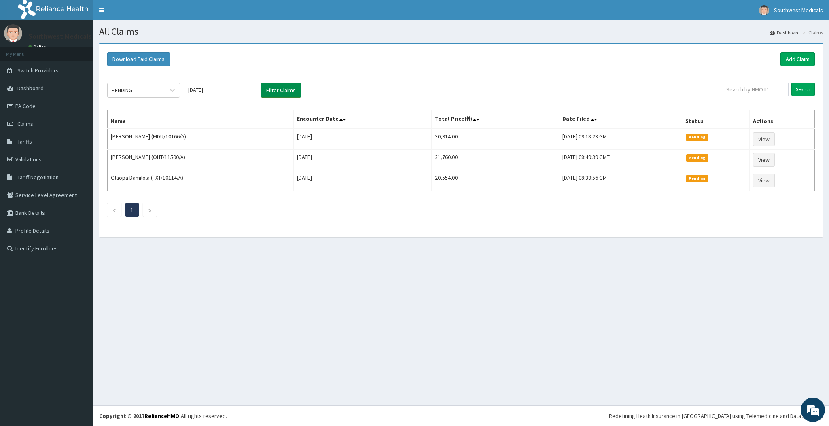
click at [282, 96] on button "Filter Claims" at bounding box center [281, 90] width 40 height 15
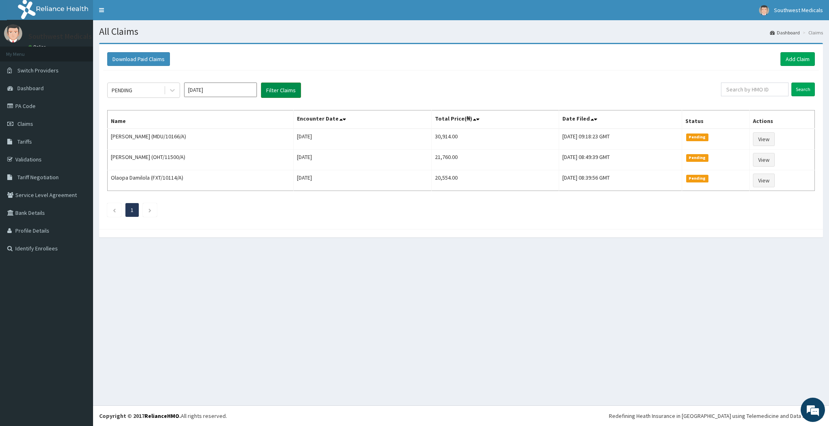
click at [282, 96] on button "Filter Claims" at bounding box center [281, 90] width 40 height 15
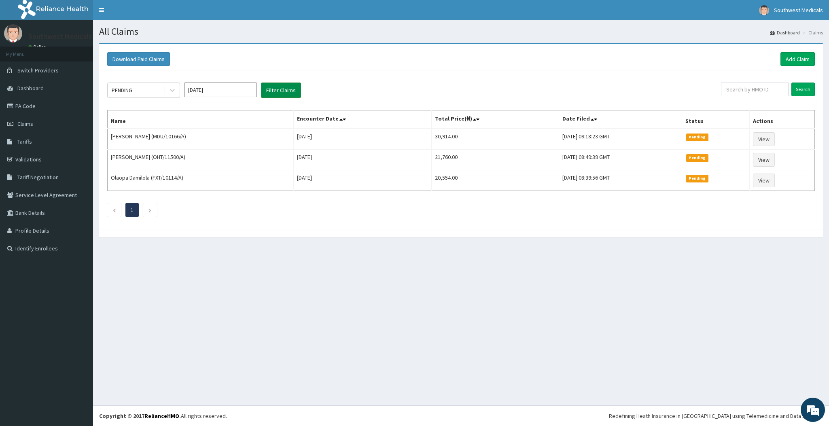
click at [282, 96] on button "Filter Claims" at bounding box center [281, 90] width 40 height 15
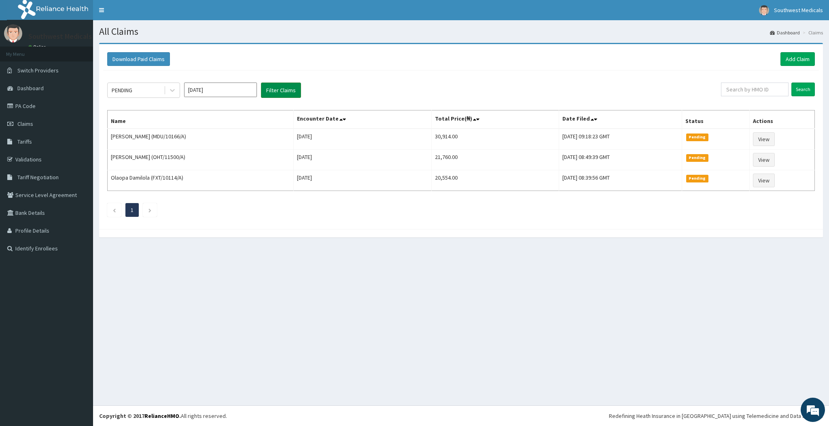
click at [282, 96] on button "Filter Claims" at bounding box center [281, 90] width 40 height 15
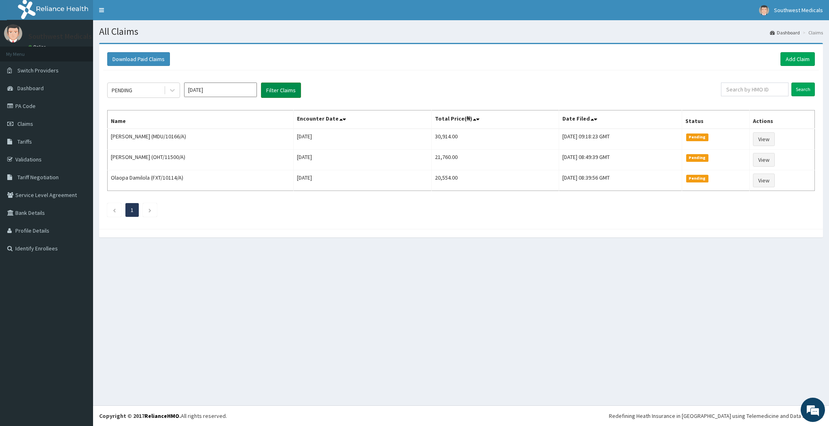
click at [282, 96] on button "Filter Claims" at bounding box center [281, 90] width 40 height 15
drag, startPoint x: 282, startPoint y: 96, endPoint x: 614, endPoint y: 81, distance: 332.2
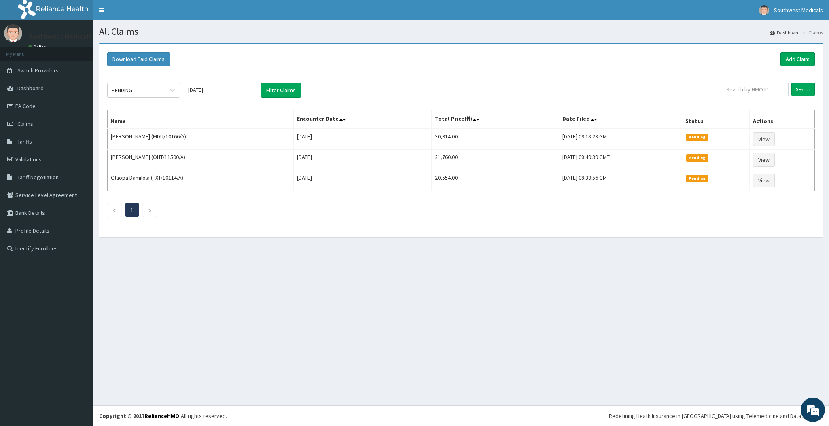
click at [614, 81] on div "PENDING Oct 2025 Filter Claims Search Name Encounter Date Total Price(₦) Date F…" at bounding box center [461, 147] width 716 height 155
click at [812, 56] on link "Add Claim" at bounding box center [798, 59] width 34 height 14
click at [32, 159] on link "Validations" at bounding box center [46, 160] width 93 height 18
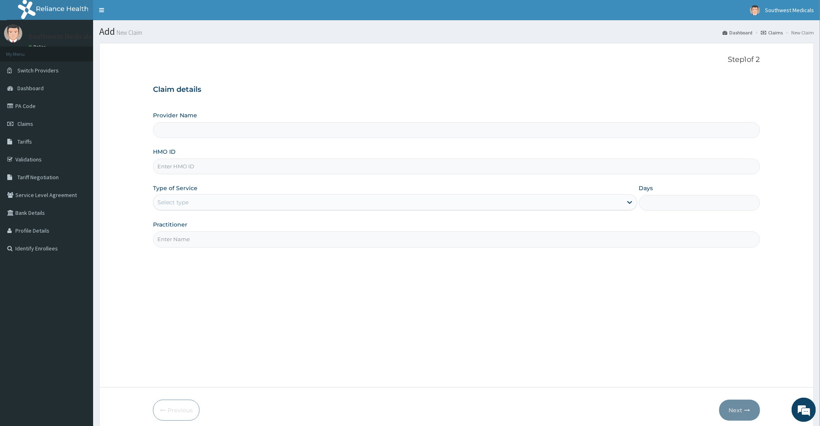
type input "Southwest Medicals"
click at [202, 168] on input "HMO ID" at bounding box center [456, 167] width 607 height 16
type input "YSS/100092/D"
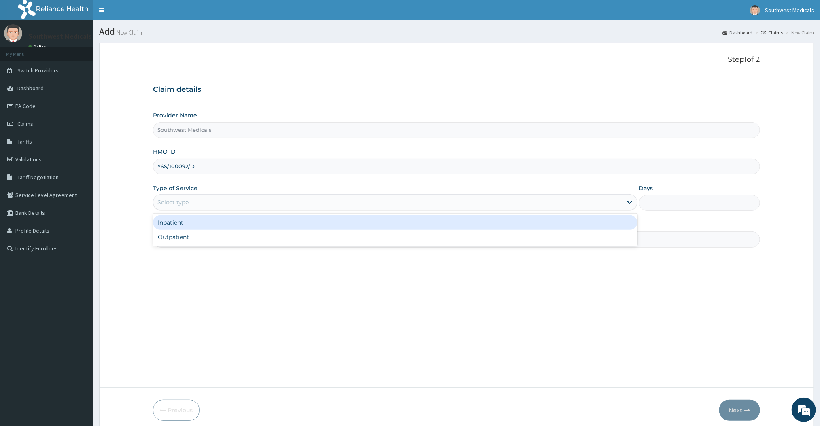
click at [201, 204] on div "Select type" at bounding box center [387, 202] width 469 height 13
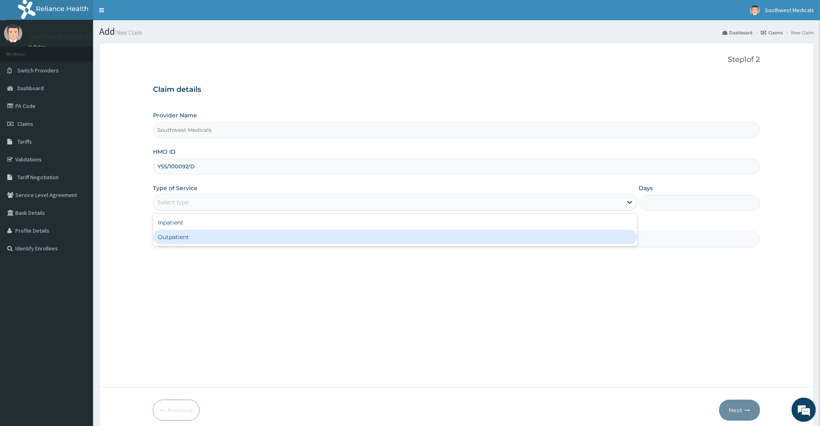
click at [182, 236] on div "Outpatient" at bounding box center [395, 237] width 484 height 15
type input "1"
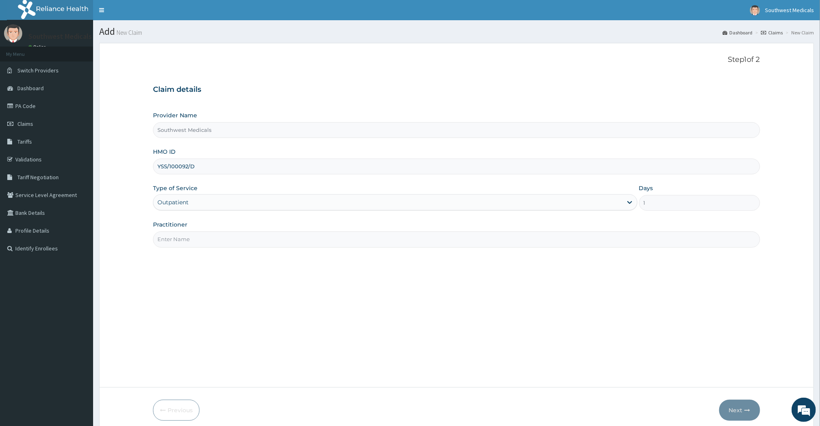
click at [175, 240] on input "Practitioner" at bounding box center [456, 240] width 607 height 16
type input "Doctor [PERSON_NAME]"
click at [745, 409] on icon "button" at bounding box center [748, 411] width 6 height 6
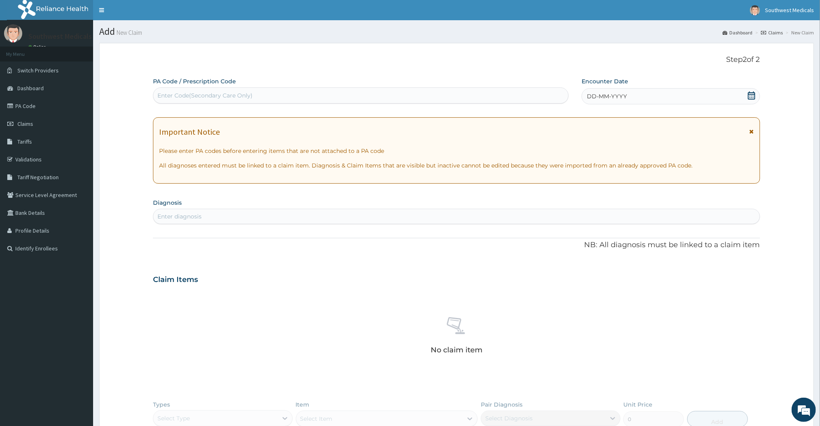
click at [753, 96] on icon at bounding box center [751, 95] width 7 height 8
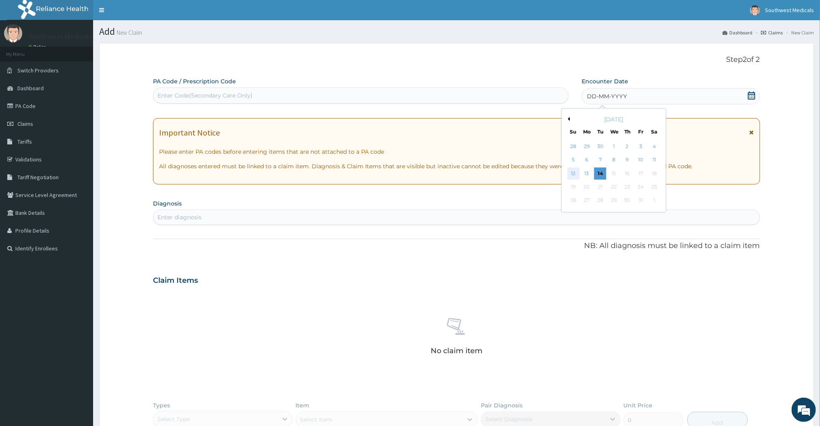
click at [572, 174] on div "12" at bounding box center [573, 174] width 12 height 12
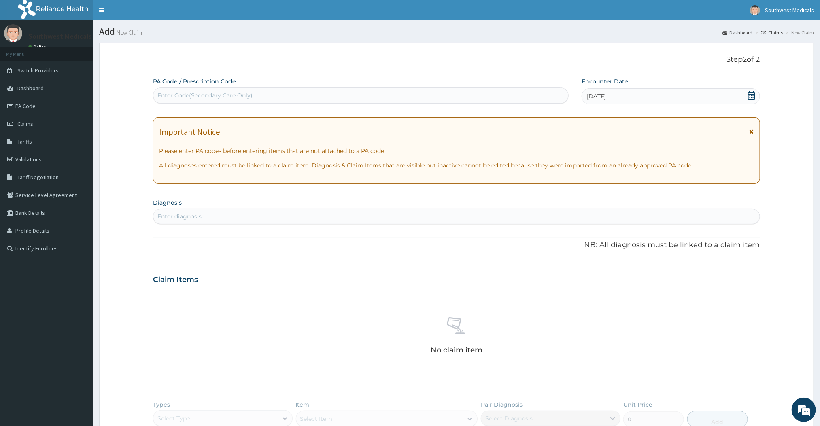
click at [333, 219] on div "Enter diagnosis" at bounding box center [456, 216] width 606 height 13
type input "[MEDICAL_DATA]"
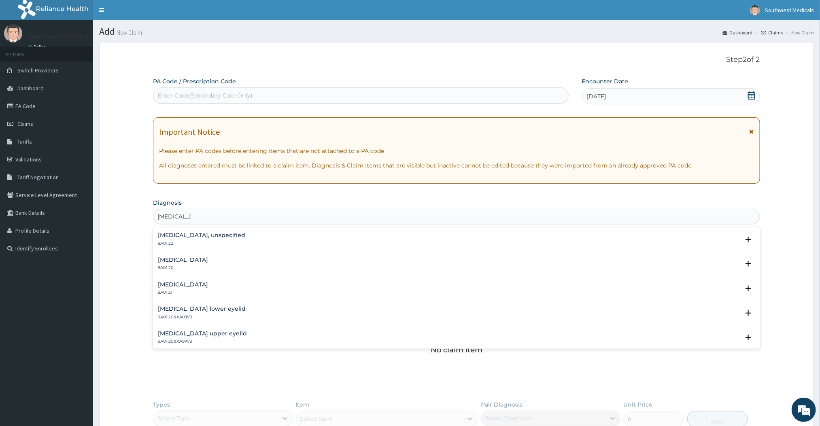
click at [186, 246] on p "9A01.2Z" at bounding box center [201, 244] width 87 height 6
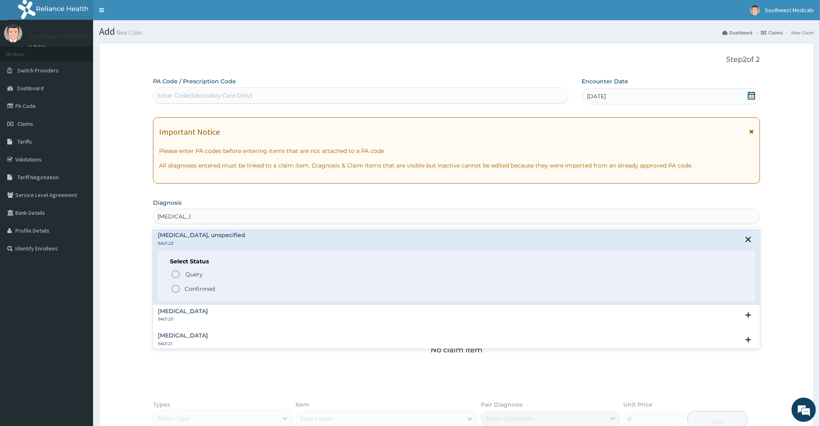
click at [178, 287] on circle "status option filled" at bounding box center [175, 288] width 7 height 7
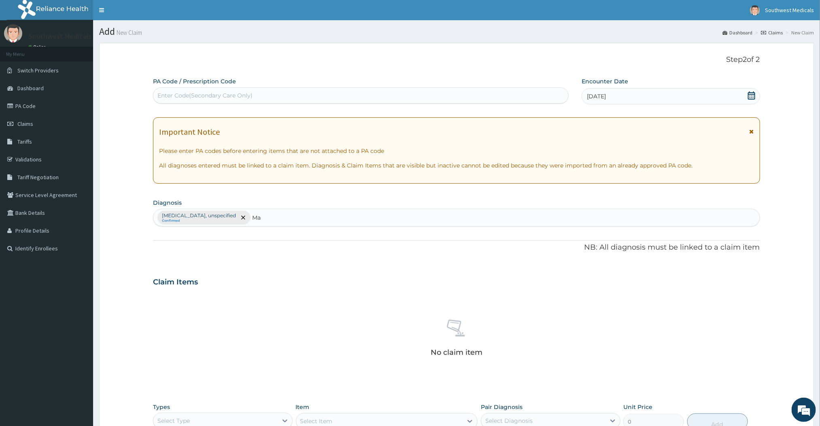
type input "[MEDICAL_DATA]"
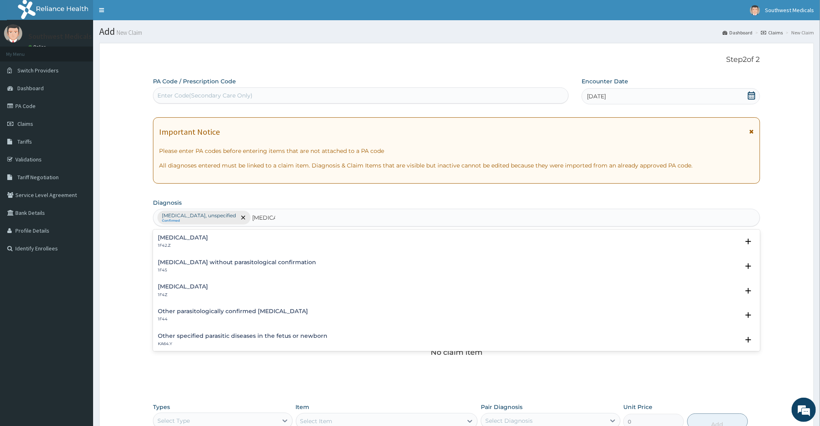
click at [183, 288] on h4 "[MEDICAL_DATA]" at bounding box center [183, 287] width 50 height 6
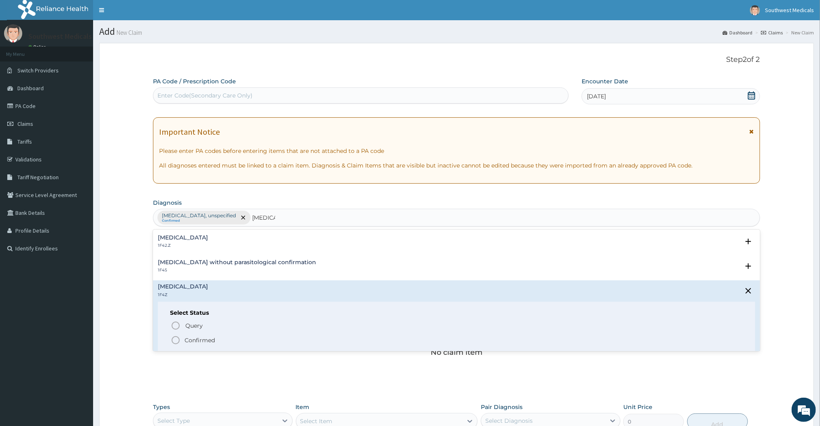
click at [177, 342] on icon "status option filled" at bounding box center [176, 341] width 10 height 10
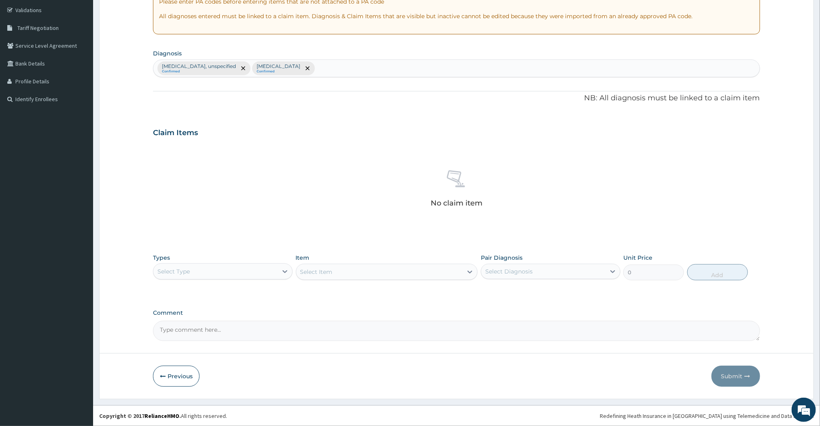
scroll to position [151, 0]
click at [208, 279] on div "Types Select Type" at bounding box center [223, 267] width 140 height 27
click at [215, 274] on div "Select Type" at bounding box center [215, 271] width 124 height 13
click at [182, 321] on div "Procedures" at bounding box center [223, 321] width 140 height 15
click at [397, 272] on div "Select Item" at bounding box center [387, 272] width 182 height 16
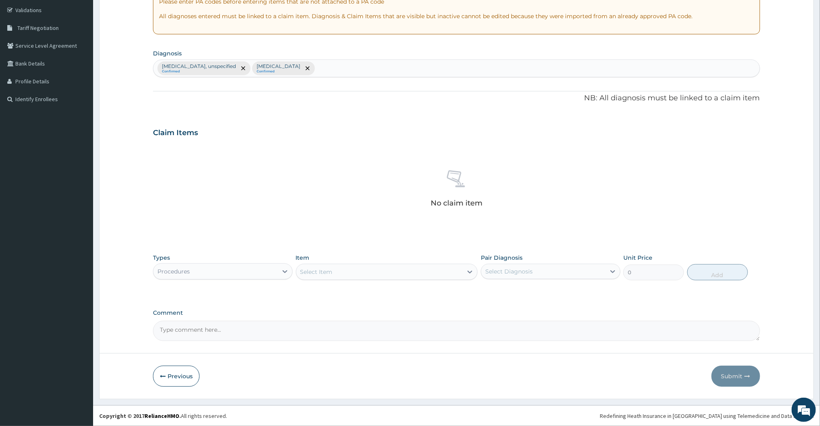
click at [425, 273] on div "Select Item" at bounding box center [379, 272] width 167 height 13
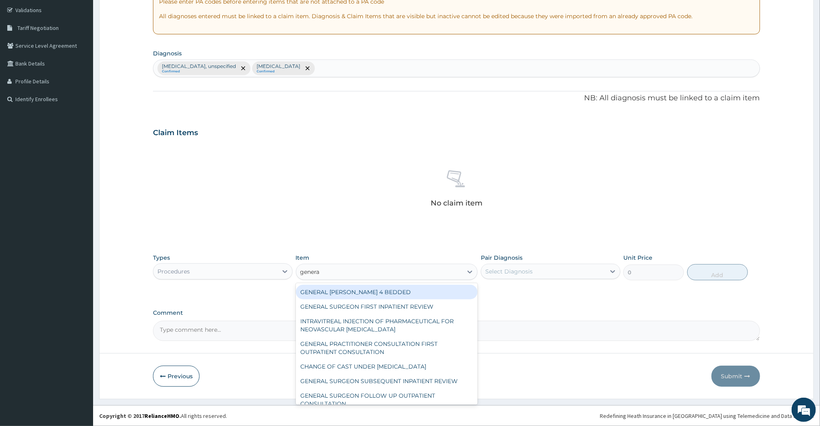
type input "general"
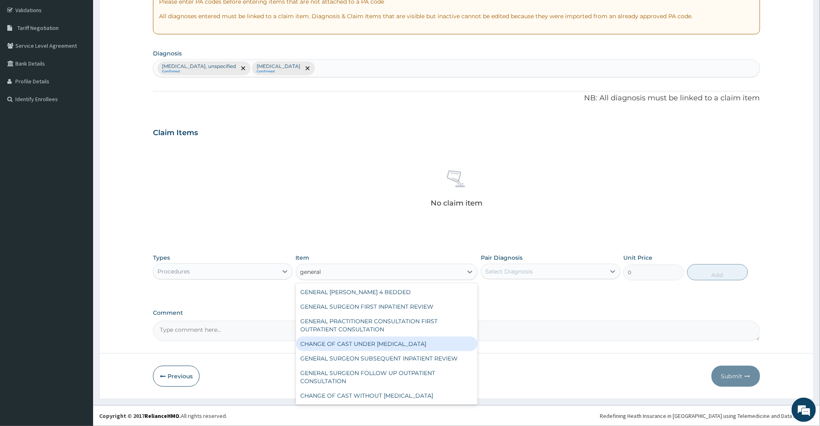
click at [353, 337] on div "CHANGE OF CAST UNDER [MEDICAL_DATA]" at bounding box center [387, 344] width 182 height 15
type input "45000"
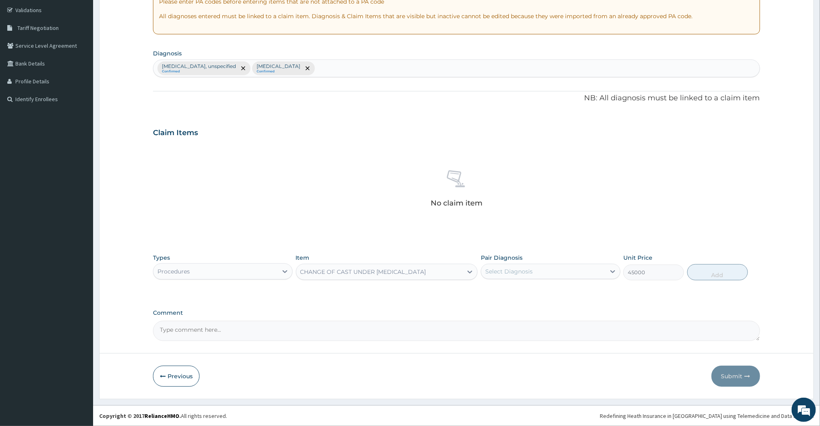
click at [386, 273] on div "CHANGE OF CAST UNDER [MEDICAL_DATA]" at bounding box center [363, 272] width 126 height 8
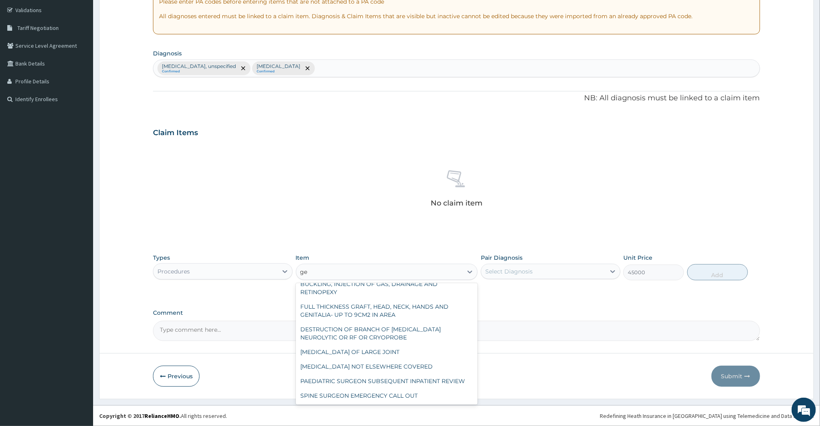
scroll to position [1040, 0]
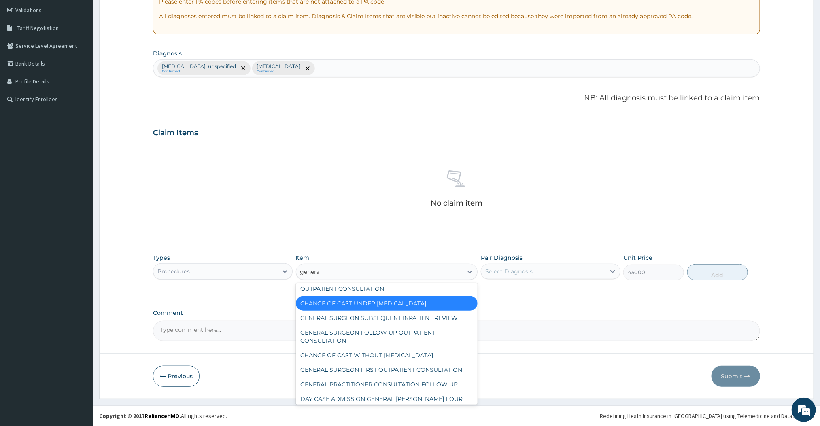
type input "general"
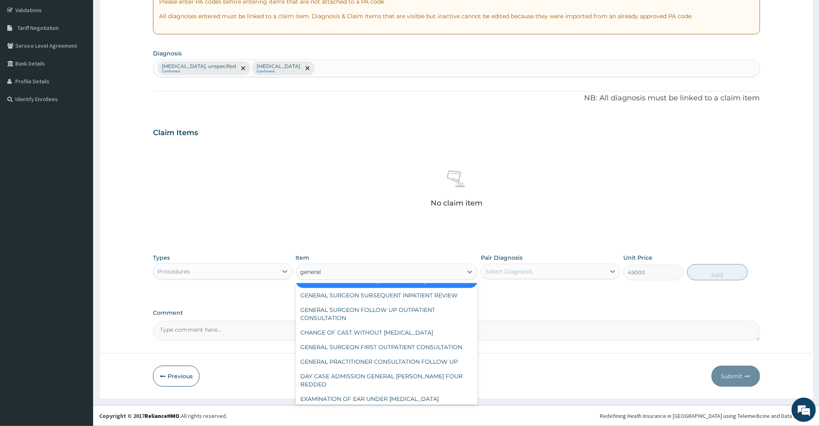
scroll to position [33, 0]
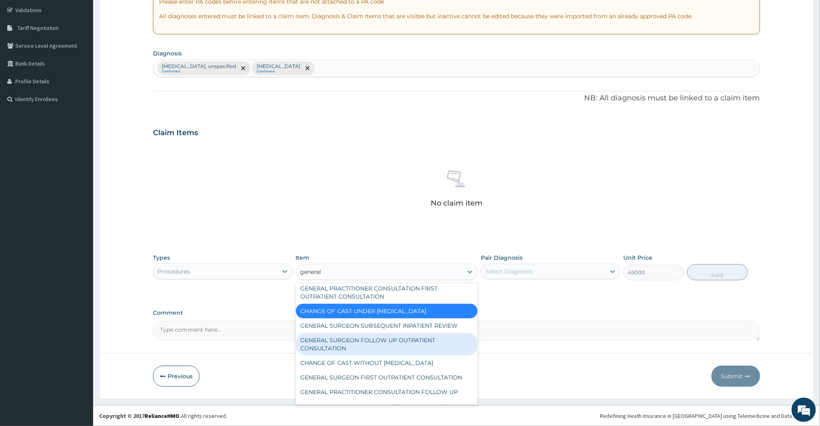
click at [386, 343] on div "GENERAL SURGEON FOLLOW UP OUTPATIENT CONSULTATION" at bounding box center [387, 344] width 182 height 23
type input "10500"
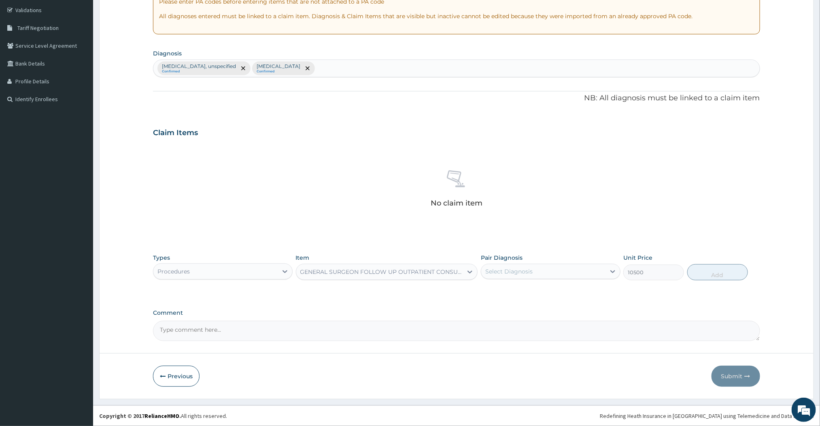
click at [433, 277] on div "GENERAL SURGEON FOLLOW UP OUTPATIENT CONSULTATION" at bounding box center [379, 272] width 167 height 13
type input "general"
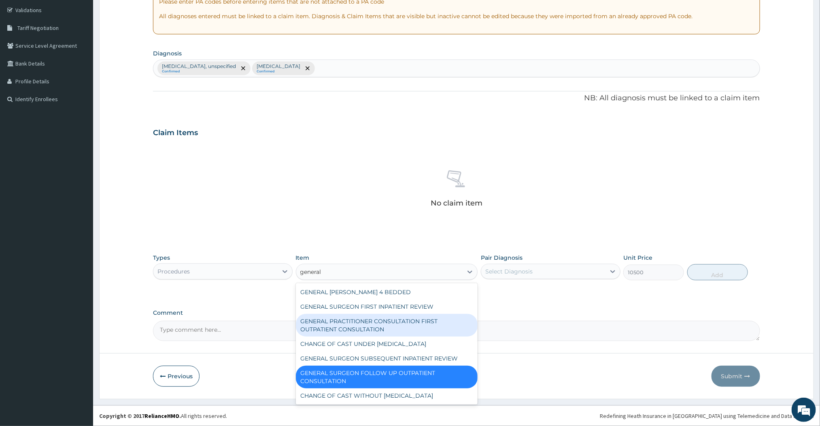
click at [391, 329] on div "GENERAL PRACTITIONER CONSULTATION FIRST OUTPATIENT CONSULTATION" at bounding box center [387, 325] width 182 height 23
type input "3000"
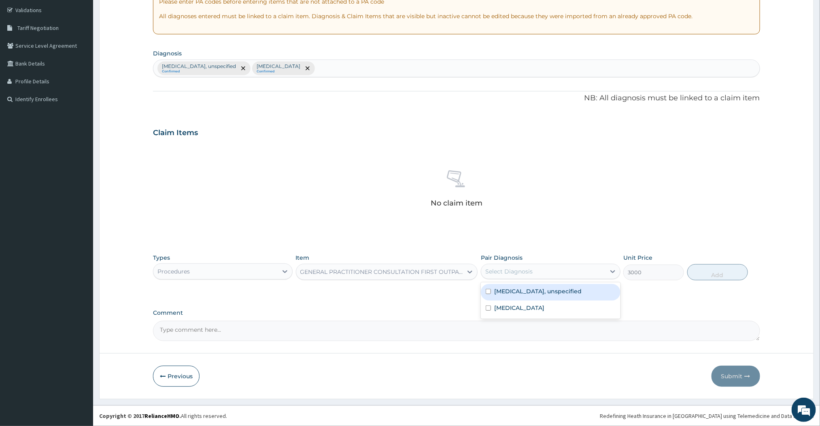
click at [538, 267] on div "Select Diagnosis" at bounding box center [543, 271] width 124 height 13
click at [512, 295] on label "[MEDICAL_DATA], unspecified" at bounding box center [537, 291] width 87 height 8
checkbox input "true"
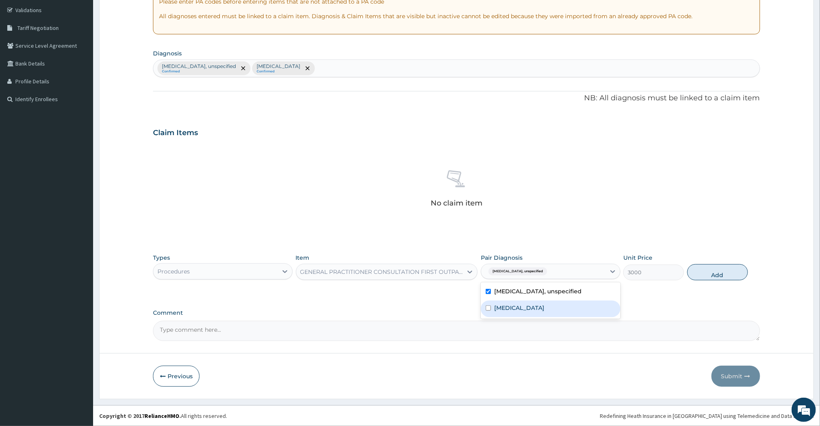
click at [507, 305] on label "[MEDICAL_DATA]" at bounding box center [519, 308] width 50 height 8
checkbox input "true"
click at [710, 270] on button "Add" at bounding box center [717, 272] width 61 height 16
type input "0"
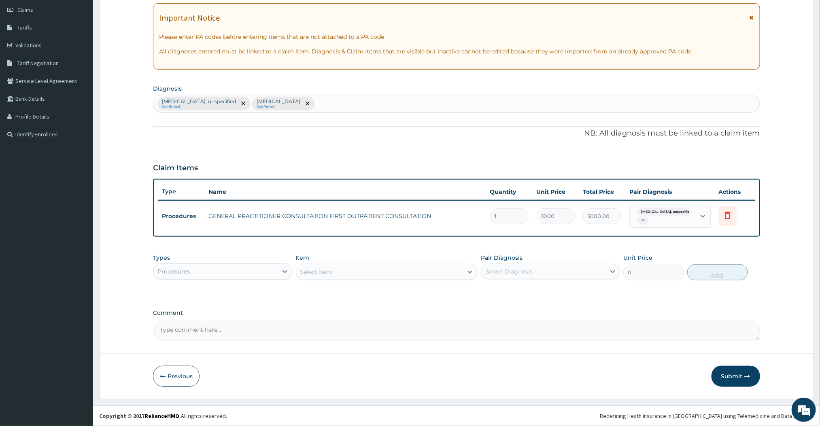
scroll to position [115, 0]
click at [228, 271] on div "Procedures" at bounding box center [215, 271] width 124 height 13
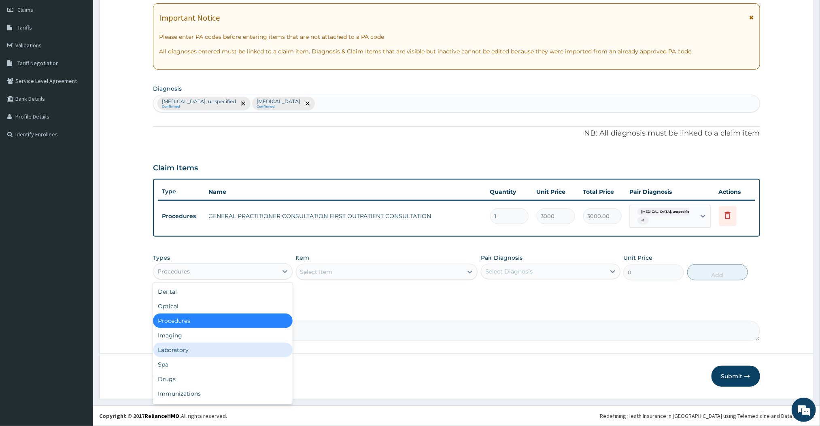
click at [185, 343] on div "Laboratory" at bounding box center [223, 350] width 140 height 15
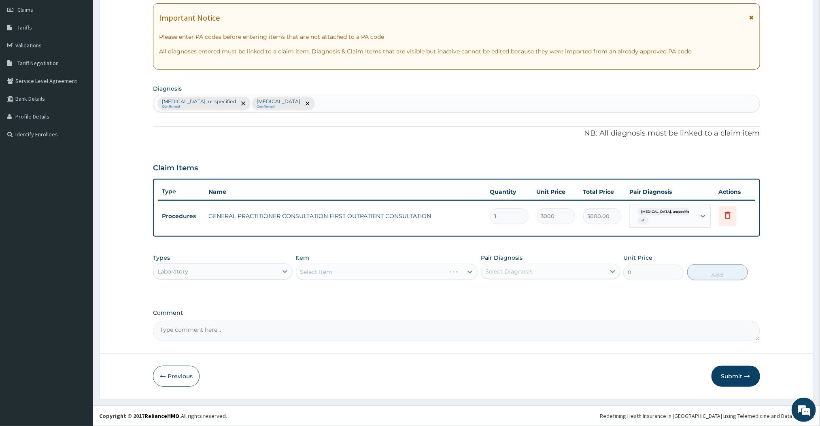
click at [384, 271] on div "Select Item" at bounding box center [387, 272] width 182 height 16
click at [384, 271] on div "Select Item" at bounding box center [379, 272] width 167 height 13
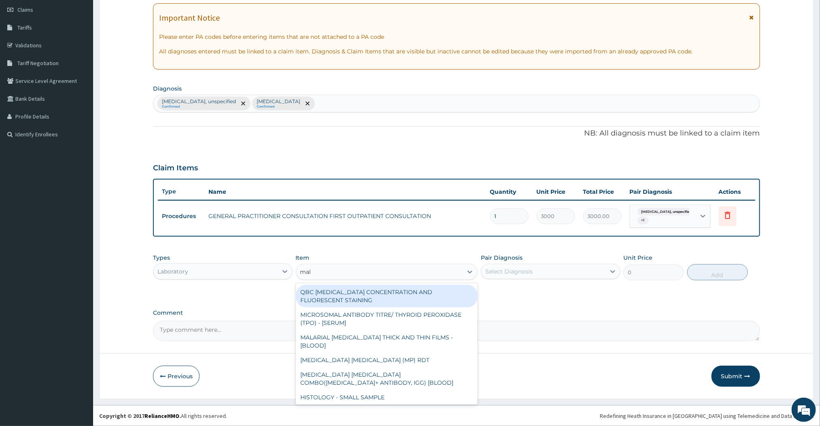
type input "mala"
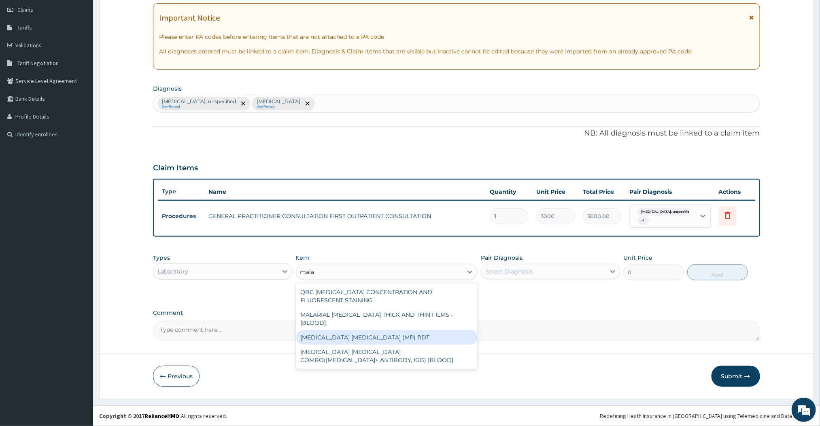
click at [348, 330] on div "[MEDICAL_DATA] [MEDICAL_DATA] (MP) RDT" at bounding box center [387, 337] width 182 height 15
type input "1500"
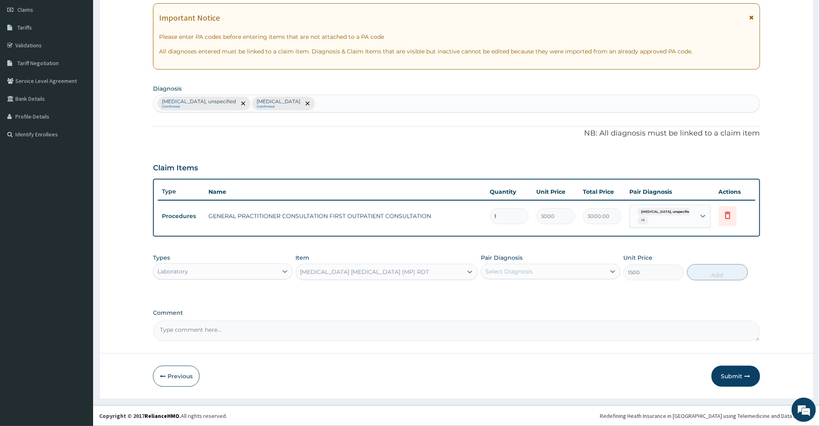
click at [569, 278] on div "Select Diagnosis" at bounding box center [551, 271] width 140 height 15
click at [514, 305] on label "[MEDICAL_DATA]" at bounding box center [519, 308] width 50 height 8
checkbox input "true"
click at [705, 274] on button "Add" at bounding box center [717, 272] width 61 height 16
type input "0"
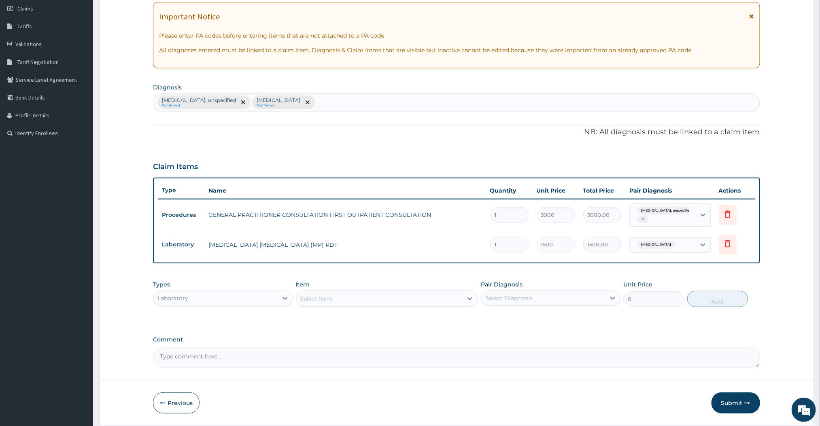
click at [394, 303] on div "Select Item" at bounding box center [379, 298] width 167 height 13
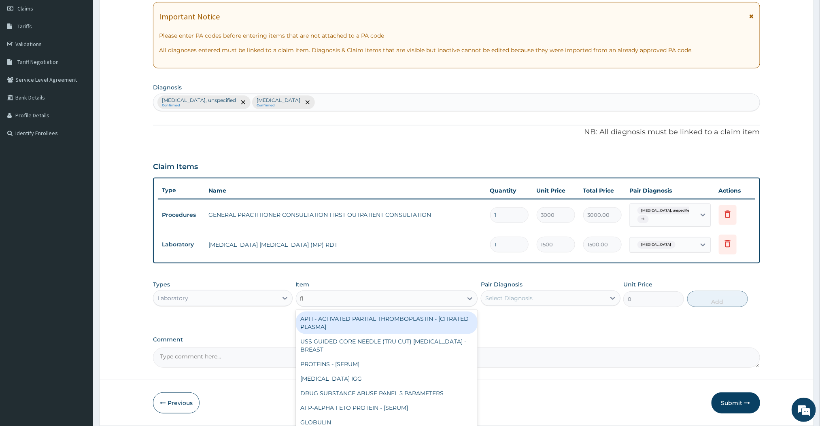
type input "fbc"
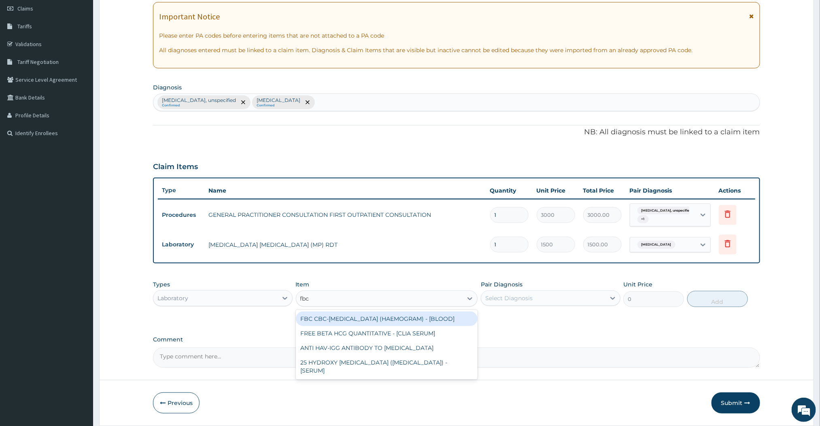
click at [350, 321] on div "FBC CBC-[MEDICAL_DATA] (HAEMOGRAM) - [BLOOD]" at bounding box center [387, 319] width 182 height 15
type input "3000"
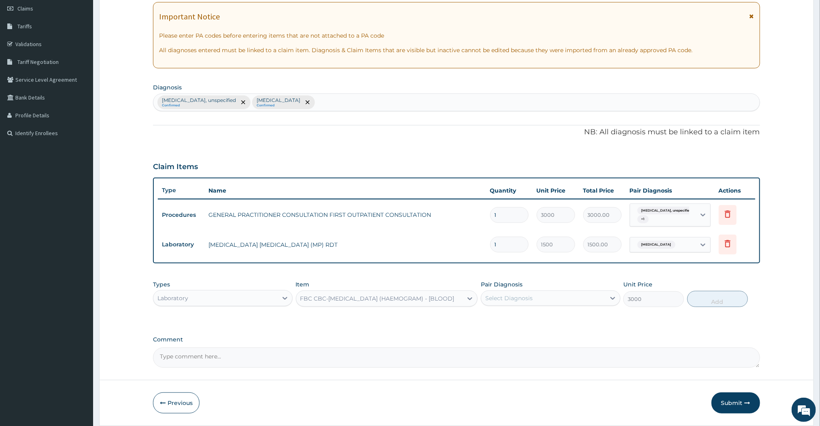
click at [552, 300] on div "Select Diagnosis" at bounding box center [543, 298] width 124 height 13
click at [528, 304] on div "Select Diagnosis" at bounding box center [543, 298] width 124 height 13
click at [503, 333] on label "[MEDICAL_DATA]" at bounding box center [519, 335] width 50 height 8
checkbox input "true"
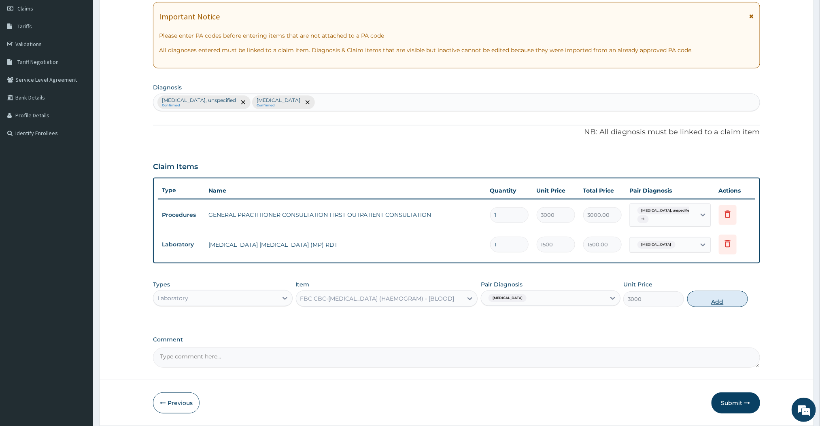
click at [709, 297] on button "Add" at bounding box center [717, 299] width 61 height 16
type input "0"
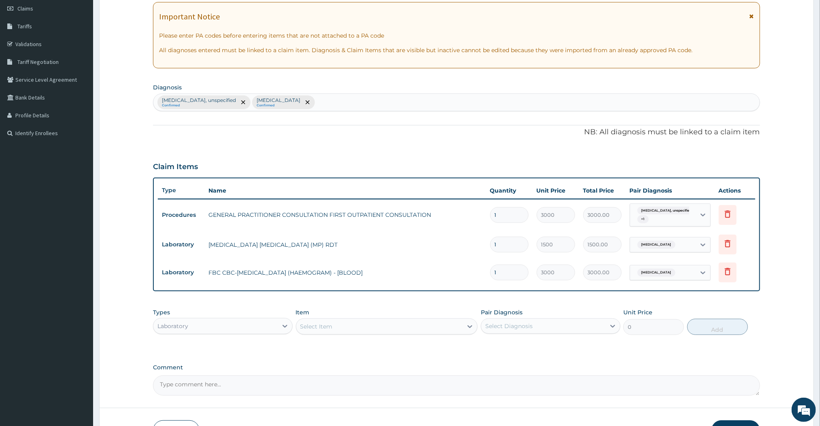
click at [361, 327] on div "Select Item" at bounding box center [379, 326] width 167 height 13
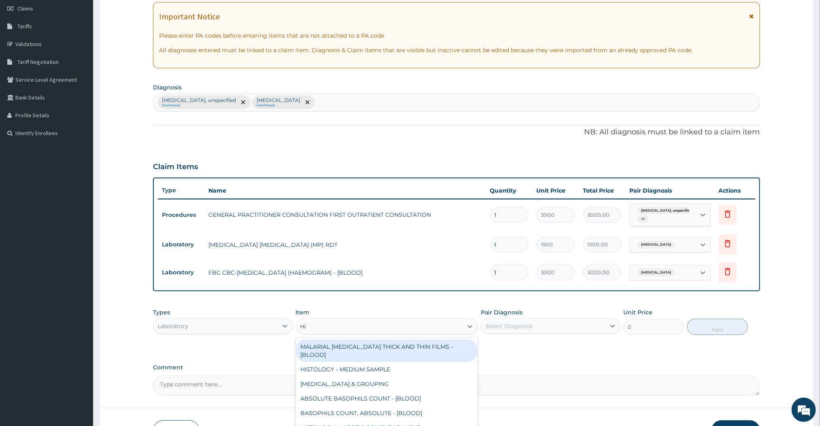
type input "[MEDICAL_DATA]"
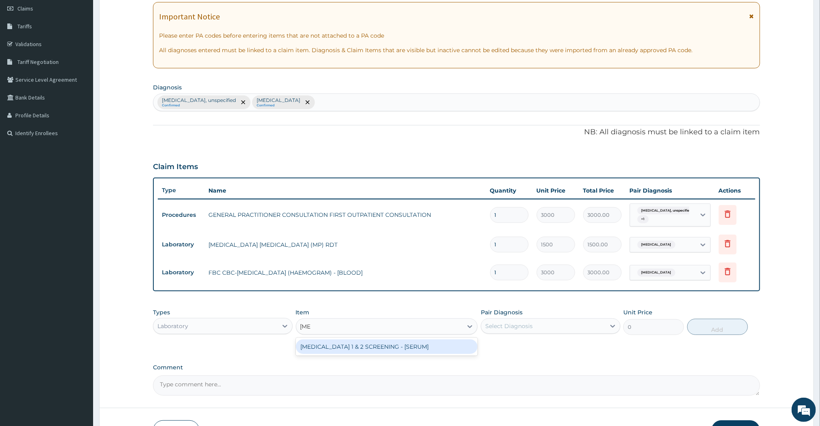
click at [345, 354] on div "[MEDICAL_DATA] 1 & 2 SCREENING - [SERUM]" at bounding box center [387, 347] width 182 height 15
type input "2000"
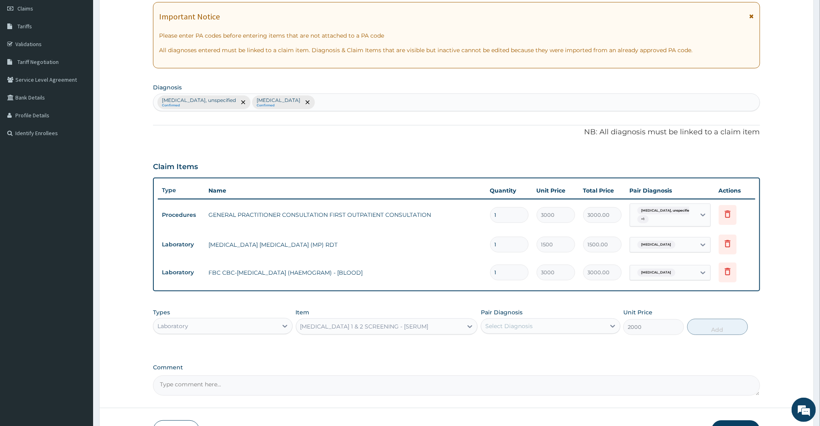
click at [561, 329] on div "Select Diagnosis" at bounding box center [543, 326] width 124 height 13
click at [541, 347] on label "[MEDICAL_DATA], unspecified" at bounding box center [537, 346] width 87 height 8
checkbox input "true"
click at [712, 333] on button "Add" at bounding box center [717, 327] width 61 height 16
type input "0"
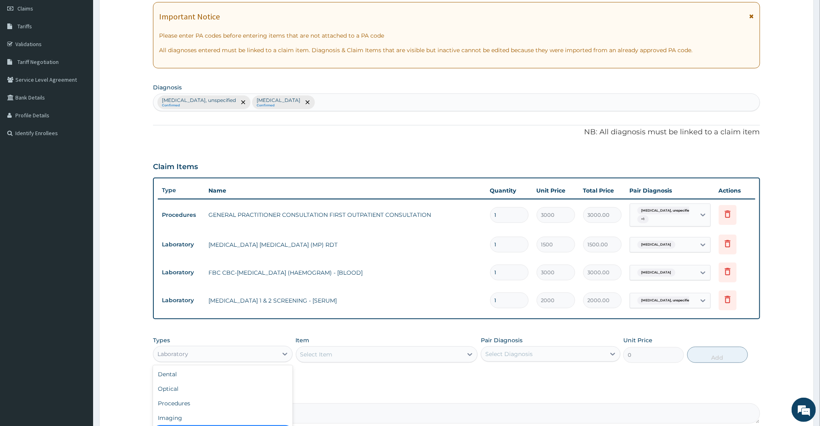
click at [271, 353] on div "Laboratory" at bounding box center [215, 354] width 124 height 13
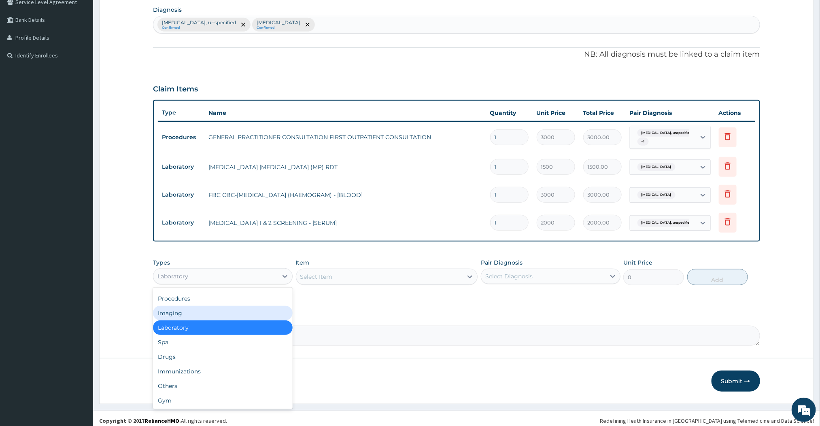
scroll to position [199, 0]
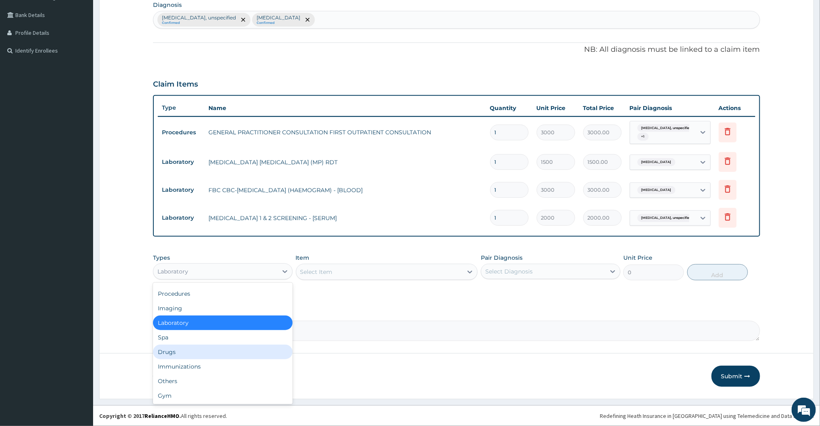
click at [187, 353] on div "Drugs" at bounding box center [223, 352] width 140 height 15
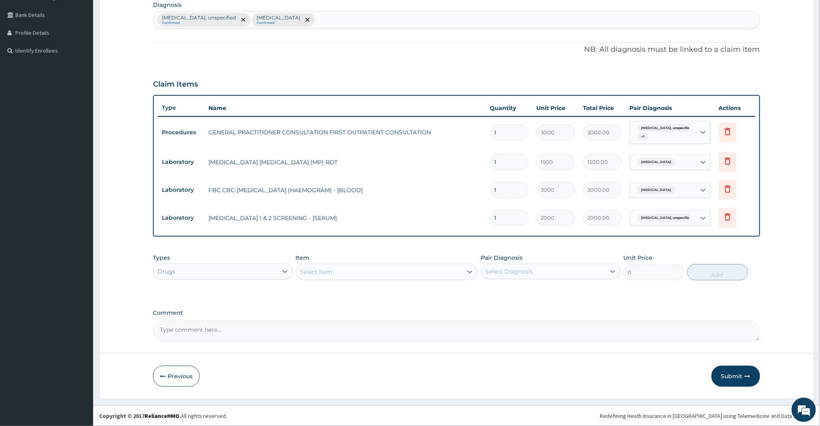
click at [398, 271] on div "Select Item" at bounding box center [379, 272] width 167 height 13
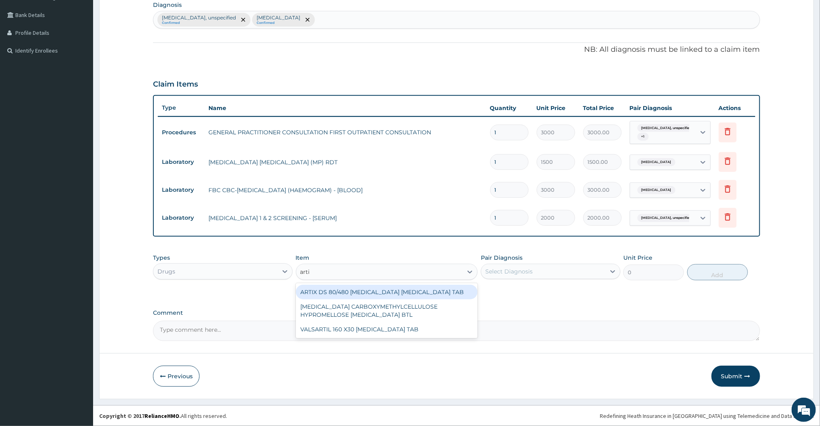
type input "artix"
click at [385, 291] on div "ARTIX DS 80/480 [MEDICAL_DATA] [MEDICAL_DATA] TAB" at bounding box center [387, 292] width 182 height 15
type input "420"
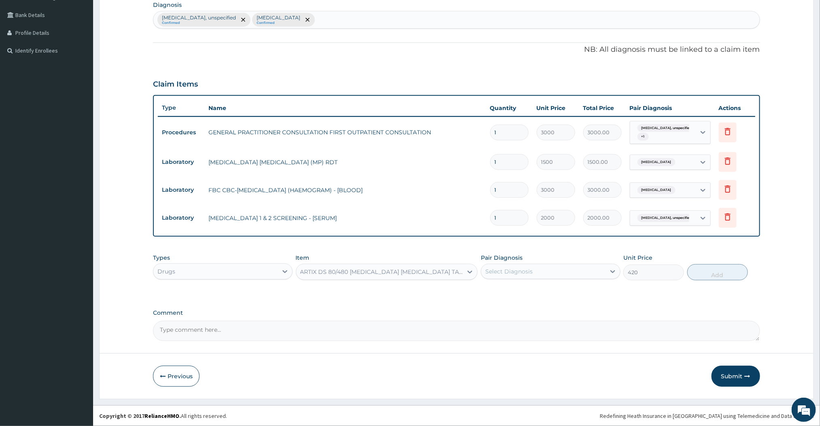
click at [561, 267] on div "Select Diagnosis" at bounding box center [543, 271] width 124 height 13
click at [493, 304] on div "[MEDICAL_DATA]" at bounding box center [551, 309] width 140 height 17
checkbox input "true"
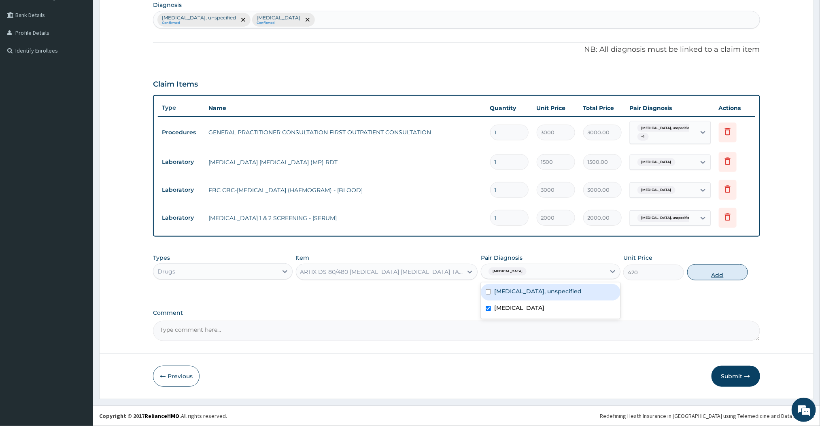
click at [716, 269] on button "Add" at bounding box center [717, 272] width 61 height 16
type input "0"
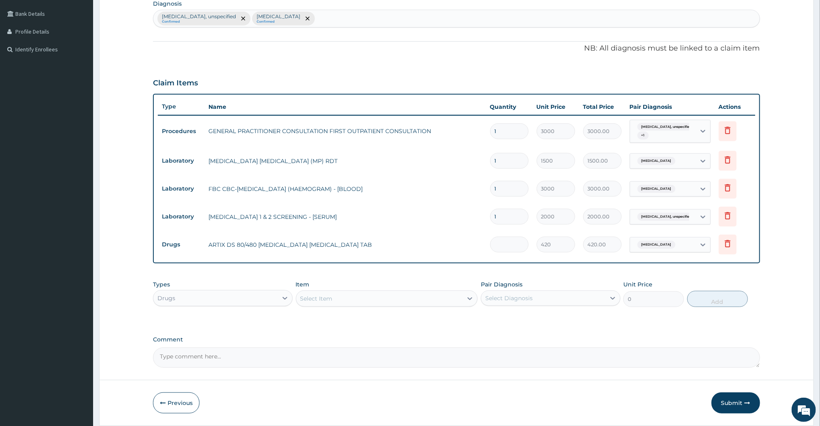
type input "0.00"
type input "6"
type input "2520.00"
type input "0.00"
type input "5"
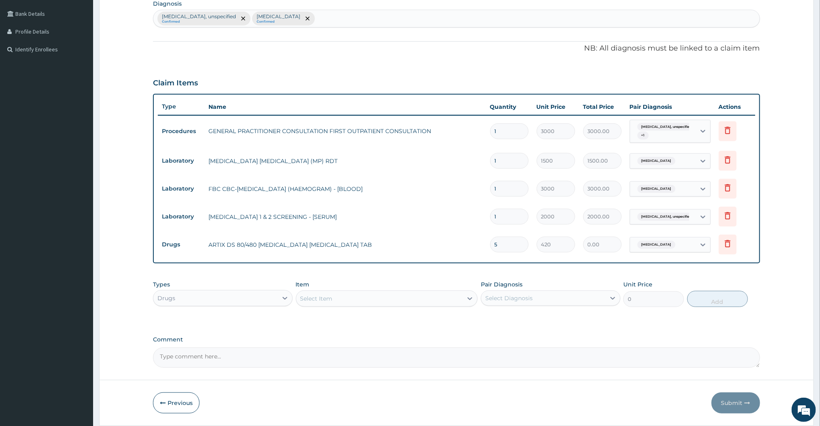
type input "2100.00"
type input "5"
click at [426, 301] on div "Select Item" at bounding box center [379, 298] width 167 height 13
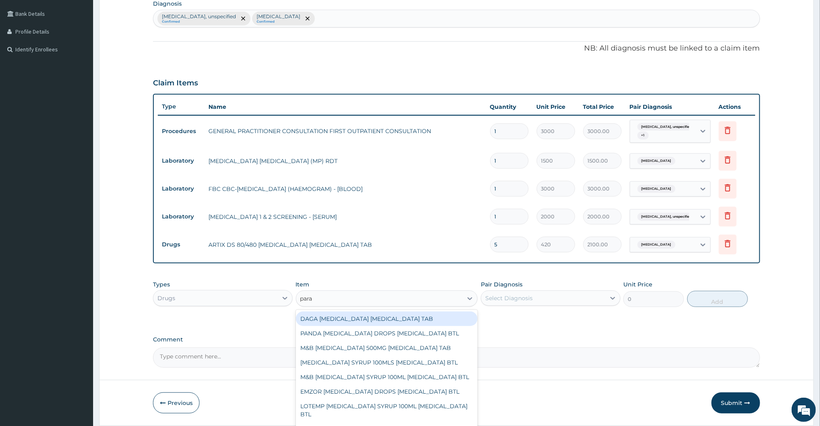
type input "[MEDICAL_DATA]"
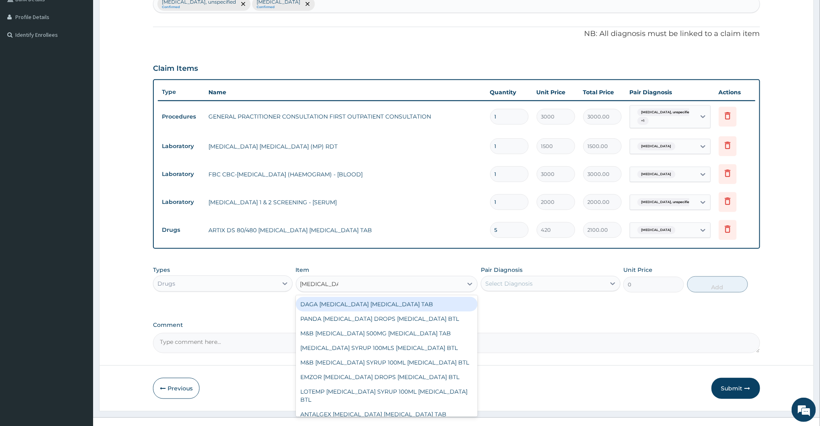
scroll to position [227, 0]
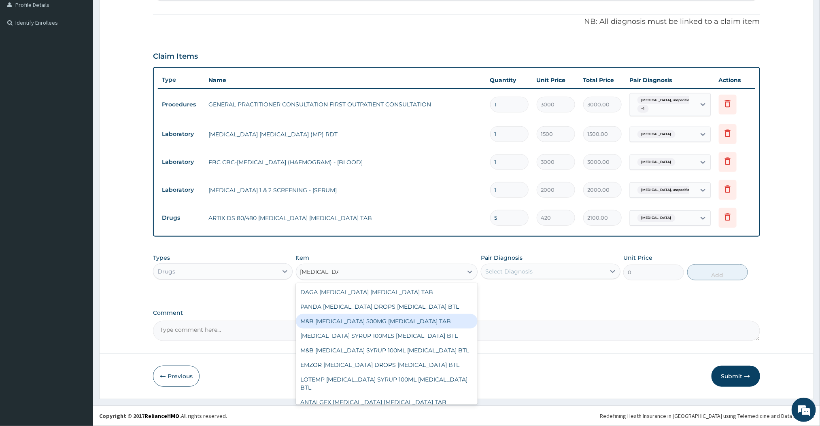
click at [351, 327] on div "M&B [MEDICAL_DATA] 500MG [MEDICAL_DATA] TAB" at bounding box center [387, 321] width 182 height 15
type input "12"
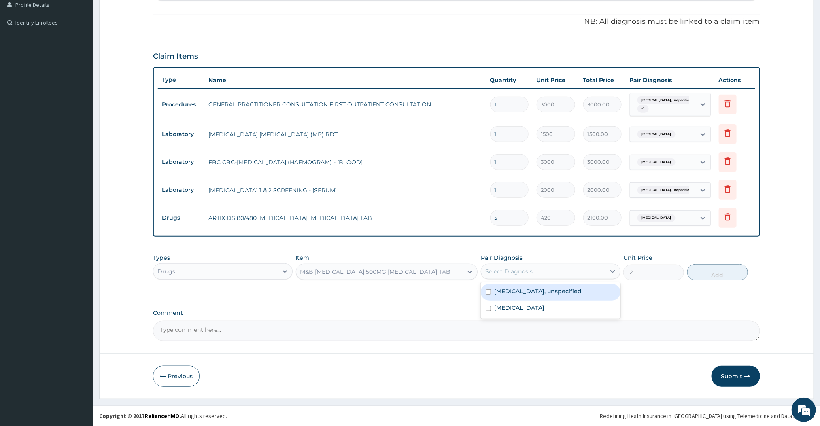
click at [539, 274] on div "Select Diagnosis" at bounding box center [543, 271] width 124 height 13
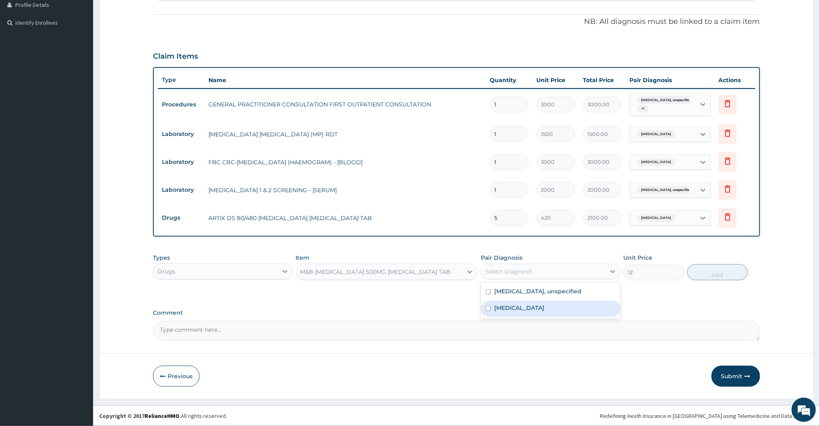
click at [499, 305] on label "[MEDICAL_DATA]" at bounding box center [519, 308] width 50 height 8
checkbox input "true"
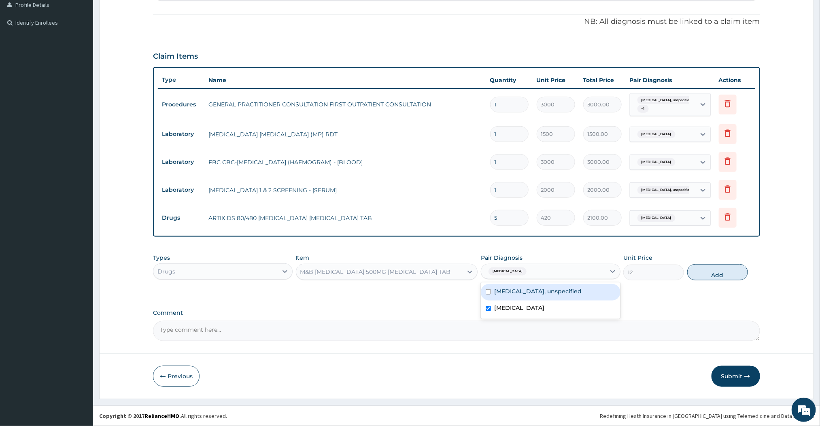
click at [492, 295] on div "[MEDICAL_DATA], unspecified" at bounding box center [551, 292] width 140 height 17
checkbox input "false"
click at [702, 276] on button "Add" at bounding box center [717, 272] width 61 height 16
type input "0"
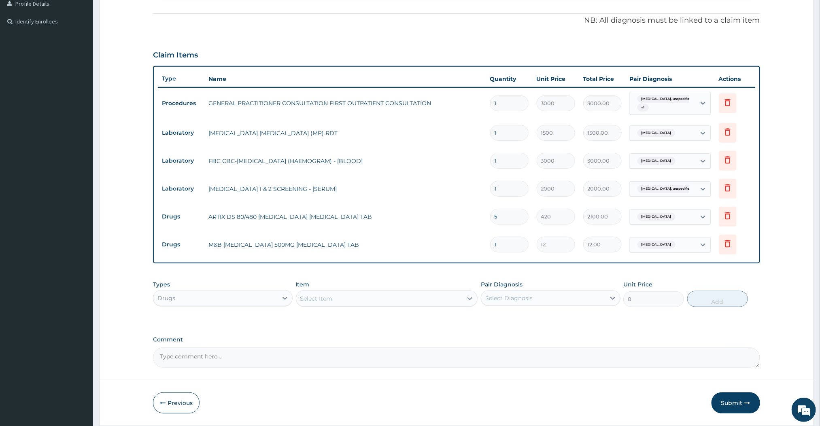
type input "10"
type input "120.00"
type input "10"
click at [420, 297] on div "Select Item" at bounding box center [379, 298] width 167 height 13
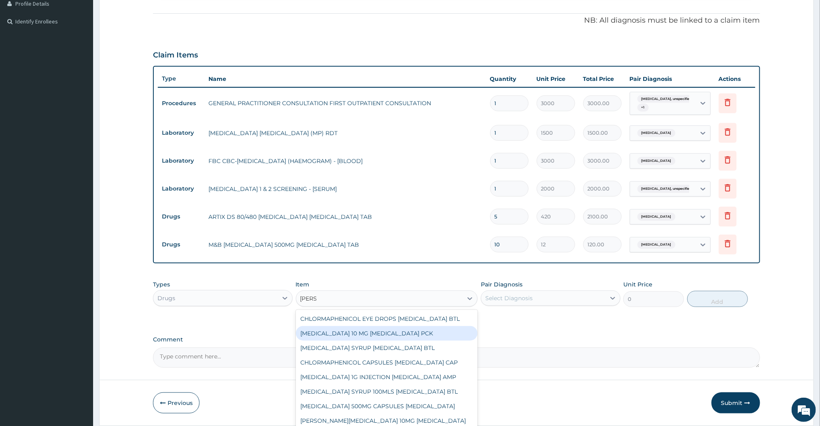
type input "LORat"
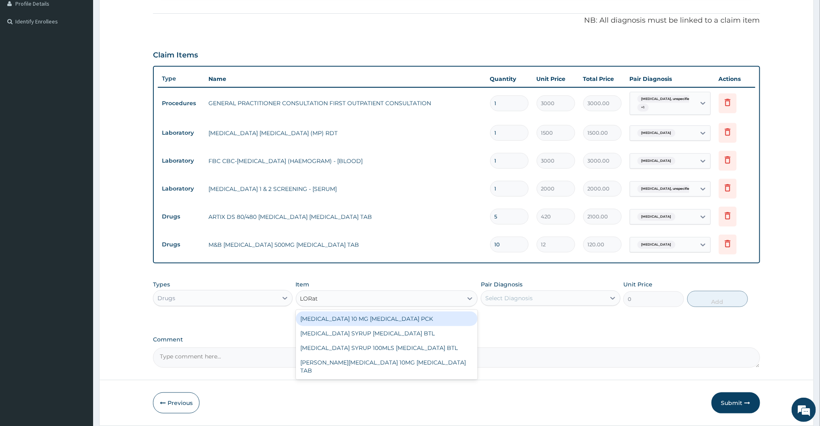
click at [353, 322] on div "[MEDICAL_DATA] 10 MG [MEDICAL_DATA] PCK" at bounding box center [387, 319] width 182 height 15
type input "840"
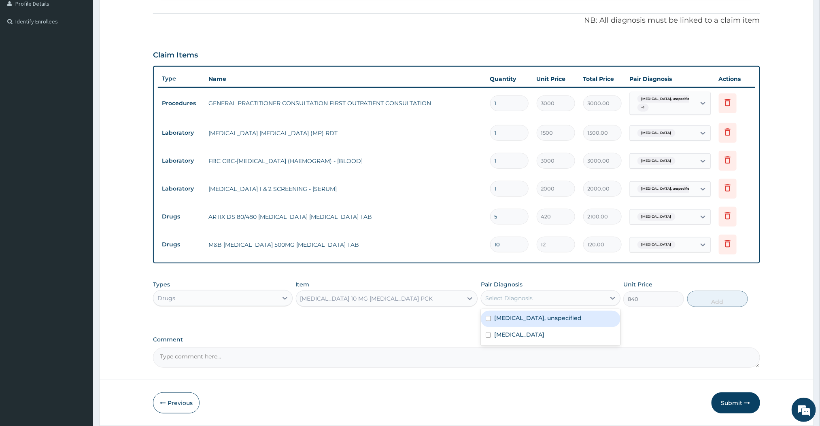
click at [544, 304] on div "Select Diagnosis" at bounding box center [543, 298] width 124 height 13
click at [514, 329] on div "[MEDICAL_DATA]" at bounding box center [551, 335] width 140 height 17
checkbox input "true"
click at [517, 318] on label "[MEDICAL_DATA], unspecified" at bounding box center [537, 318] width 87 height 8
checkbox input "true"
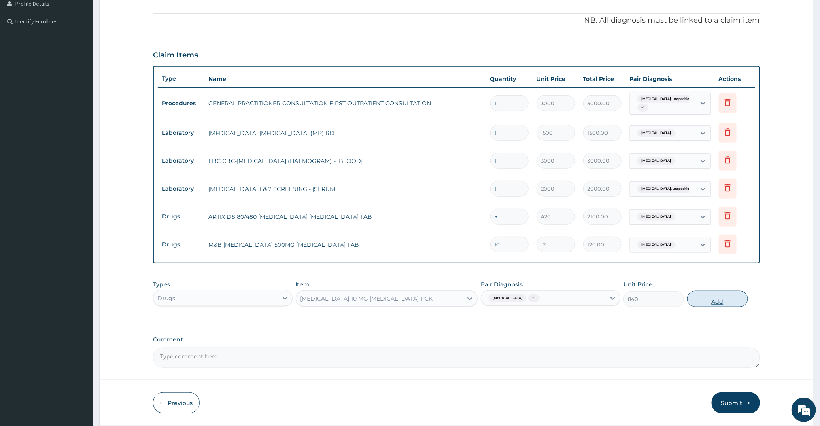
click at [727, 298] on button "Add" at bounding box center [717, 299] width 61 height 16
type input "0"
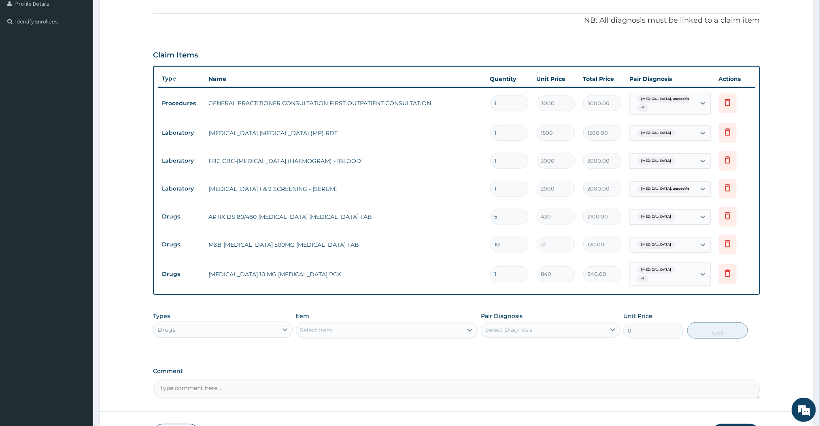
click at [324, 329] on div "Select Item" at bounding box center [316, 330] width 32 height 8
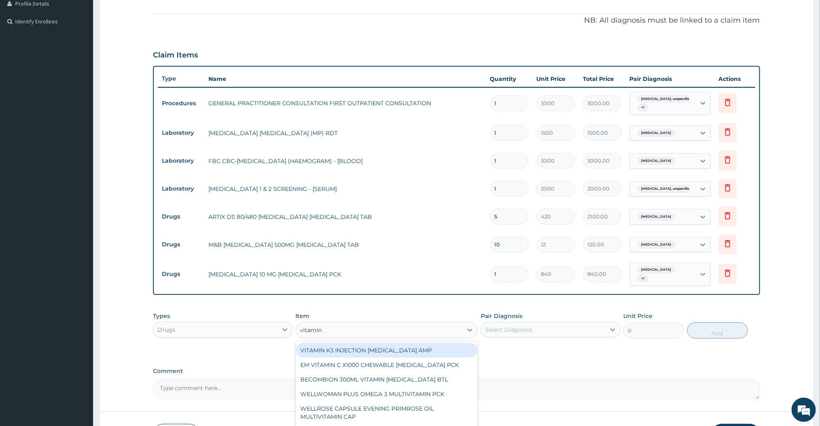
type input "vitamin c"
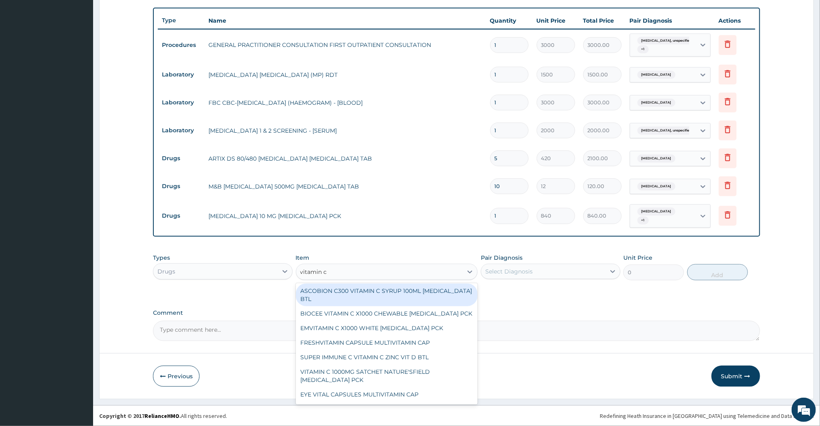
scroll to position [106, 0]
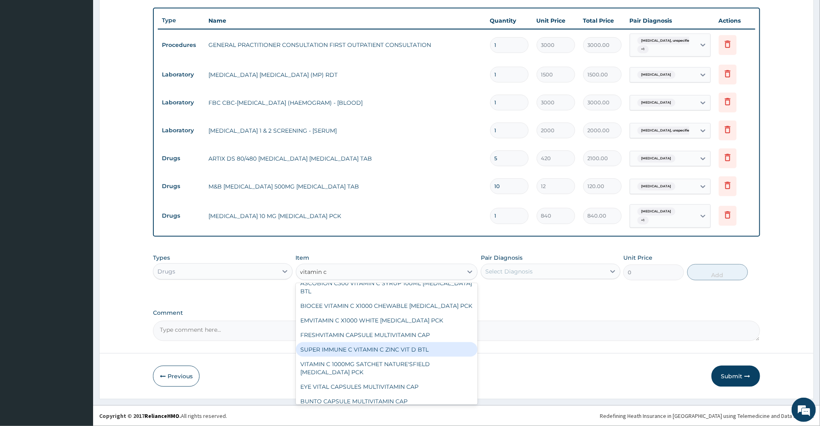
click at [411, 357] on div "SUPER IMMUNE C VITAMIN C ZINC VIT D BTL" at bounding box center [387, 349] width 182 height 15
type input "5500"
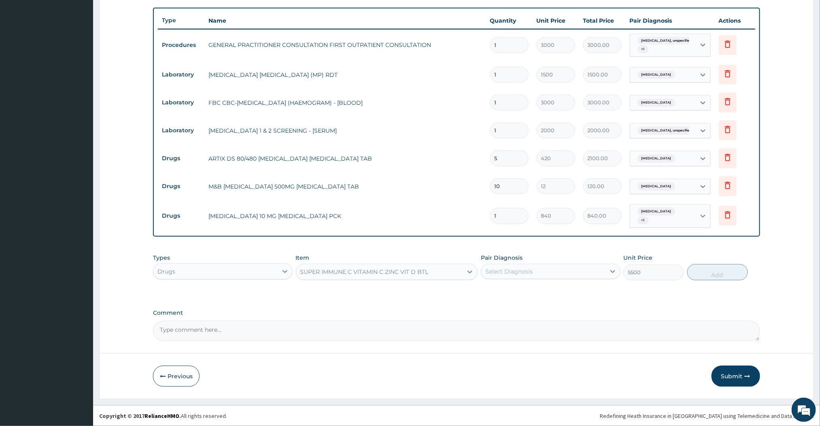
click at [437, 276] on div "SUPER IMMUNE C VITAMIN C ZINC VIT D BTL" at bounding box center [379, 272] width 167 height 13
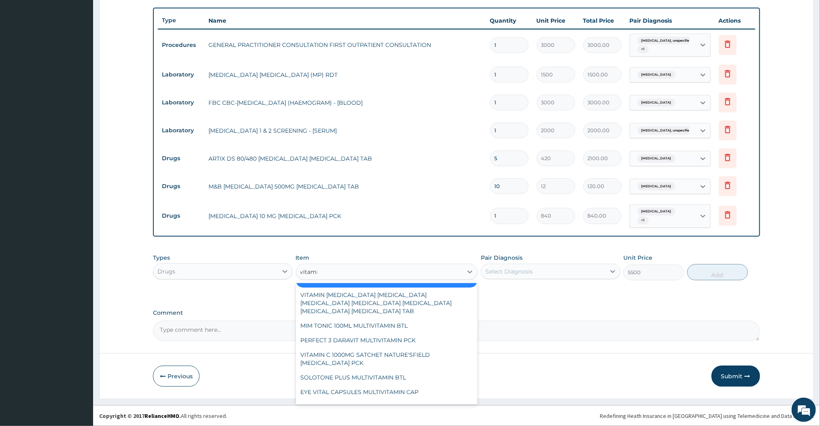
scroll to position [438, 0]
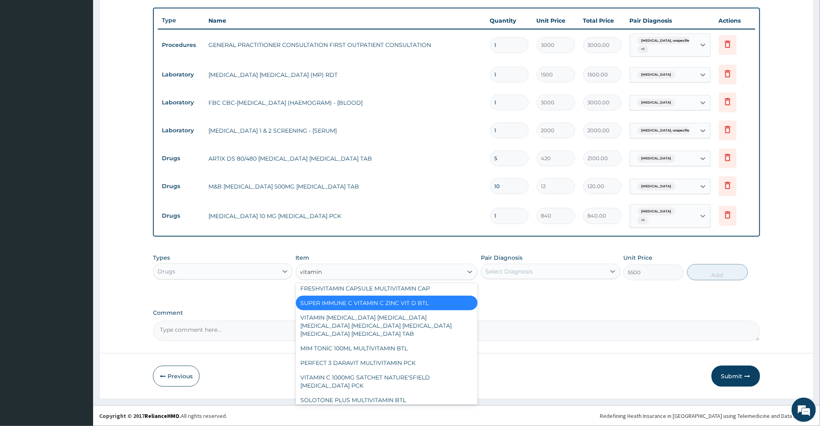
type input "vitamin c"
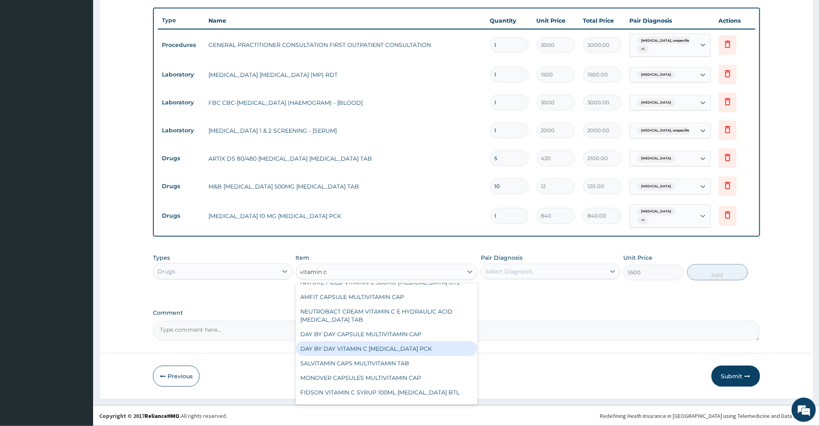
scroll to position [243, 0]
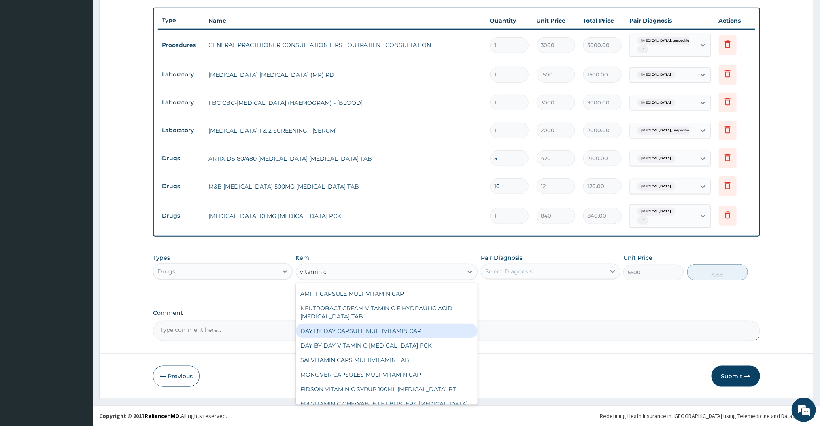
click at [366, 338] on div "DAY BY DAY CAPSULE MULTIVITAMIN CAP" at bounding box center [387, 331] width 182 height 15
type input "370"
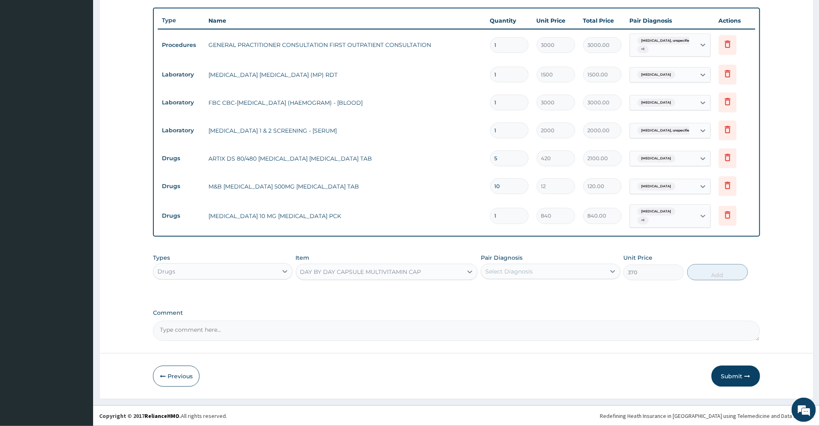
click at [519, 272] on div "Select Diagnosis" at bounding box center [508, 272] width 47 height 8
click at [502, 307] on label "[MEDICAL_DATA]" at bounding box center [519, 308] width 50 height 8
checkbox input "true"
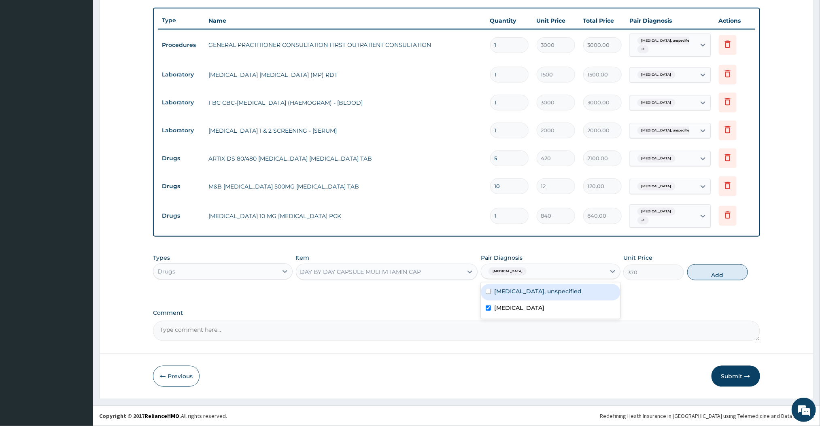
click at [516, 284] on div "[MEDICAL_DATA], unspecified" at bounding box center [551, 292] width 140 height 17
checkbox input "true"
click at [721, 277] on button "Add" at bounding box center [717, 272] width 61 height 16
type input "0"
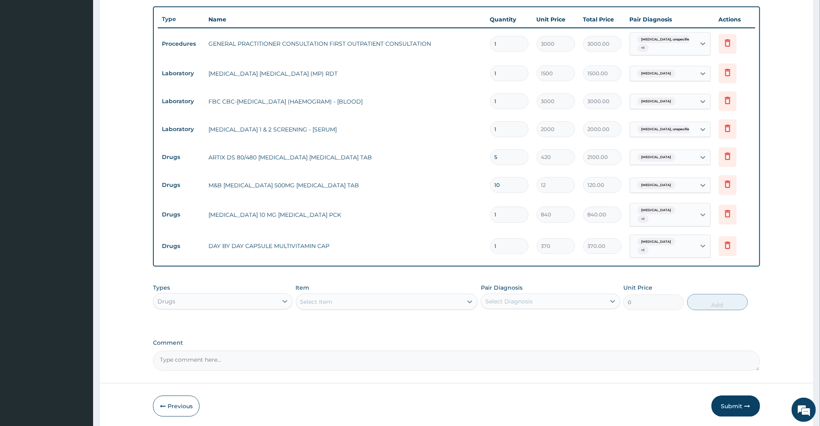
click at [415, 300] on div "Select Item" at bounding box center [379, 301] width 167 height 13
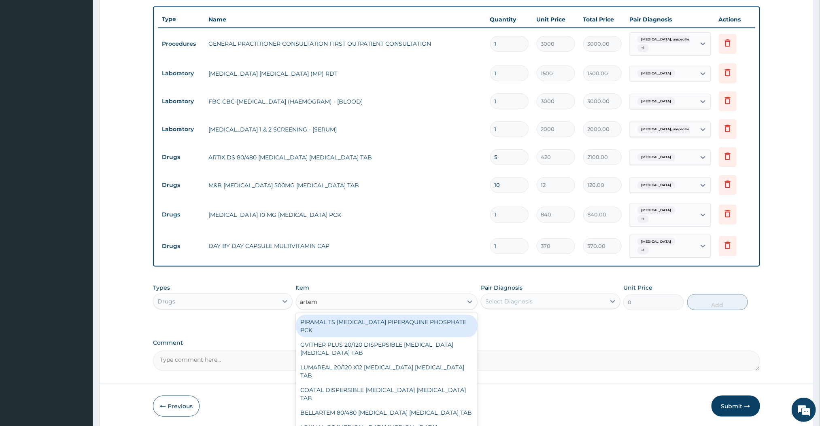
type input "arteme"
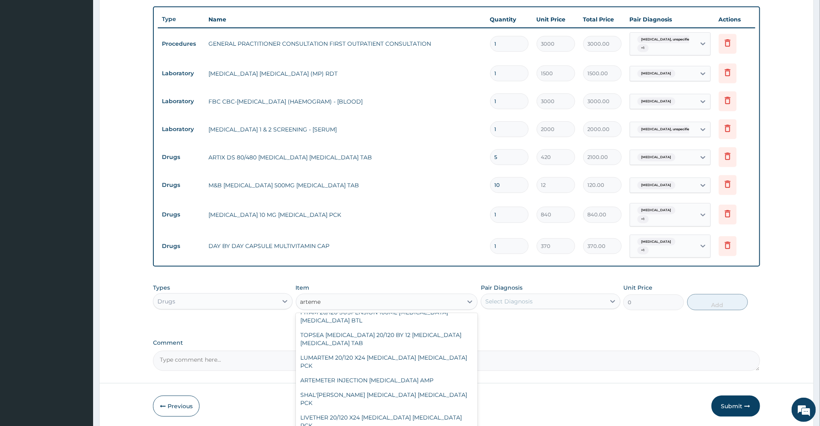
scroll to position [436, 0]
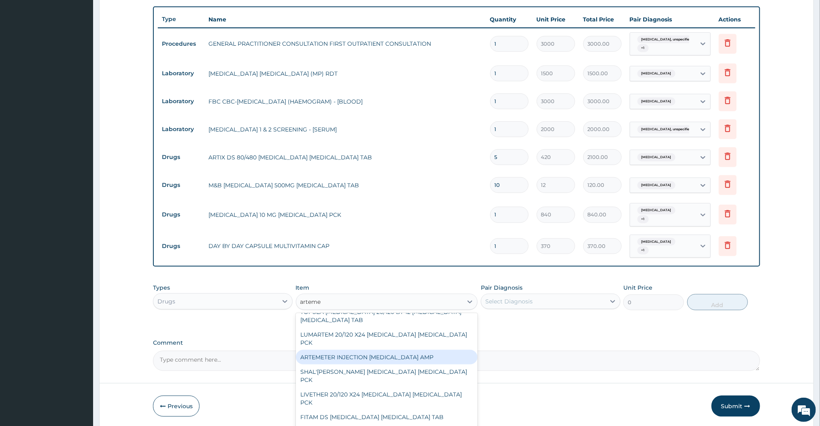
click at [350, 356] on div "ARTEMETER INJECTION [MEDICAL_DATA] AMP" at bounding box center [387, 357] width 182 height 15
type input "360"
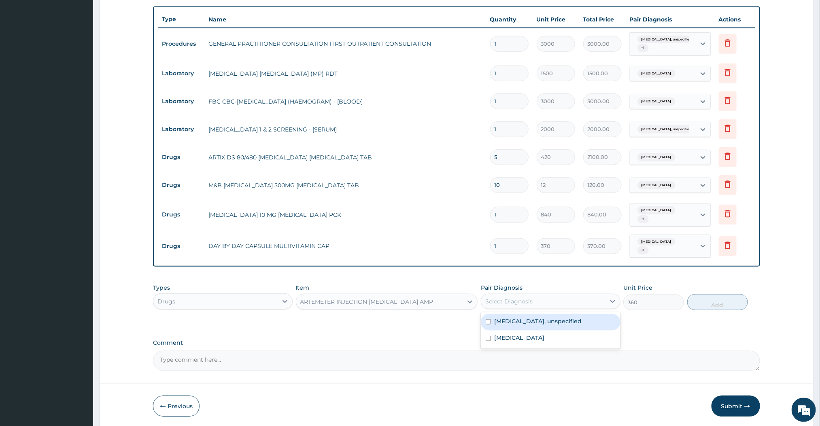
click at [518, 299] on div "Select Diagnosis" at bounding box center [508, 301] width 47 height 8
click at [494, 334] on div "[MEDICAL_DATA]" at bounding box center [551, 339] width 140 height 17
checkbox input "true"
click at [494, 328] on div "[MEDICAL_DATA], unspecified" at bounding box center [551, 322] width 140 height 17
checkbox input "true"
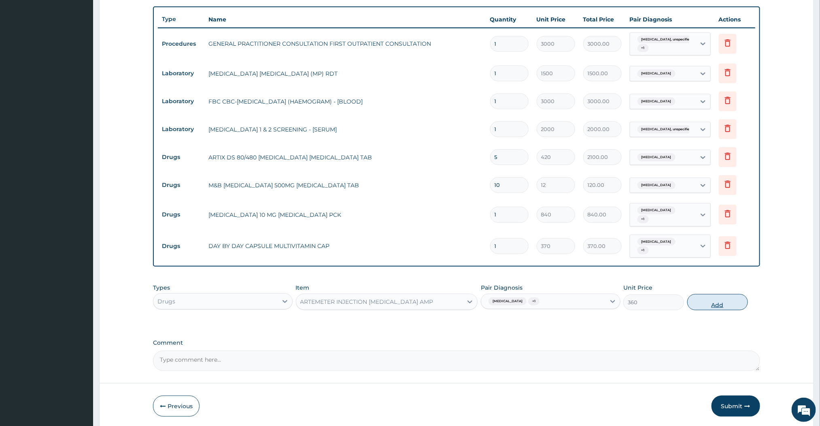
click at [702, 304] on button "Add" at bounding box center [717, 302] width 61 height 16
type input "0"
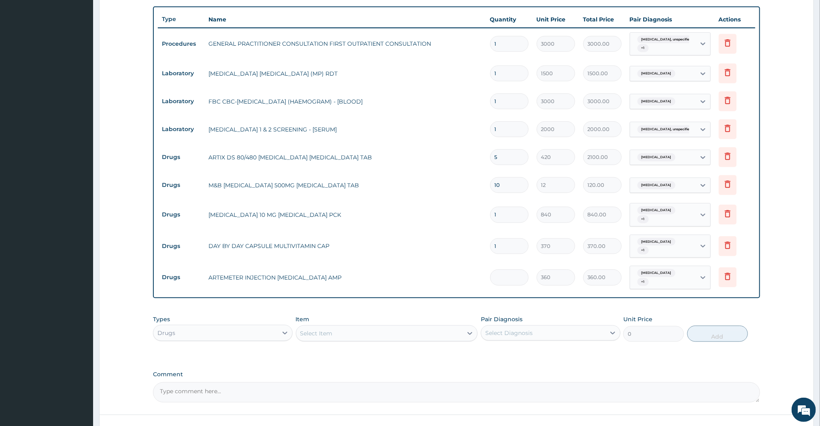
type input "0.00"
type input "2"
type input "720.00"
type input "2"
click at [383, 333] on div "Select Item" at bounding box center [379, 333] width 167 height 13
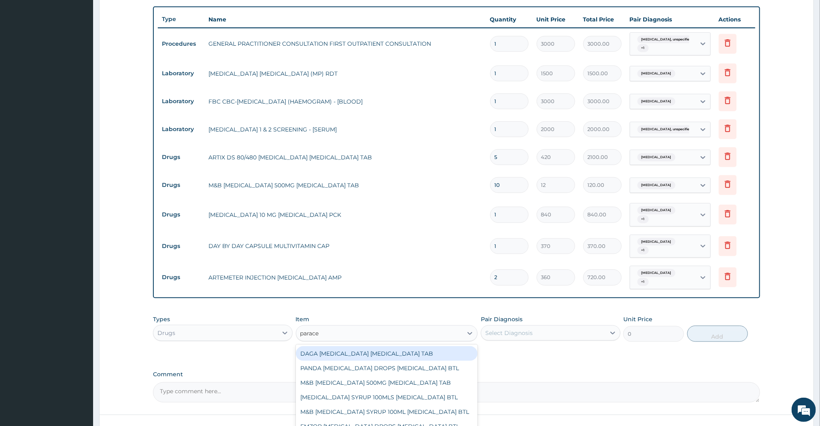
type input "[MEDICAL_DATA]"
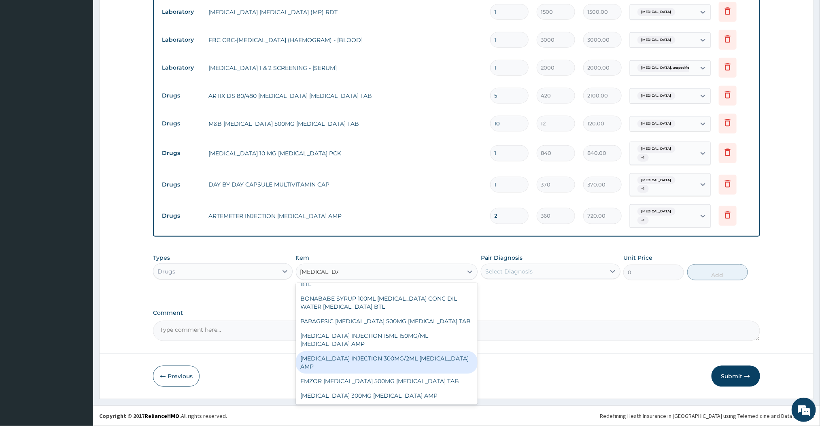
scroll to position [210, 0]
click at [365, 360] on div "[MEDICAL_DATA] INJECTION 300MG/2ML [MEDICAL_DATA] AMP" at bounding box center [387, 362] width 182 height 23
type input "180"
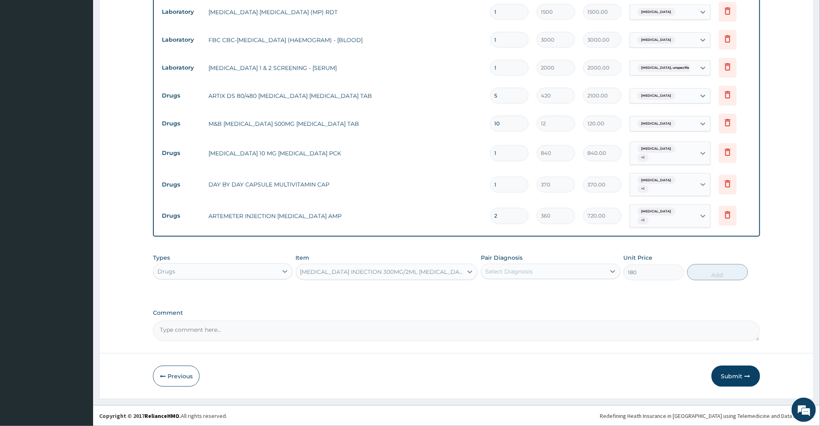
click at [549, 271] on div "Select Diagnosis" at bounding box center [543, 271] width 124 height 13
click at [506, 306] on label "[MEDICAL_DATA]" at bounding box center [519, 308] width 50 height 8
checkbox input "true"
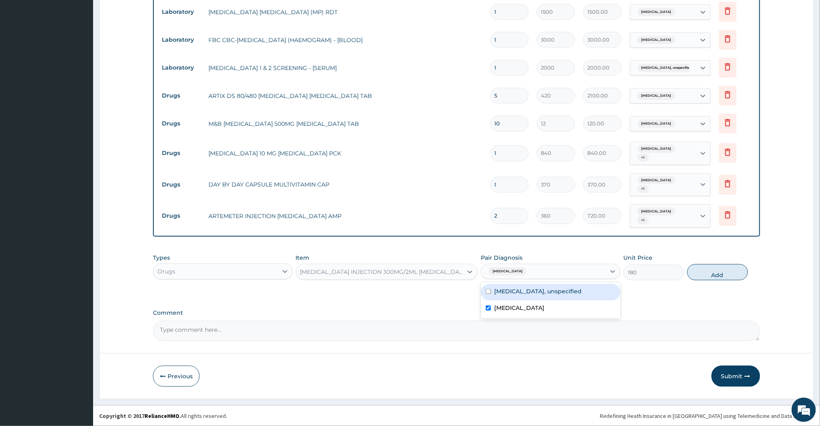
click at [513, 285] on div "[MEDICAL_DATA], unspecified" at bounding box center [551, 292] width 140 height 17
checkbox input "true"
click at [709, 270] on button "Add" at bounding box center [717, 272] width 61 height 16
type input "0"
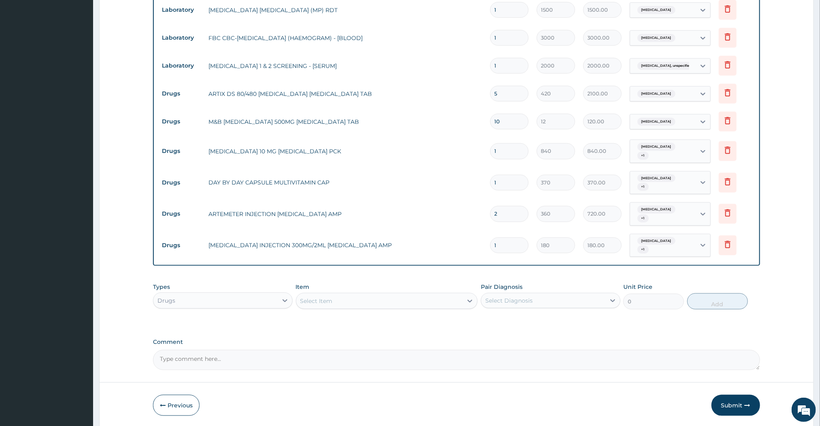
type input "0.00"
type input "2"
type input "360.00"
type input "2"
click at [737, 411] on button "Submit" at bounding box center [736, 405] width 49 height 21
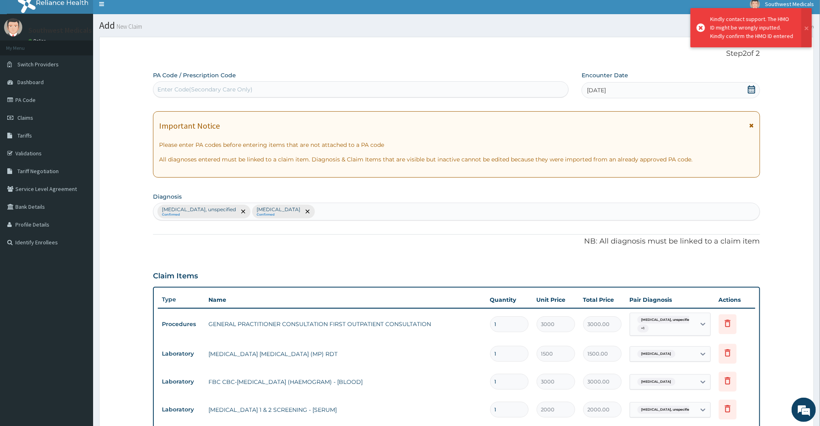
scroll to position [350, 0]
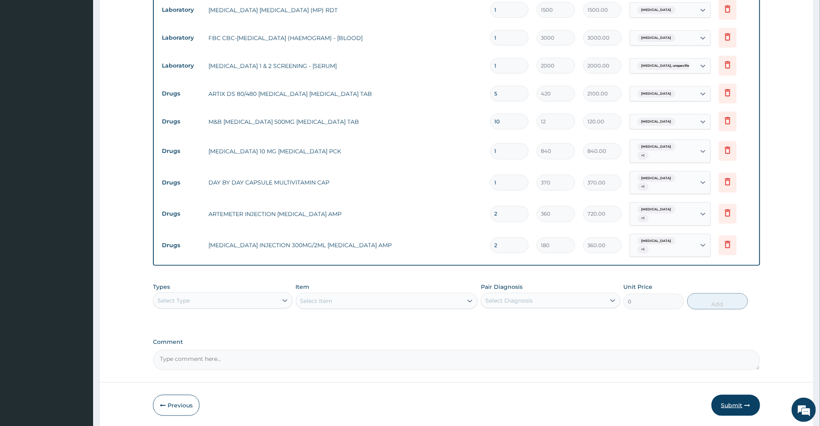
click at [730, 402] on button "Submit" at bounding box center [736, 405] width 49 height 21
